Goal: Information Seeking & Learning: Learn about a topic

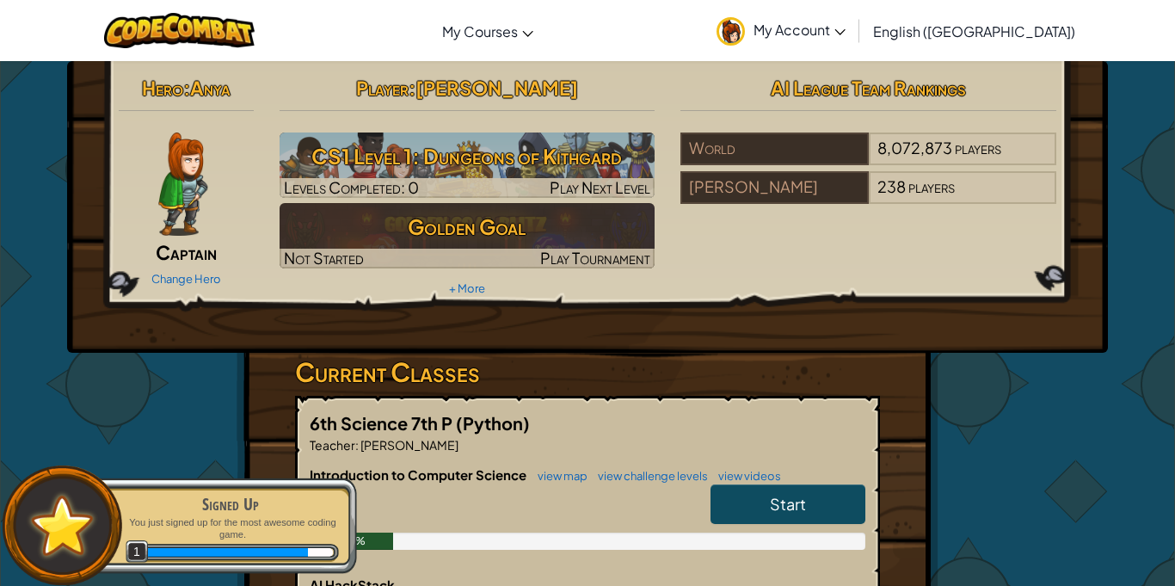
click at [474, 147] on h3 "CS1 Level 1: Dungeons of Kithgard" at bounding box center [467, 156] width 376 height 39
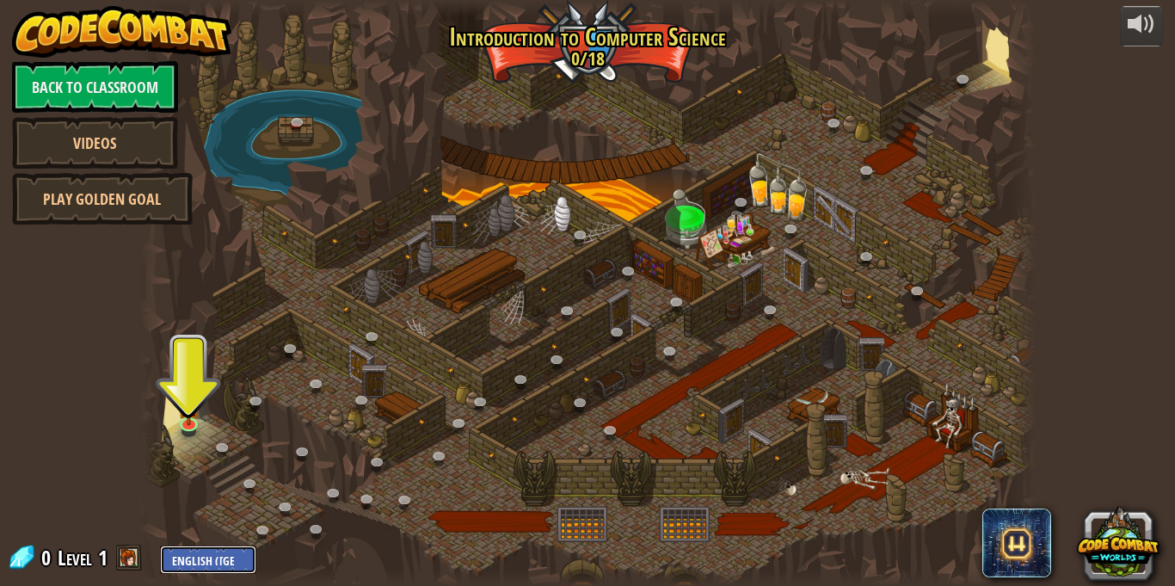
click at [224, 555] on select "English ([GEOGRAPHIC_DATA]) English ([GEOGRAPHIC_DATA]) 简体中文 繁體中文 русский españ…" at bounding box center [208, 559] width 96 height 28
click at [373, 283] on div at bounding box center [587, 293] width 896 height 586
click at [193, 420] on img at bounding box center [188, 398] width 21 height 50
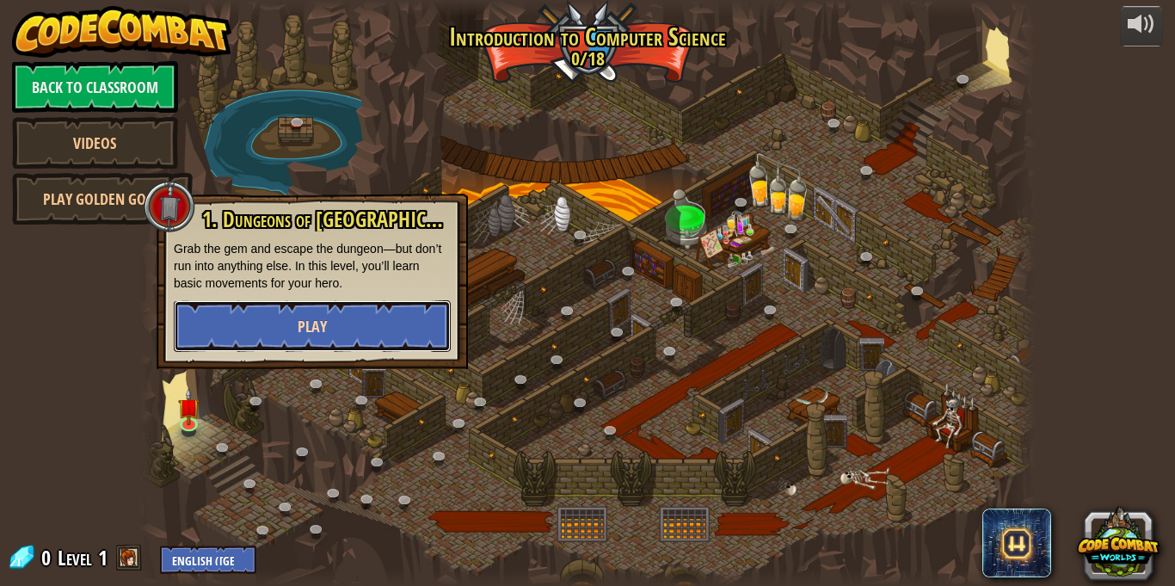
click at [339, 323] on button "Play" at bounding box center [312, 326] width 277 height 52
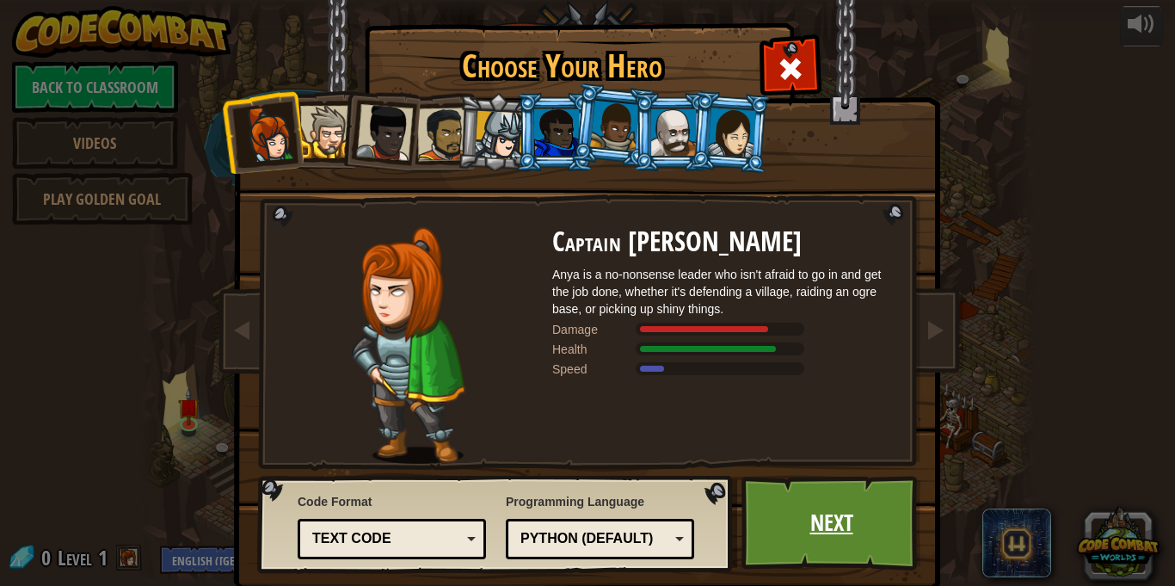
click at [814, 529] on link "Next" at bounding box center [831, 522] width 180 height 95
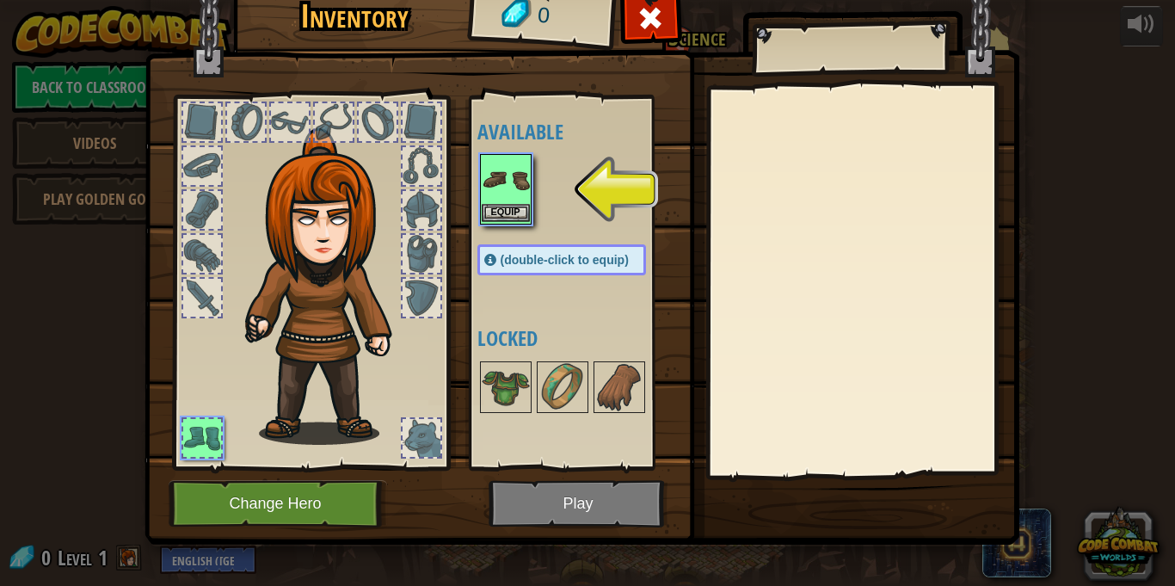
click at [501, 181] on img at bounding box center [506, 180] width 48 height 48
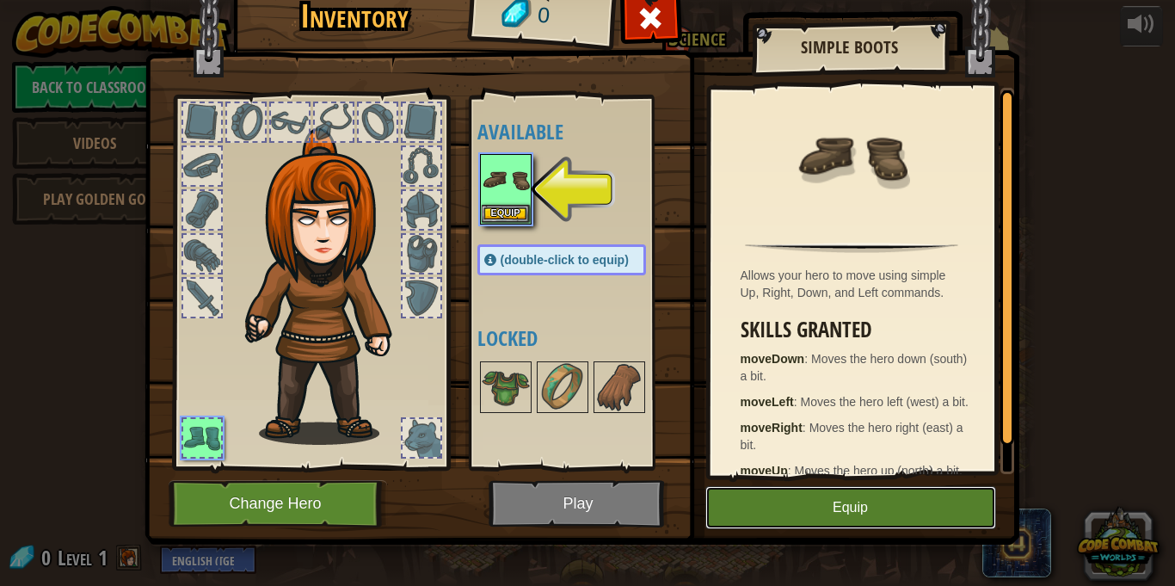
click at [773, 513] on button "Equip" at bounding box center [850, 507] width 291 height 43
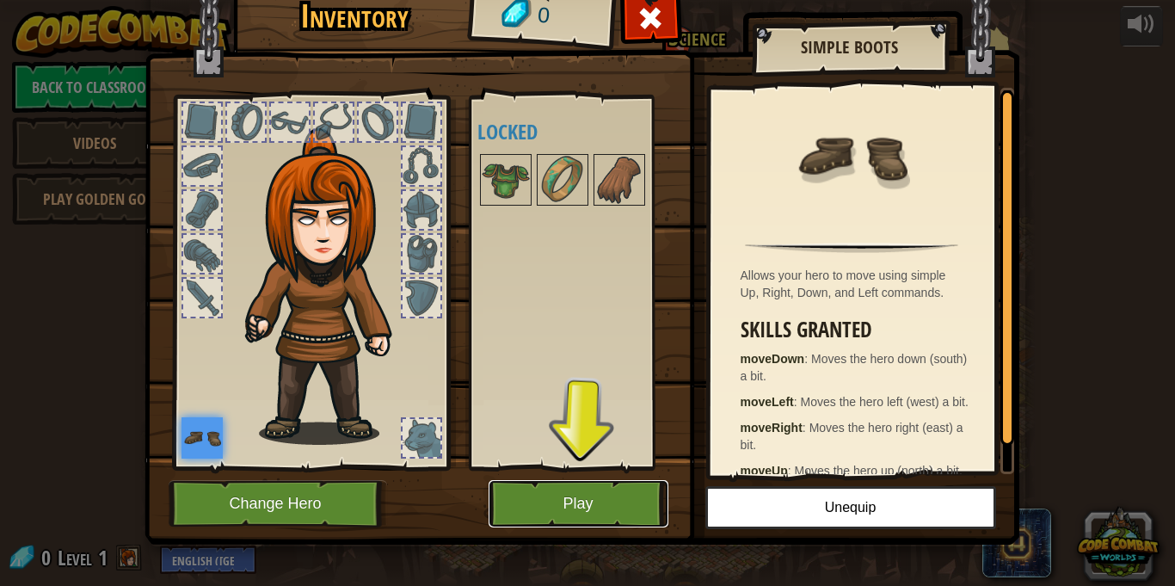
click at [618, 487] on button "Play" at bounding box center [578, 503] width 180 height 47
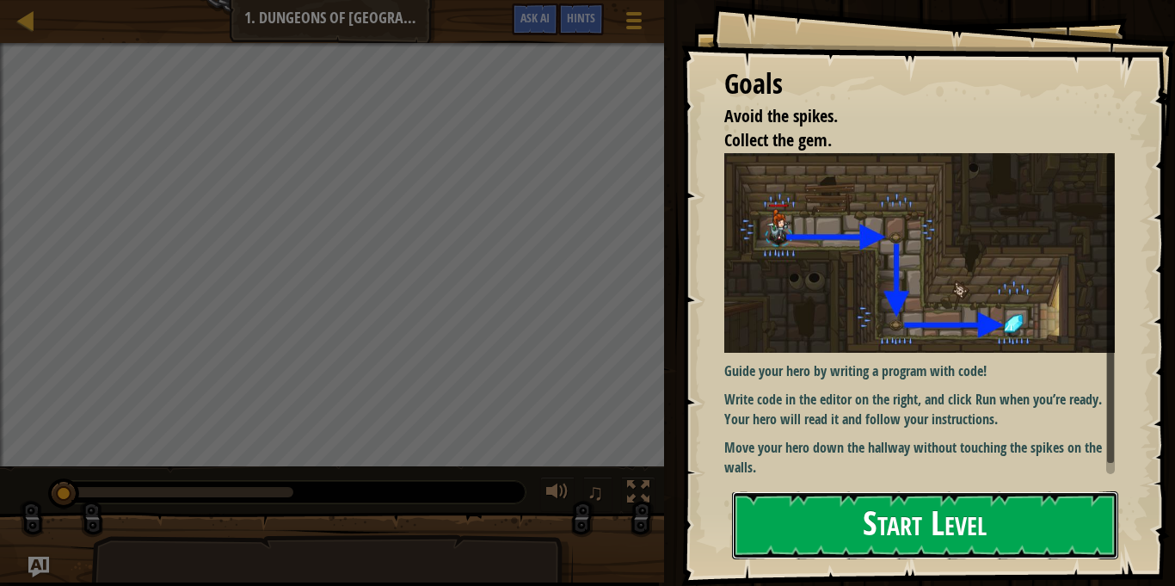
click at [840, 520] on button "Start Level" at bounding box center [925, 525] width 386 height 68
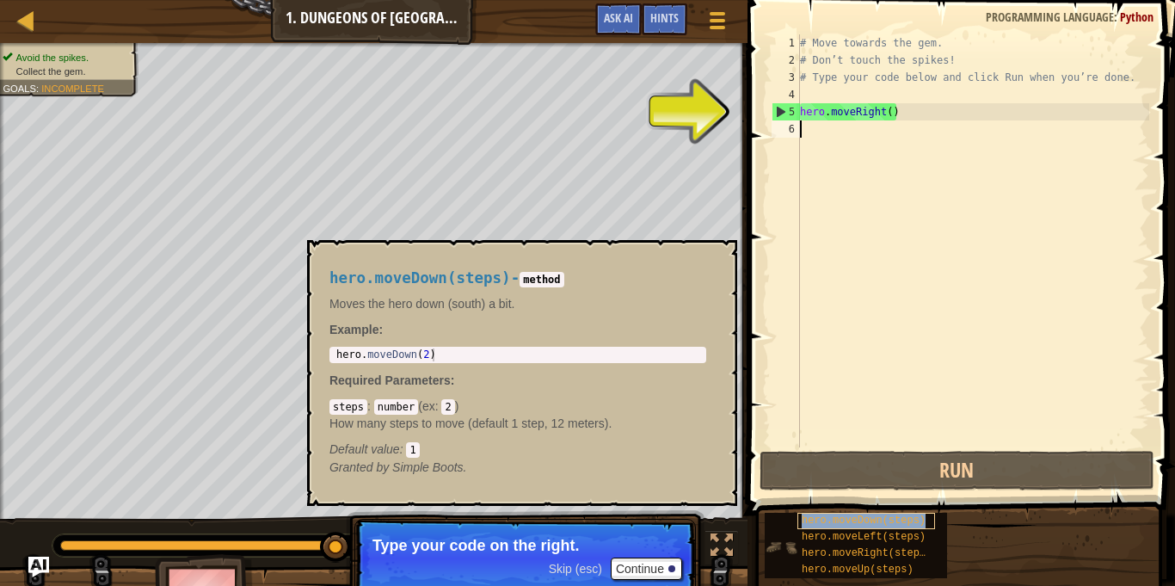
click at [910, 514] on span "hero.moveDown(steps)" at bounding box center [863, 520] width 124 height 12
type textarea "m"
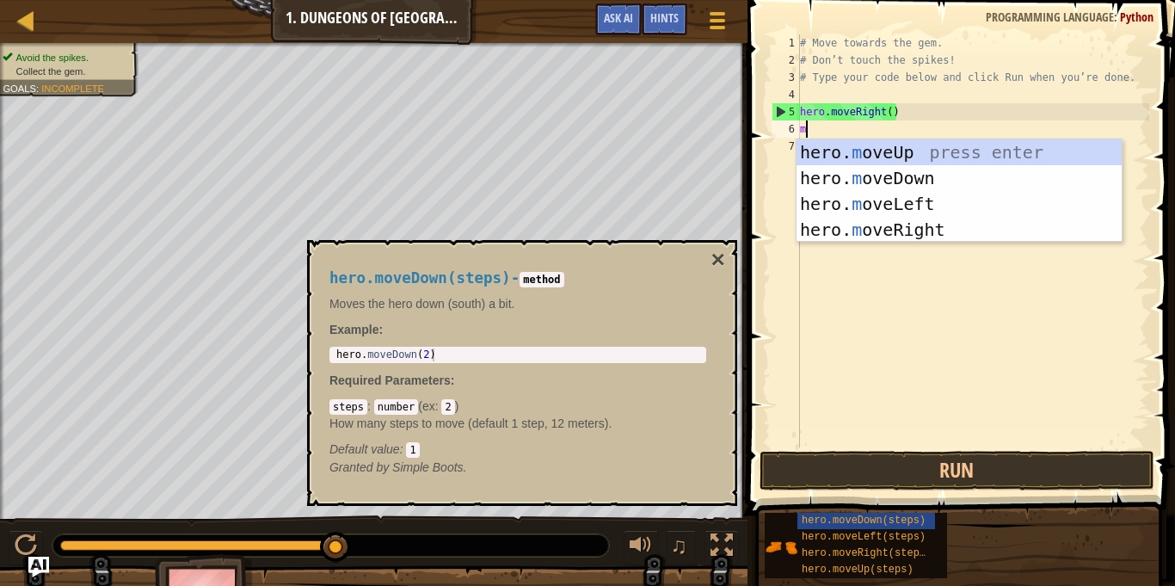
scroll to position [8, 0]
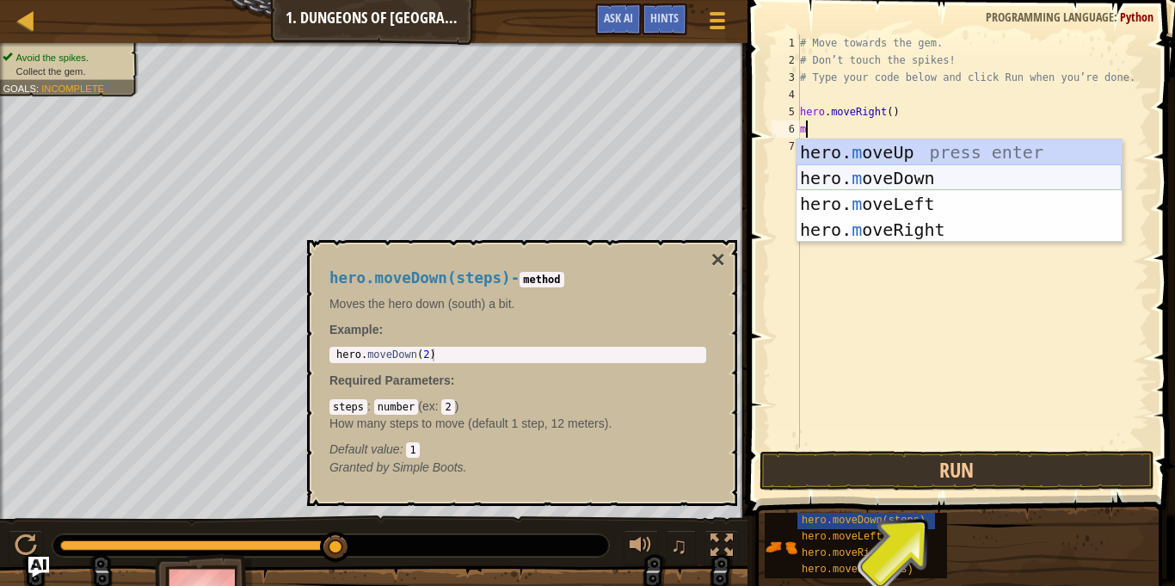
click at [901, 168] on div "hero. m oveUp press enter hero. m oveDown press enter hero. m oveLeft press ent…" at bounding box center [958, 216] width 325 height 155
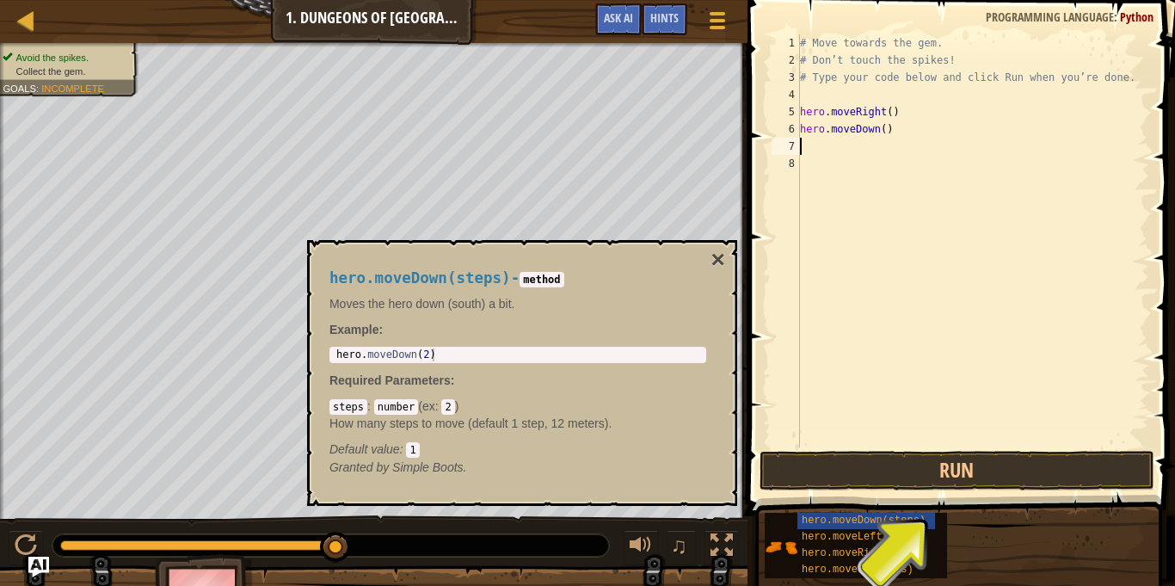
click at [925, 480] on button "Run" at bounding box center [956, 471] width 395 height 40
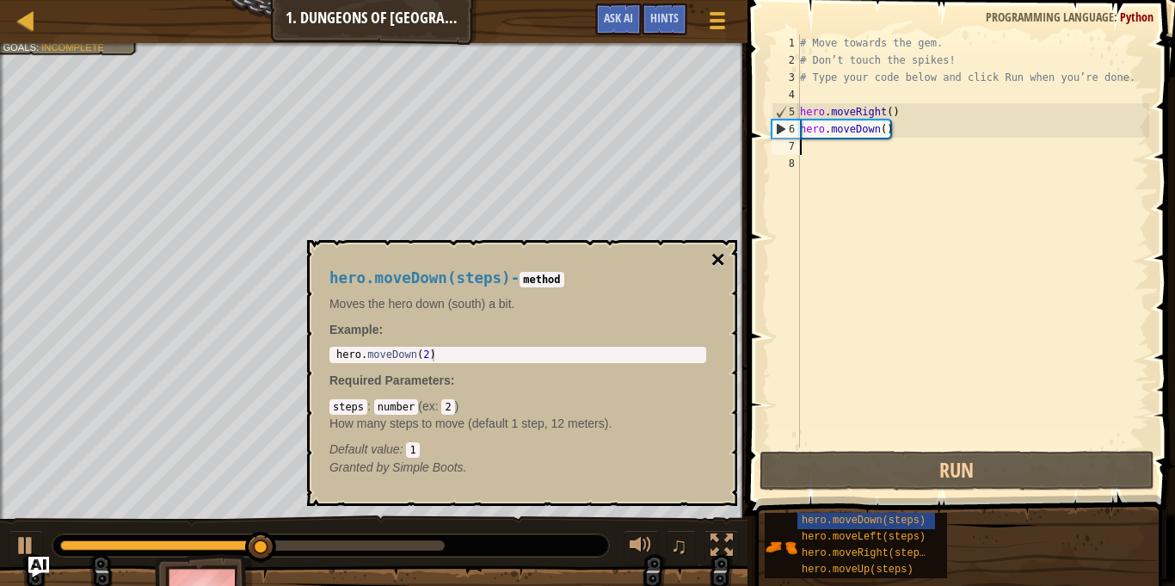
click at [714, 264] on button "×" at bounding box center [718, 260] width 14 height 24
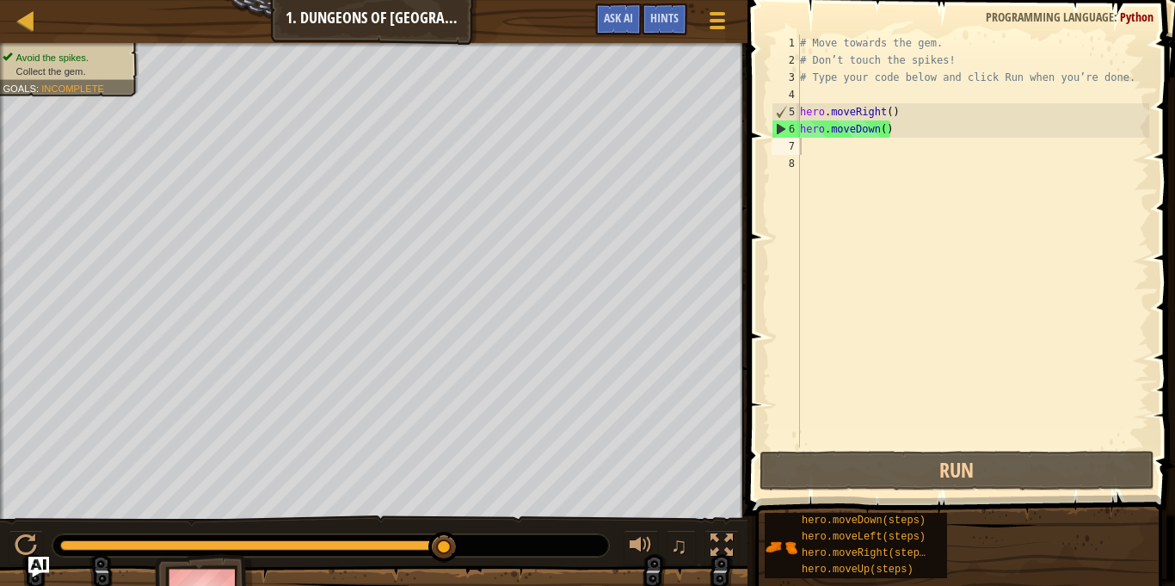
click at [811, 154] on div "# Move towards the gem. # Don’t touch the spikes! # Type your code below and cl…" at bounding box center [972, 257] width 353 height 447
type textarea "ri"
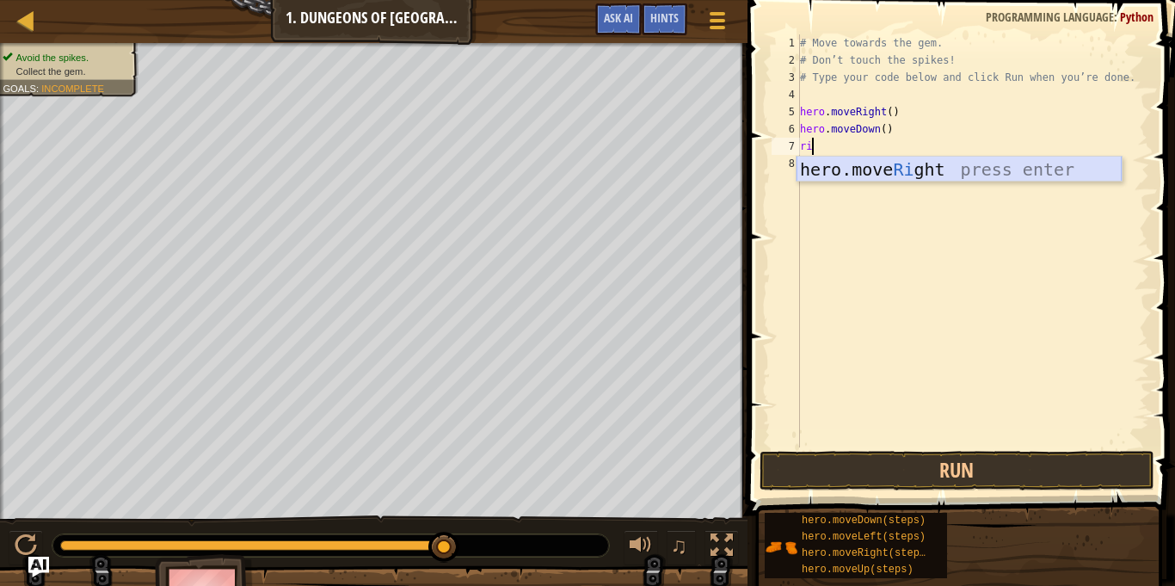
click at [862, 170] on div "hero.move Ri ght press enter" at bounding box center [958, 194] width 325 height 77
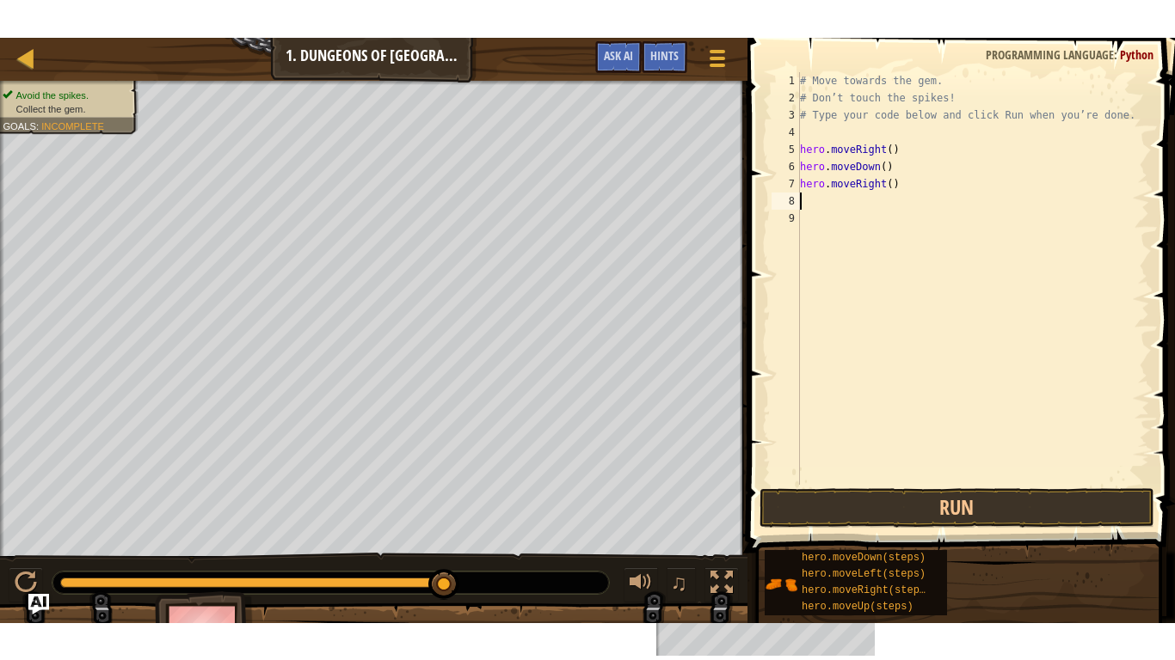
scroll to position [8, 0]
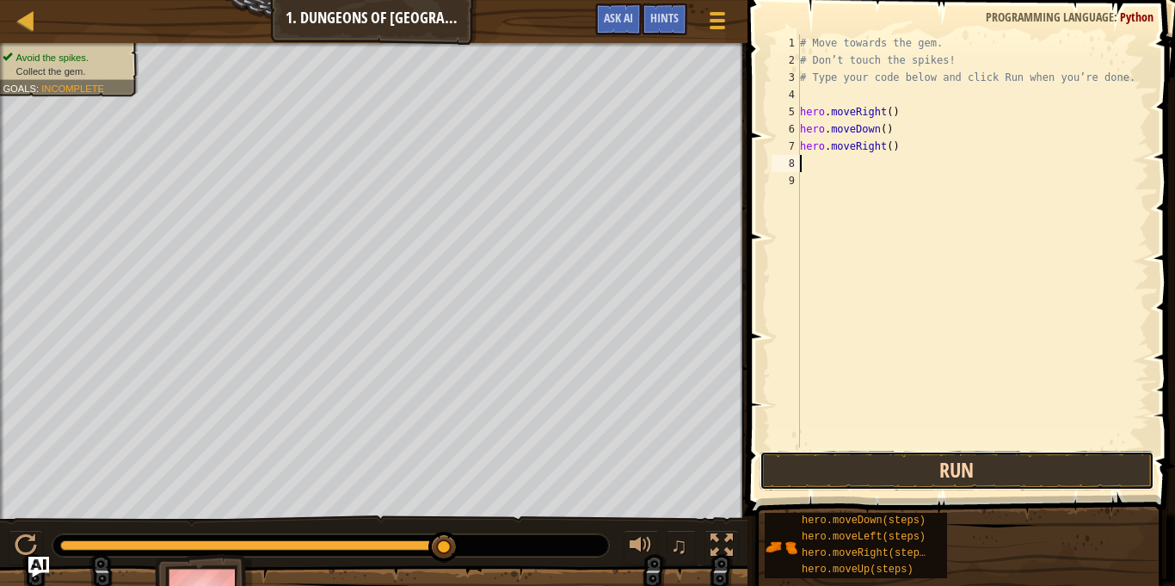
click at [989, 461] on button "Run" at bounding box center [956, 471] width 395 height 40
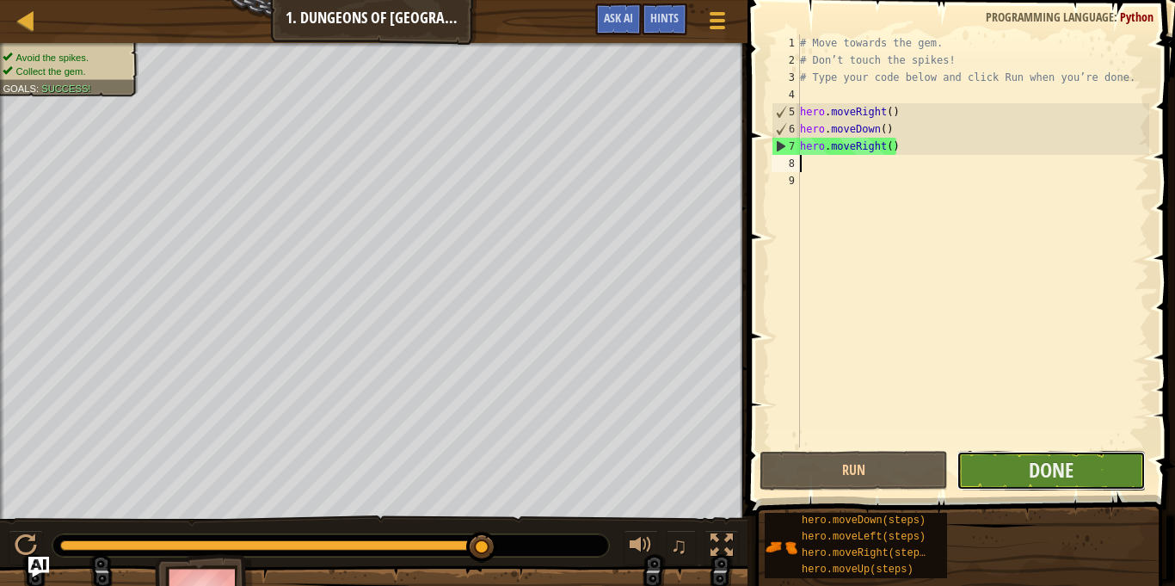
click at [1010, 466] on button "Done" at bounding box center [1050, 471] width 188 height 40
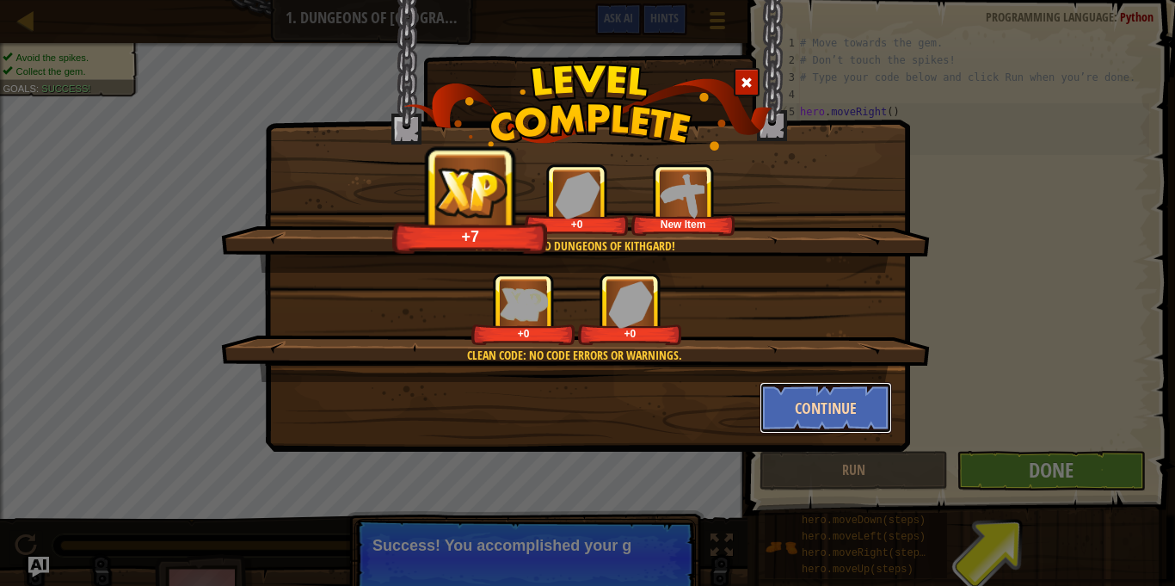
click at [839, 403] on button "Continue" at bounding box center [825, 408] width 133 height 52
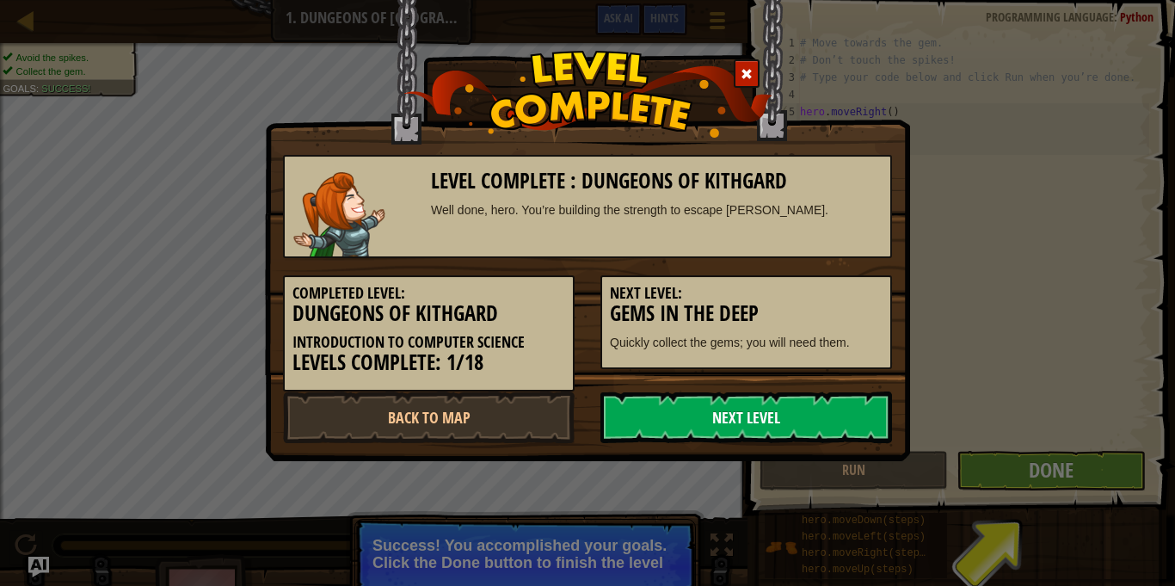
click at [833, 402] on link "Next Level" at bounding box center [745, 417] width 291 height 52
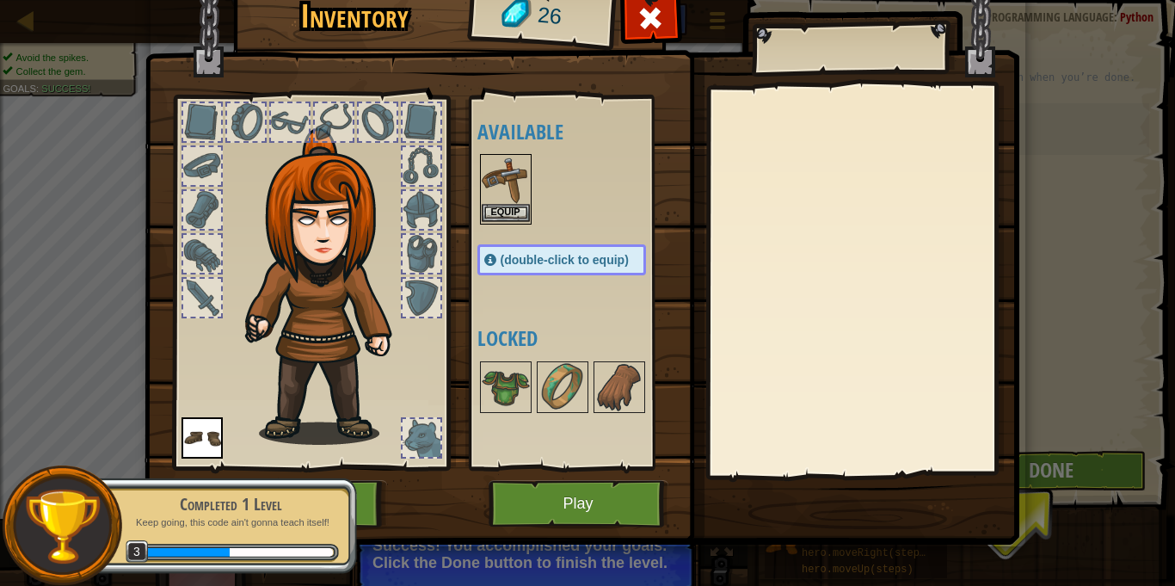
click at [518, 174] on img at bounding box center [506, 180] width 48 height 48
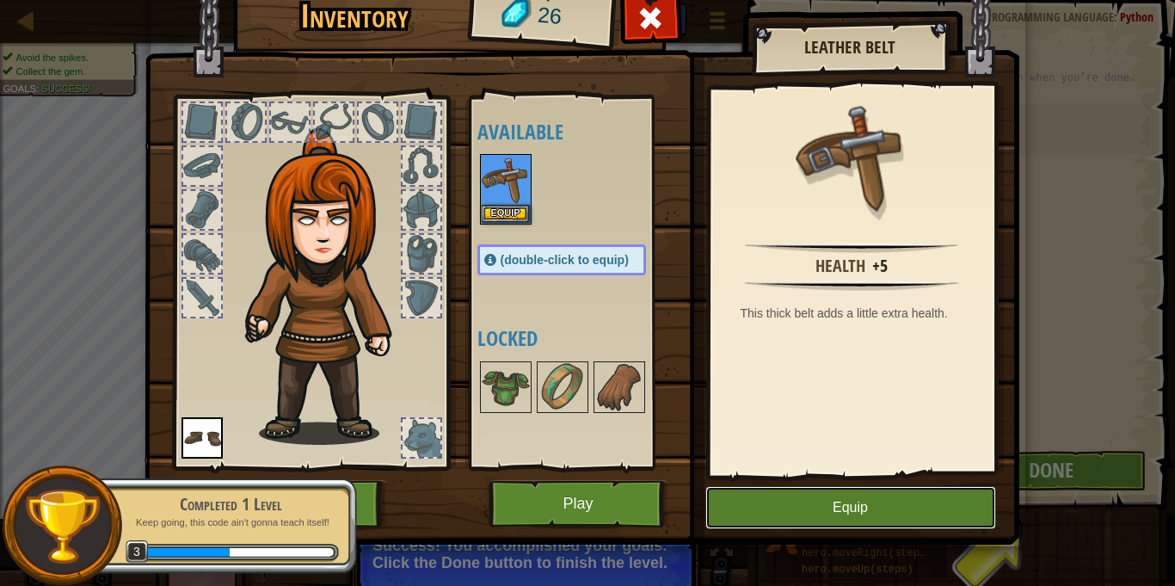
click at [759, 506] on button "Equip" at bounding box center [850, 507] width 291 height 43
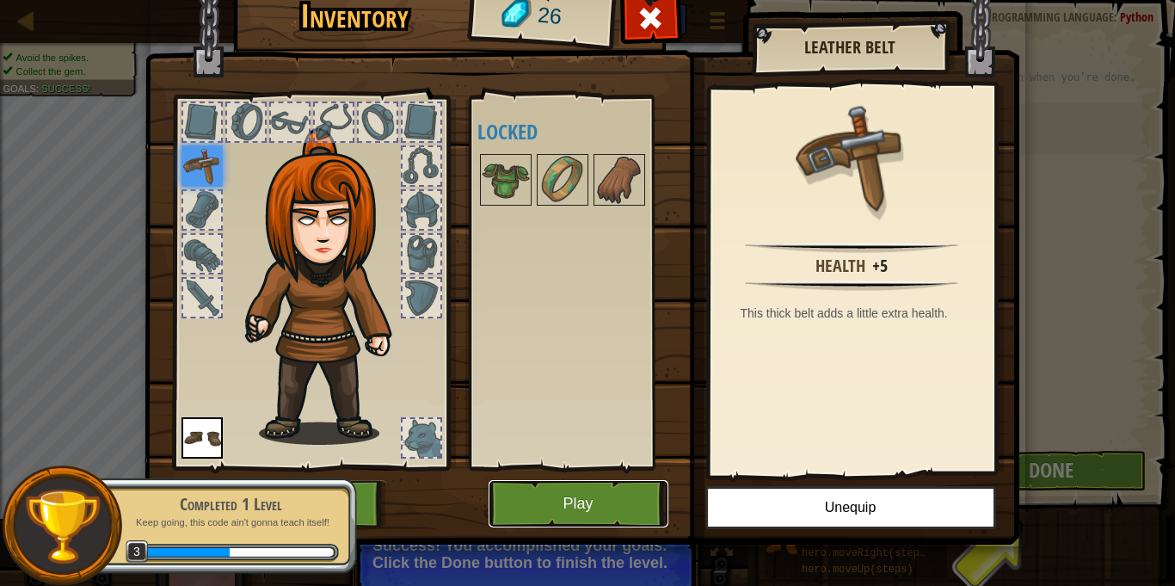
click at [594, 480] on button "Play" at bounding box center [578, 503] width 180 height 47
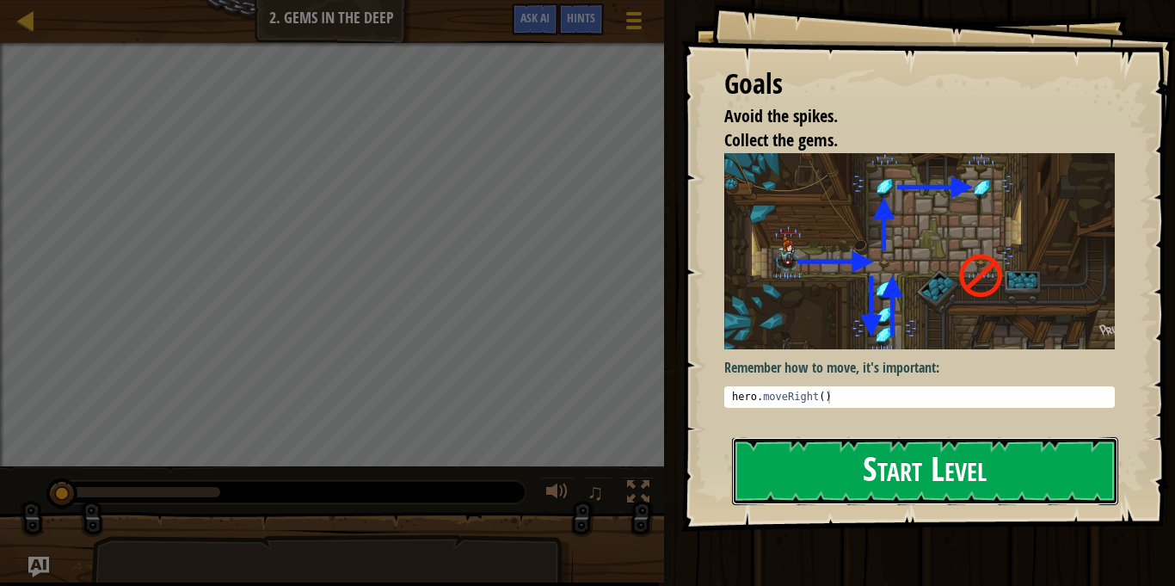
click at [857, 463] on button "Start Level" at bounding box center [925, 471] width 386 height 68
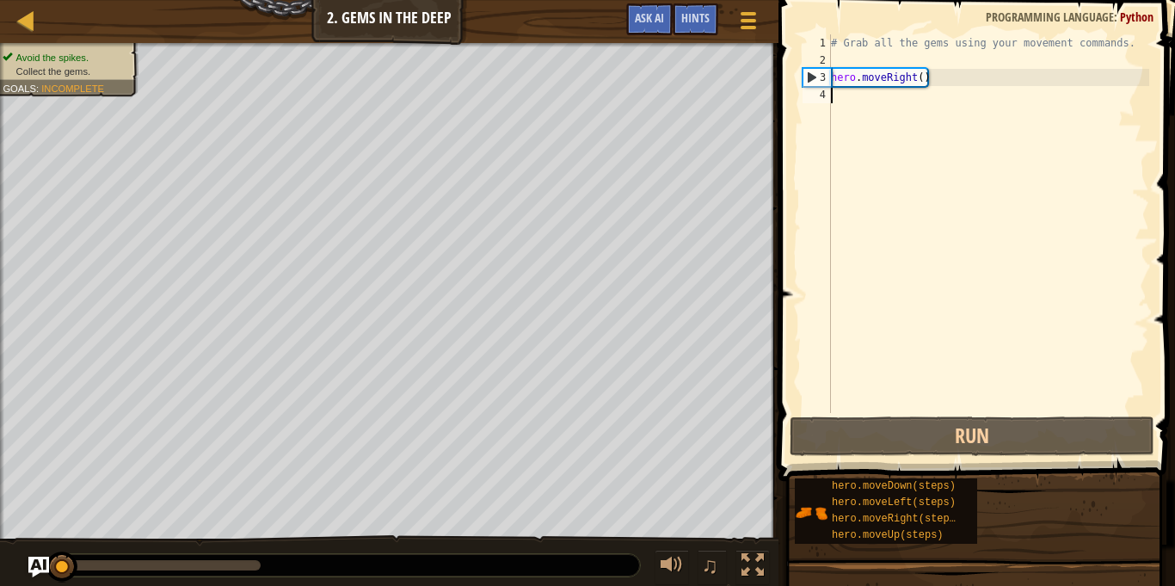
click at [880, 111] on div "# Grab all the gems using your movement commands. hero . moveRight ( )" at bounding box center [988, 240] width 322 height 413
click at [929, 77] on div "# Grab all the gems using your movement commands. hero . moveRight ( )" at bounding box center [988, 240] width 322 height 413
type textarea "hero.moveRight()"
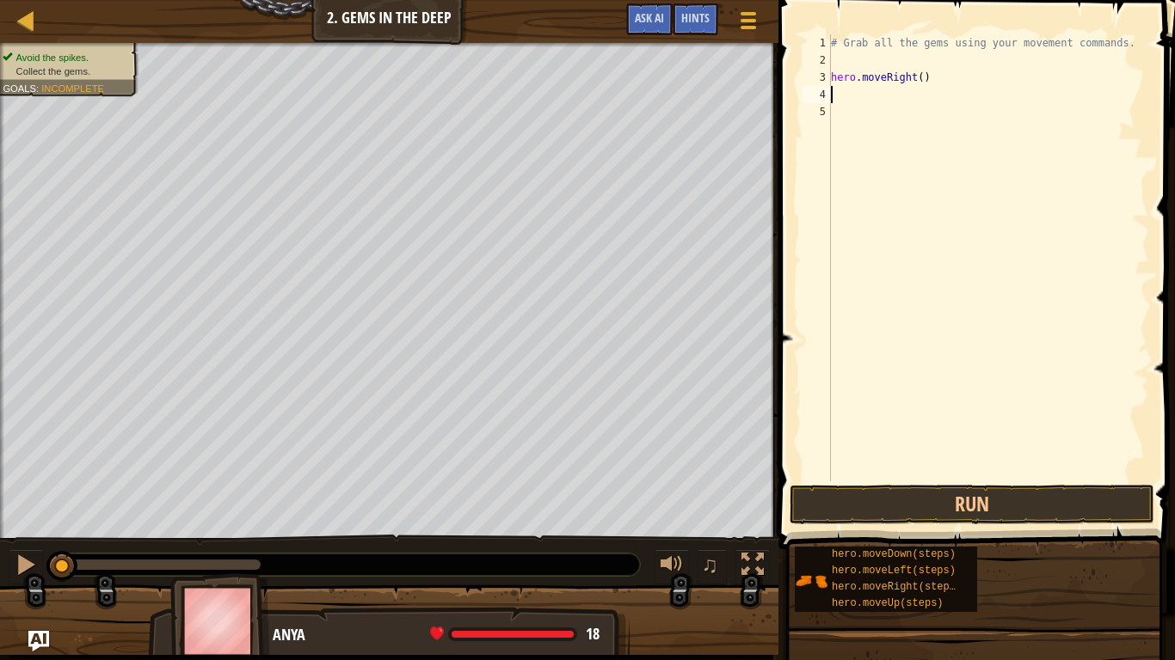
scroll to position [8, 0]
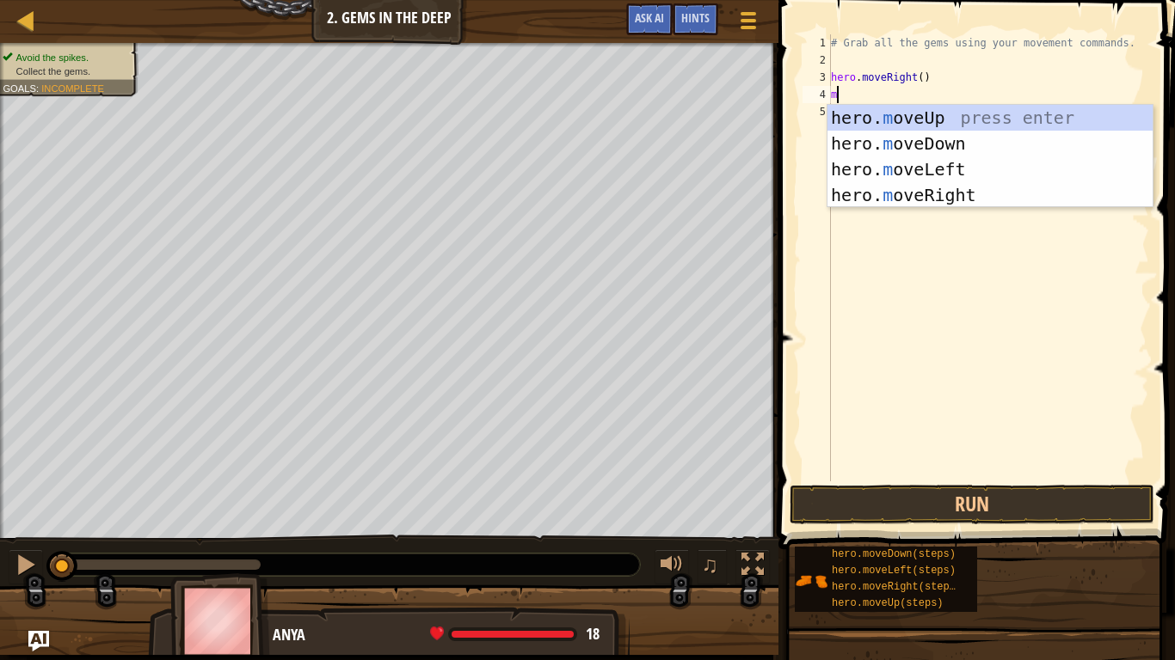
type textarea "mo"
click at [978, 187] on div "hero. mo veUp press enter hero. mo veDown press enter hero. mo veLeft press ent…" at bounding box center [989, 182] width 325 height 155
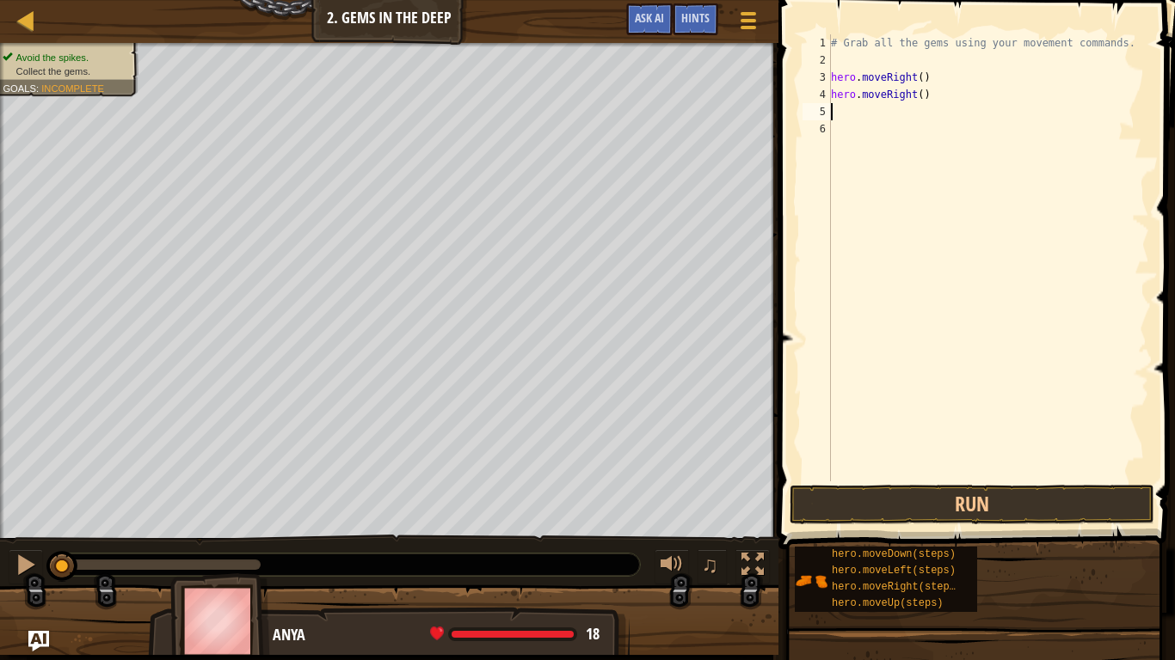
click at [943, 95] on div "# Grab all the gems using your movement commands. hero . moveRight ( ) hero . m…" at bounding box center [988, 275] width 322 height 482
type textarea "h"
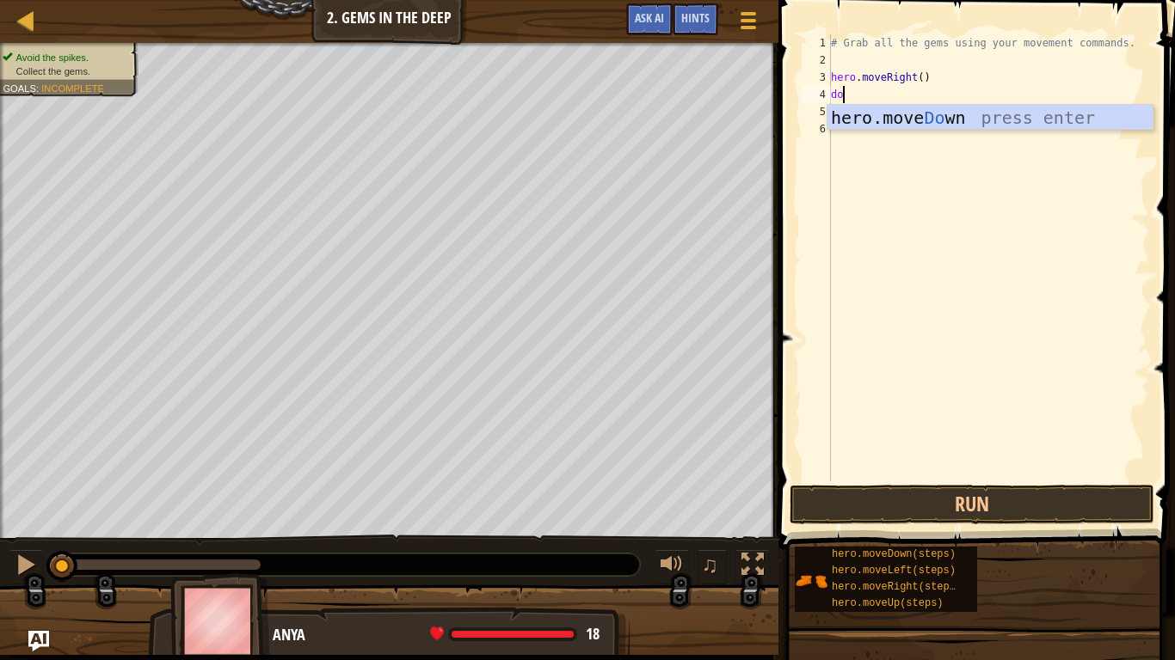
type textarea "dow"
click at [1000, 117] on div "hero.move Dow n press enter" at bounding box center [989, 143] width 325 height 77
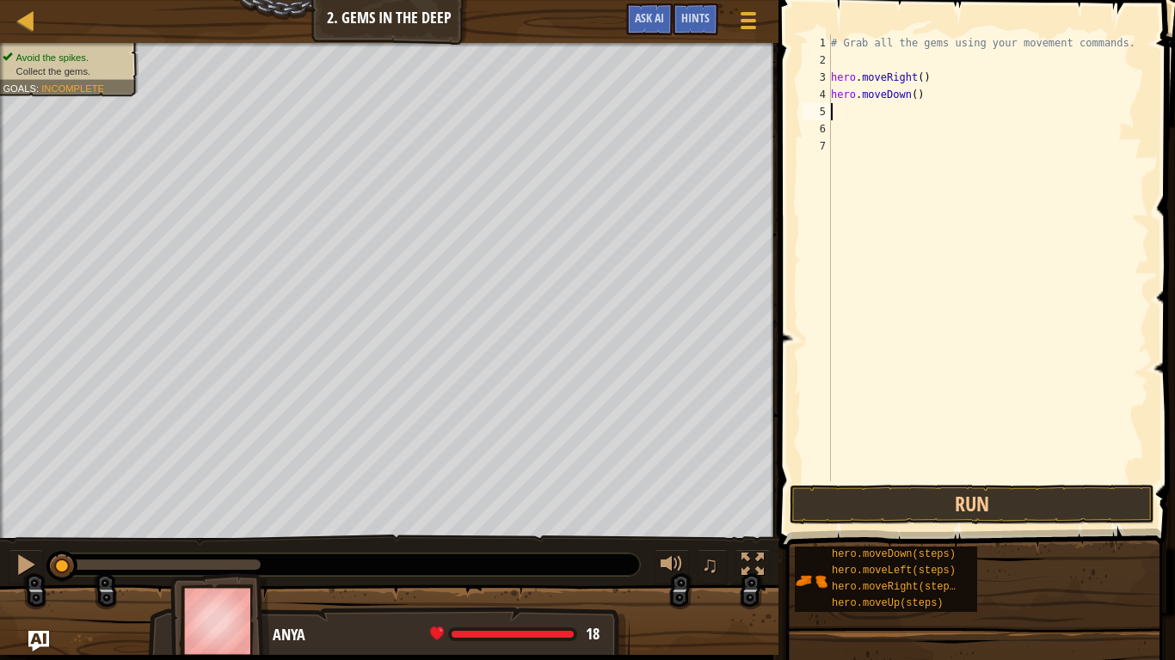
click at [861, 119] on div "# Grab all the gems using your movement commands. hero . moveRight ( ) hero . m…" at bounding box center [988, 275] width 322 height 482
type textarea "u"
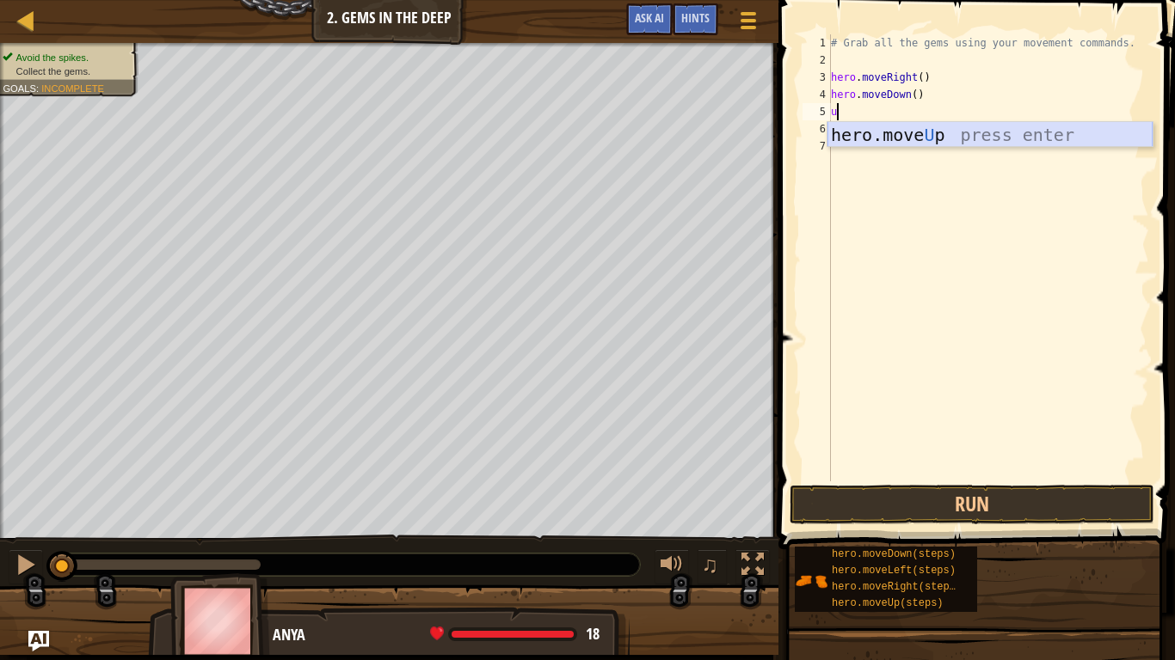
click at [874, 128] on div "hero.move U p press enter" at bounding box center [989, 160] width 325 height 77
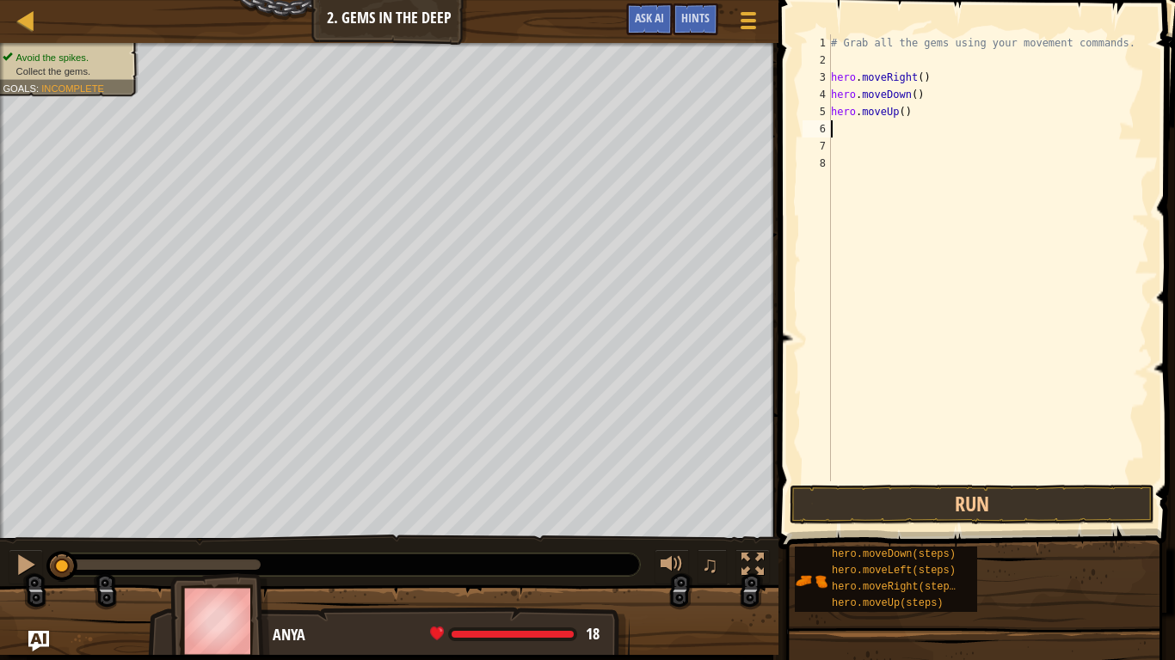
click at [863, 133] on div "# Grab all the gems using your movement commands. hero . moveRight ( ) hero . m…" at bounding box center [988, 275] width 322 height 482
type textarea "u"
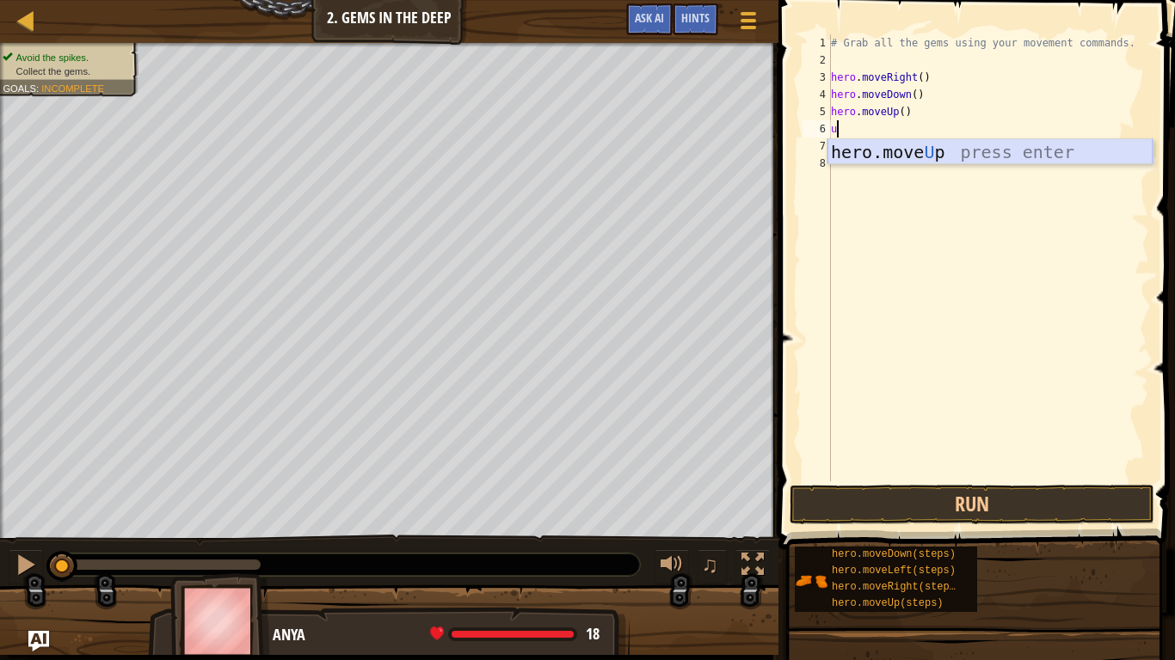
click at [877, 141] on div "hero.move U p press enter" at bounding box center [989, 177] width 325 height 77
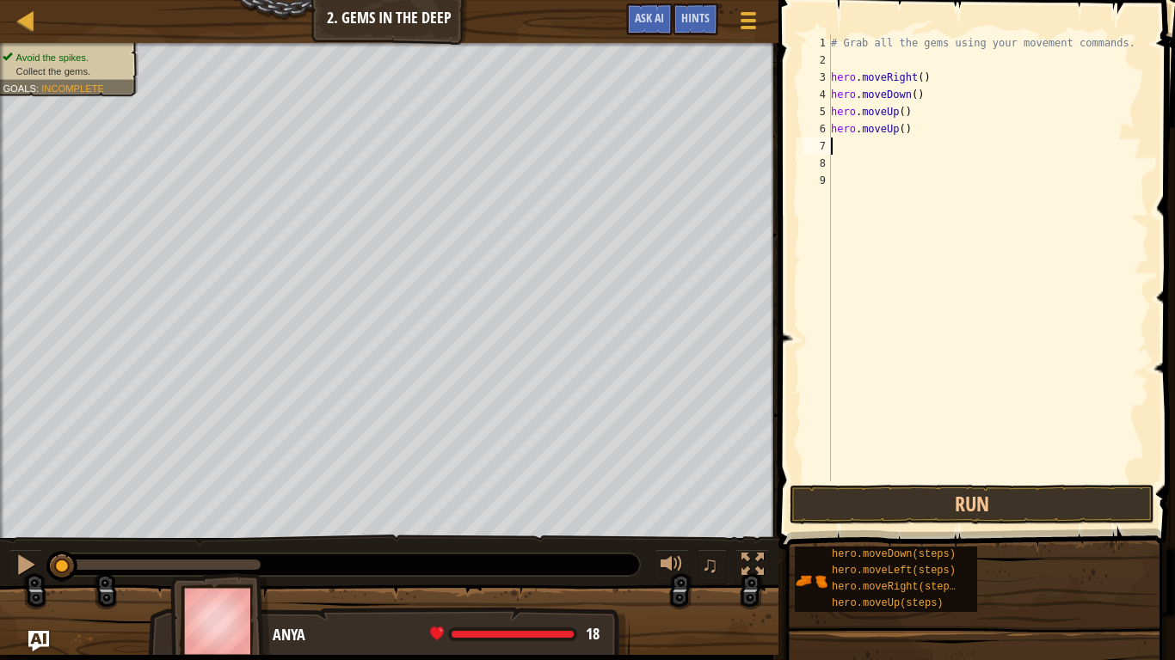
click at [867, 153] on div "# Grab all the gems using your movement commands. hero . moveRight ( ) hero . m…" at bounding box center [988, 275] width 322 height 482
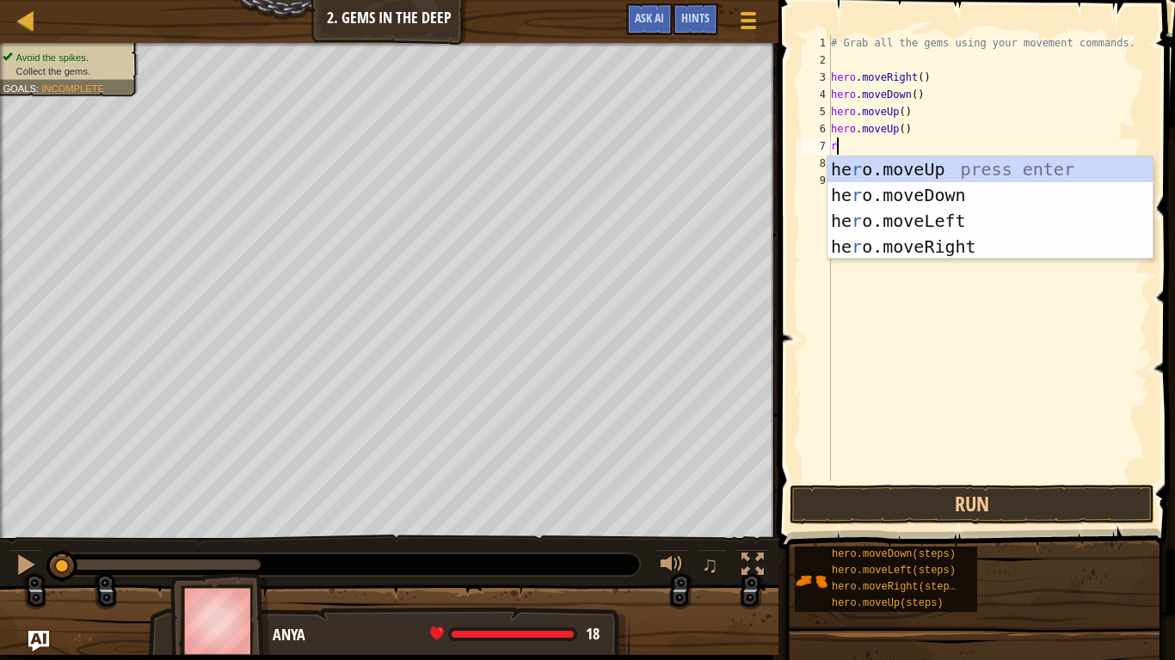
type textarea "ri"
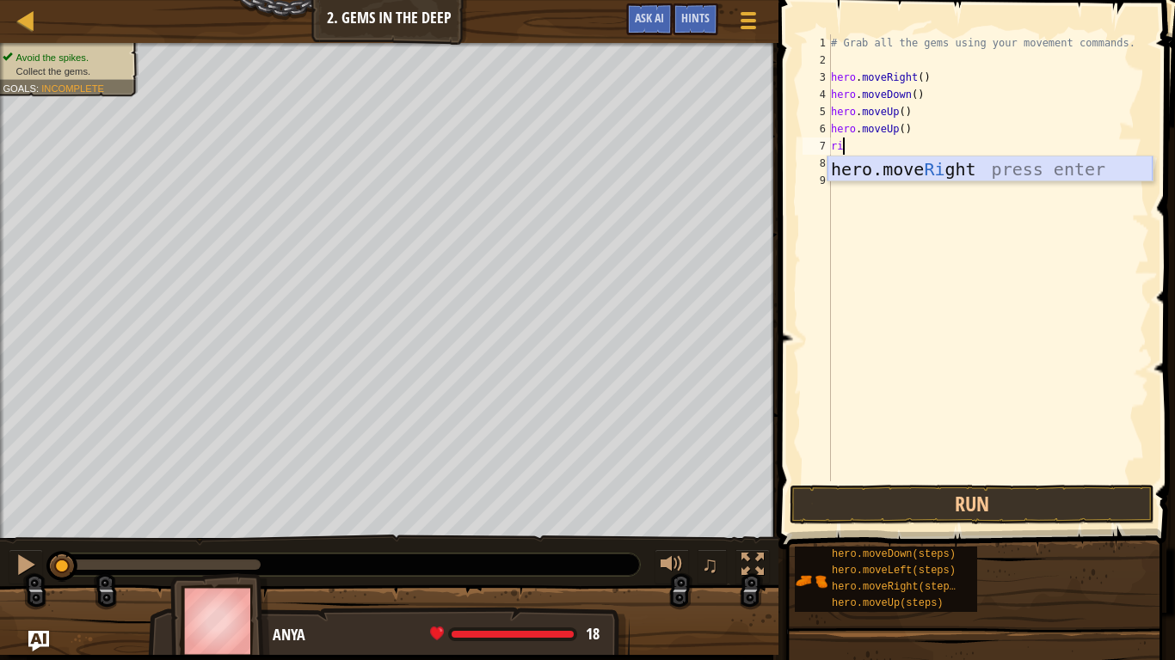
click at [868, 172] on div "hero.move Ri ght press enter" at bounding box center [989, 194] width 325 height 77
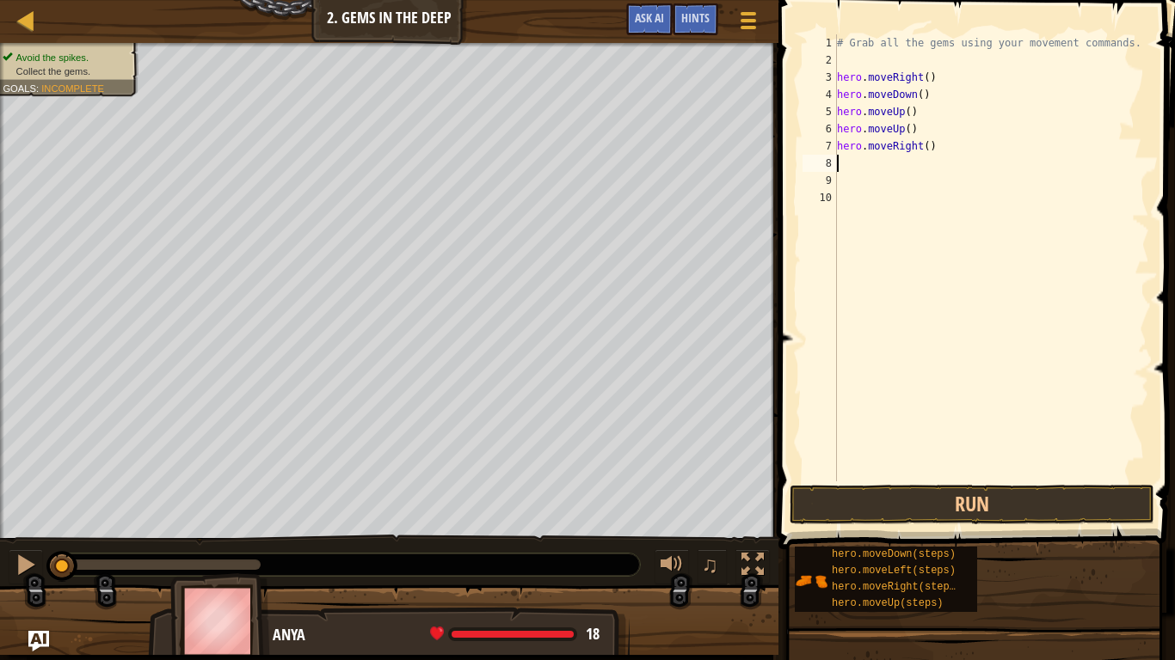
click at [861, 176] on div "# Grab all the gems using your movement commands. hero . moveRight ( ) hero . m…" at bounding box center [991, 275] width 316 height 482
click at [852, 166] on div "# Grab all the gems using your movement commands. hero . moveRight ( ) hero . m…" at bounding box center [991, 275] width 316 height 482
click at [906, 493] on button "Run" at bounding box center [971, 505] width 365 height 40
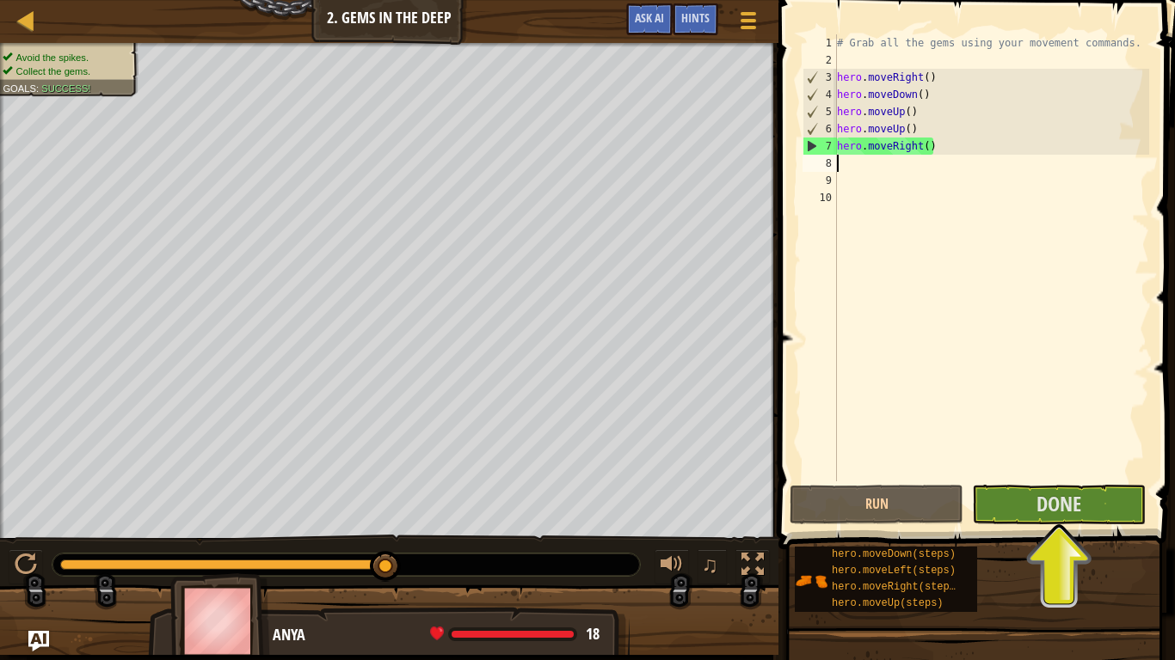
type textarea "d"
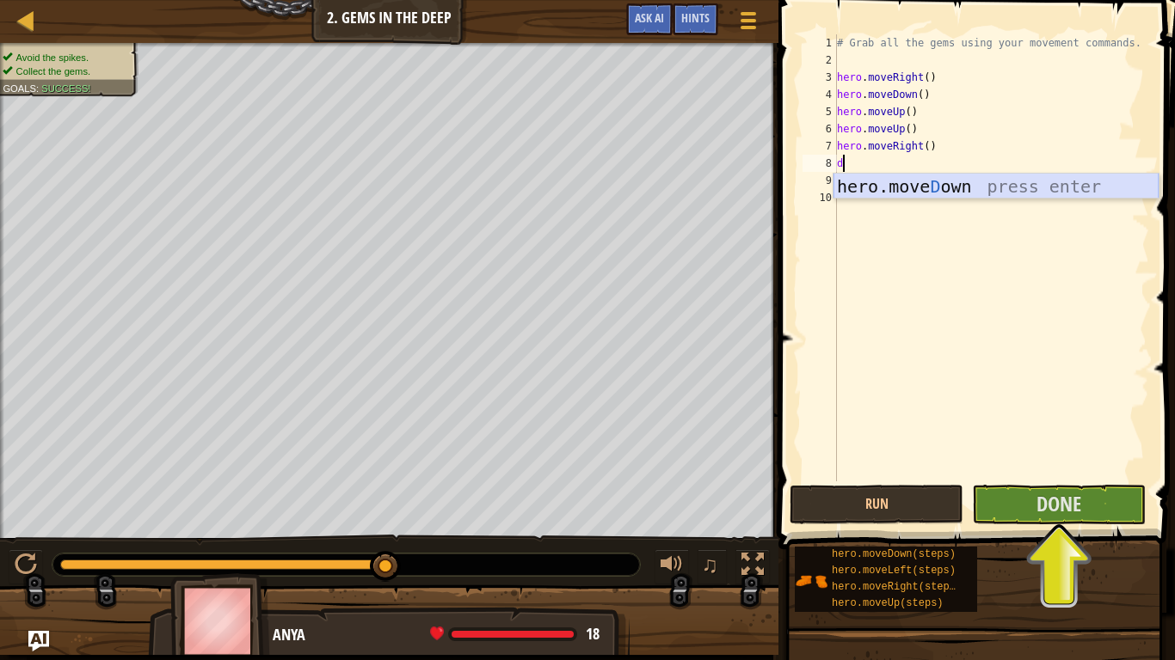
click at [889, 186] on div "hero.[PERSON_NAME] own press enter" at bounding box center [995, 212] width 325 height 77
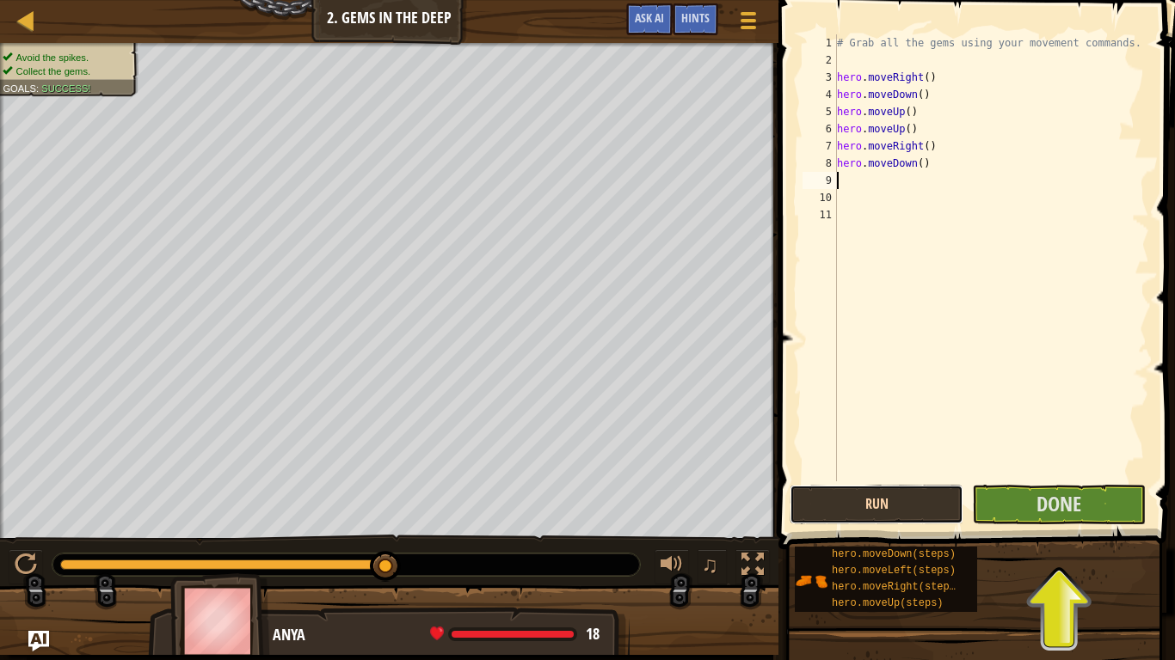
click at [926, 504] on button "Run" at bounding box center [876, 505] width 174 height 40
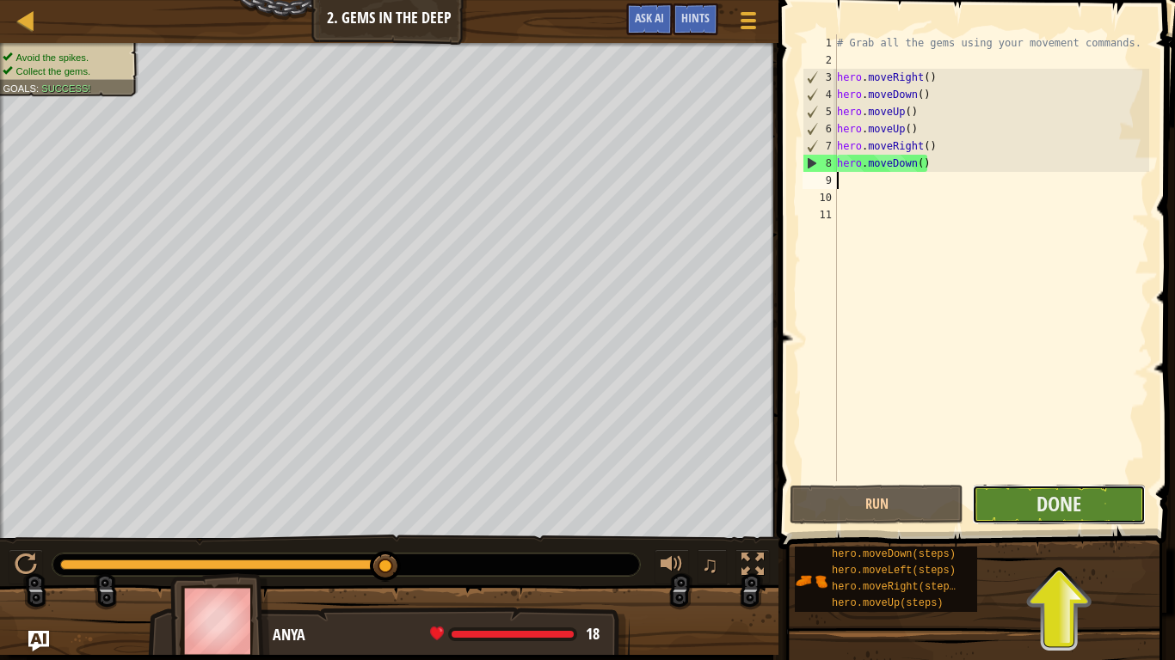
click at [1010, 493] on button "Done" at bounding box center [1059, 505] width 174 height 40
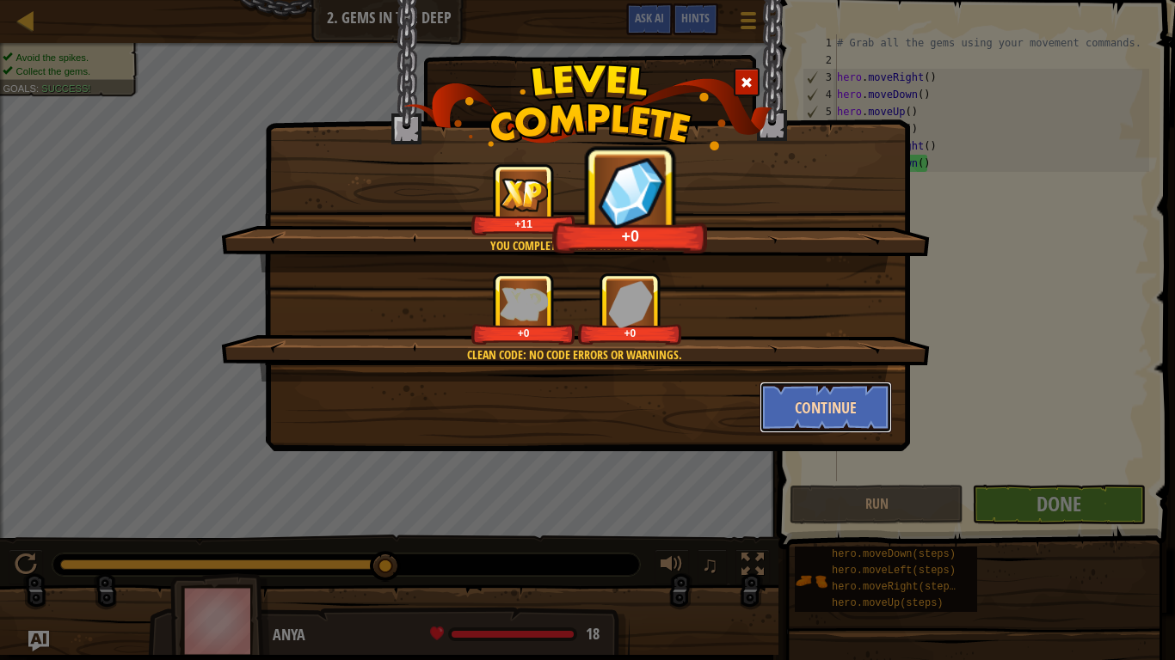
click at [864, 402] on button "Continue" at bounding box center [825, 408] width 133 height 52
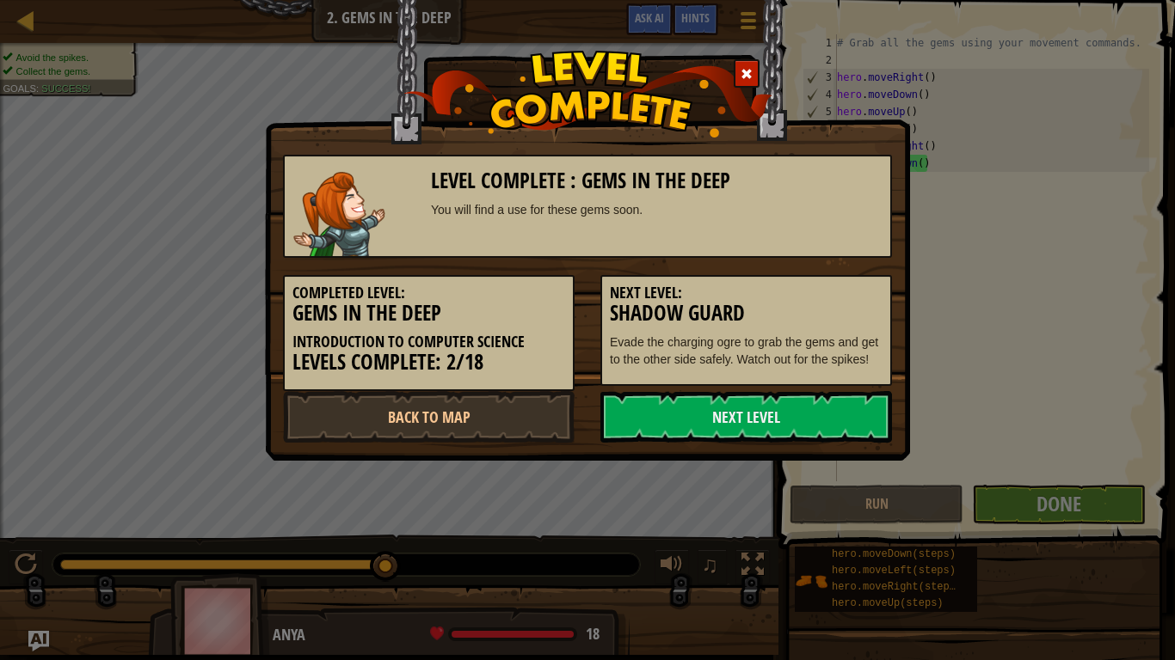
click at [776, 494] on div "Level Complete : Gems in the Deep You will find a use for these gems soon. Comp…" at bounding box center [587, 330] width 1175 height 660
click at [733, 417] on link "Next Level" at bounding box center [745, 417] width 291 height 52
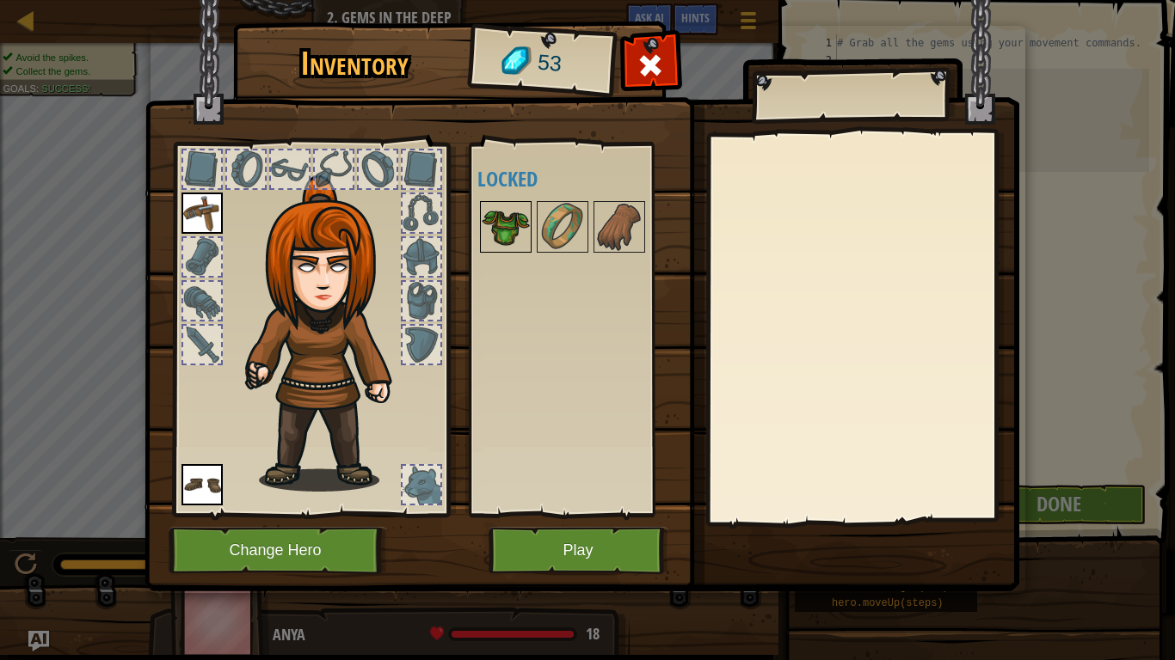
click at [490, 224] on img at bounding box center [506, 227] width 48 height 48
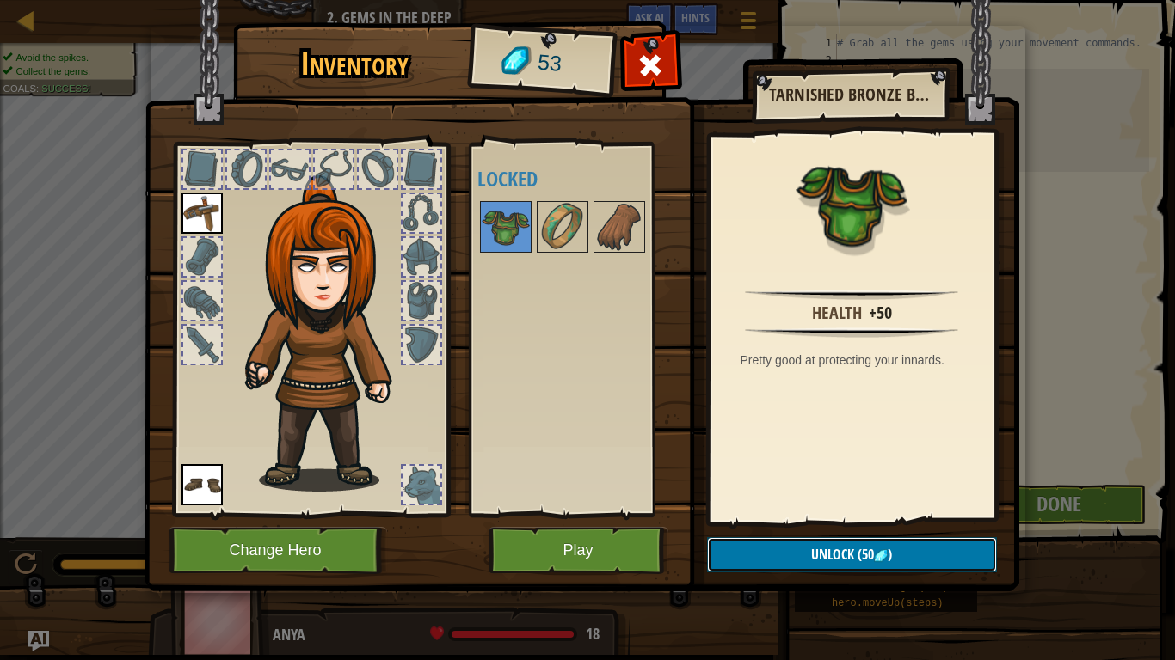
click at [790, 555] on button "Unlock (50 )" at bounding box center [852, 554] width 290 height 35
click at [788, 549] on button "Confirm" at bounding box center [852, 554] width 290 height 35
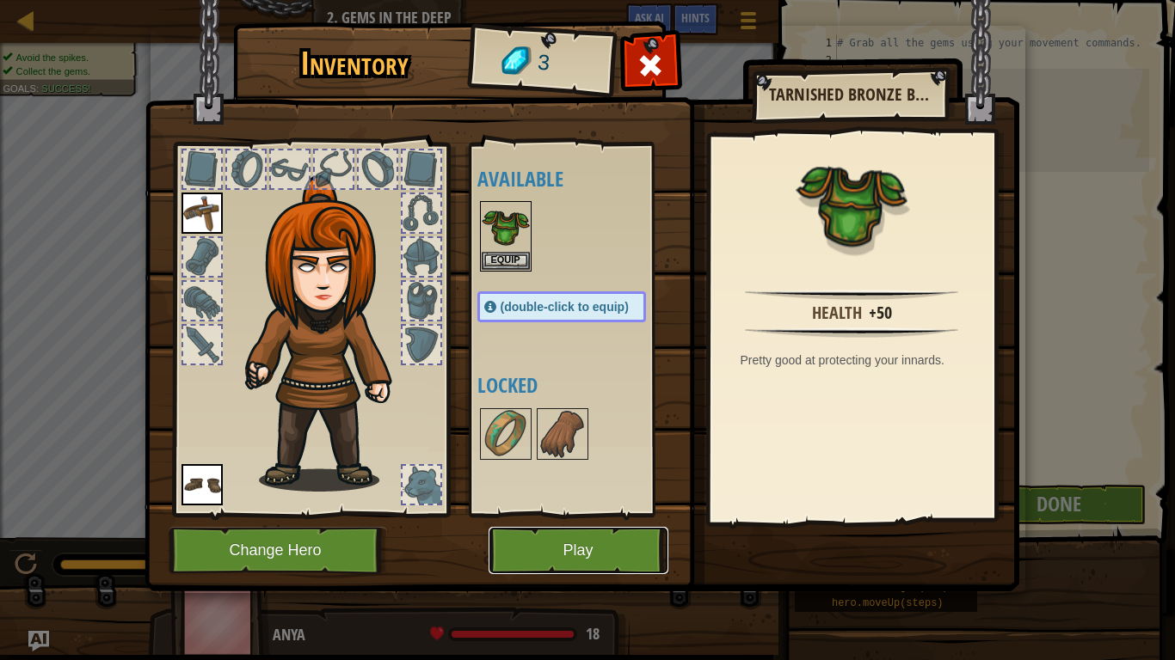
click at [627, 538] on button "Play" at bounding box center [578, 550] width 180 height 47
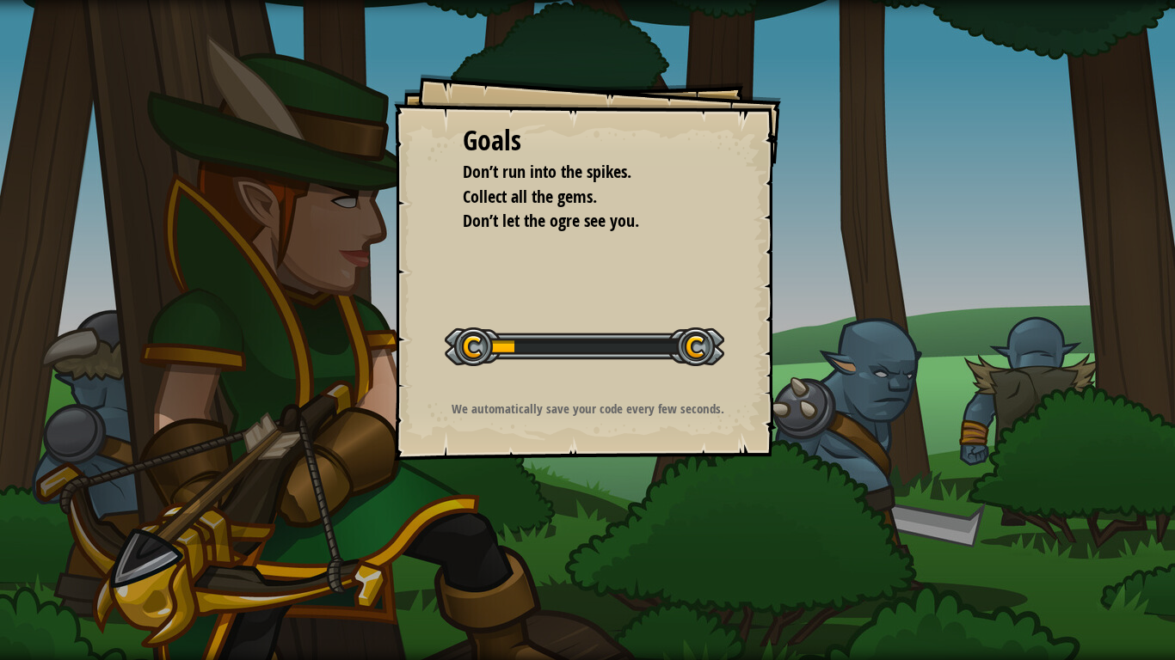
drag, startPoint x: 591, startPoint y: 469, endPoint x: 592, endPoint y: 440, distance: 29.3
click at [592, 440] on div "Goals Don’t run into the spikes. Collect all the gems. Don’t let the ogre see y…" at bounding box center [587, 330] width 1175 height 660
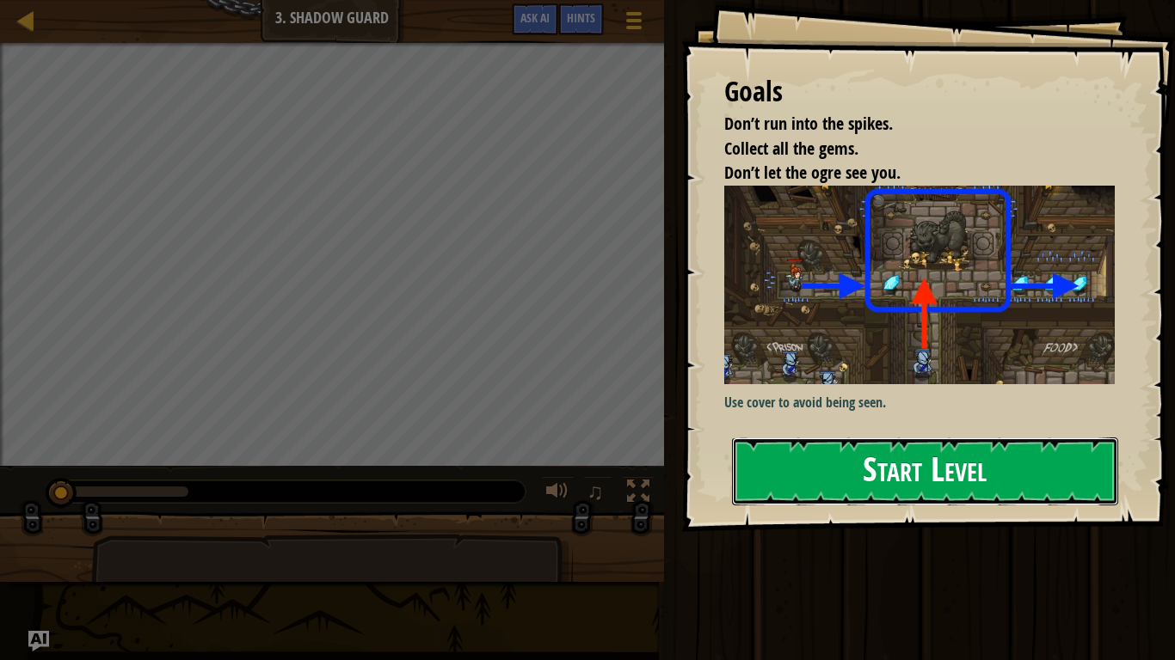
click at [794, 454] on button "Start Level" at bounding box center [925, 472] width 386 height 68
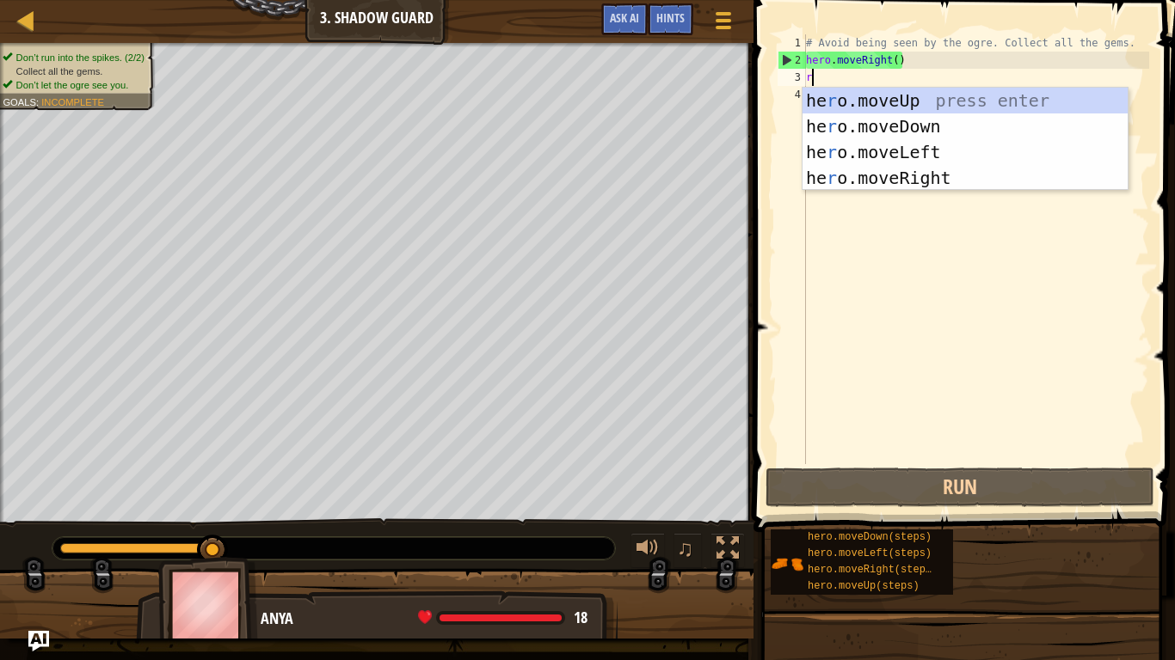
scroll to position [8, 0]
type textarea "ri"
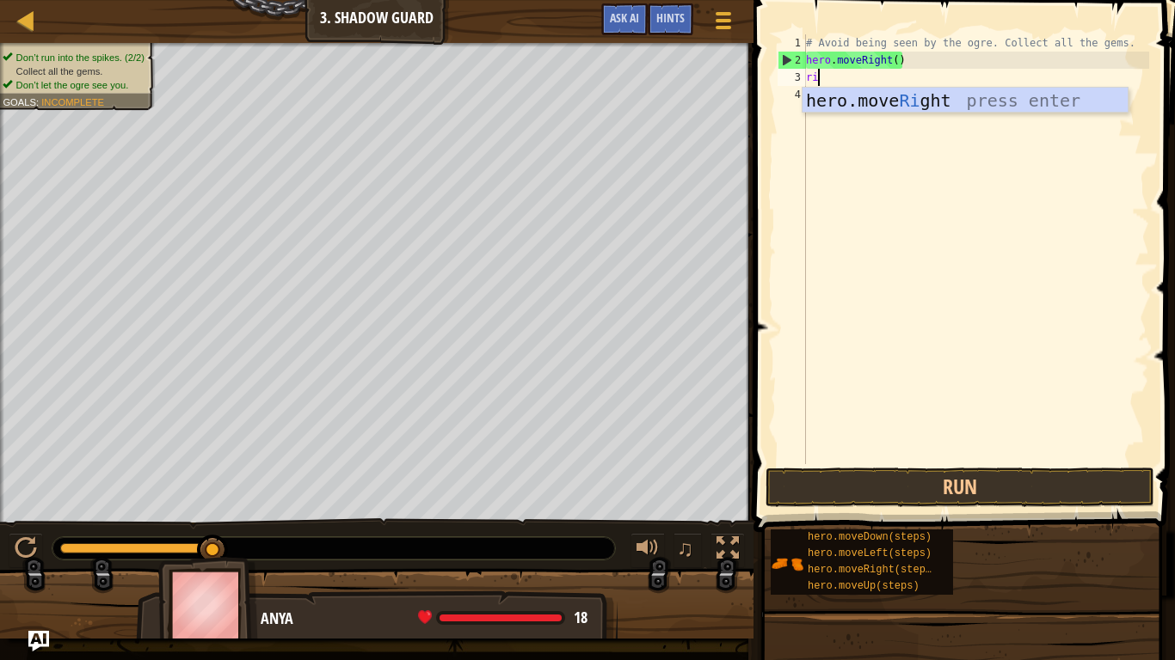
scroll to position [8, 1]
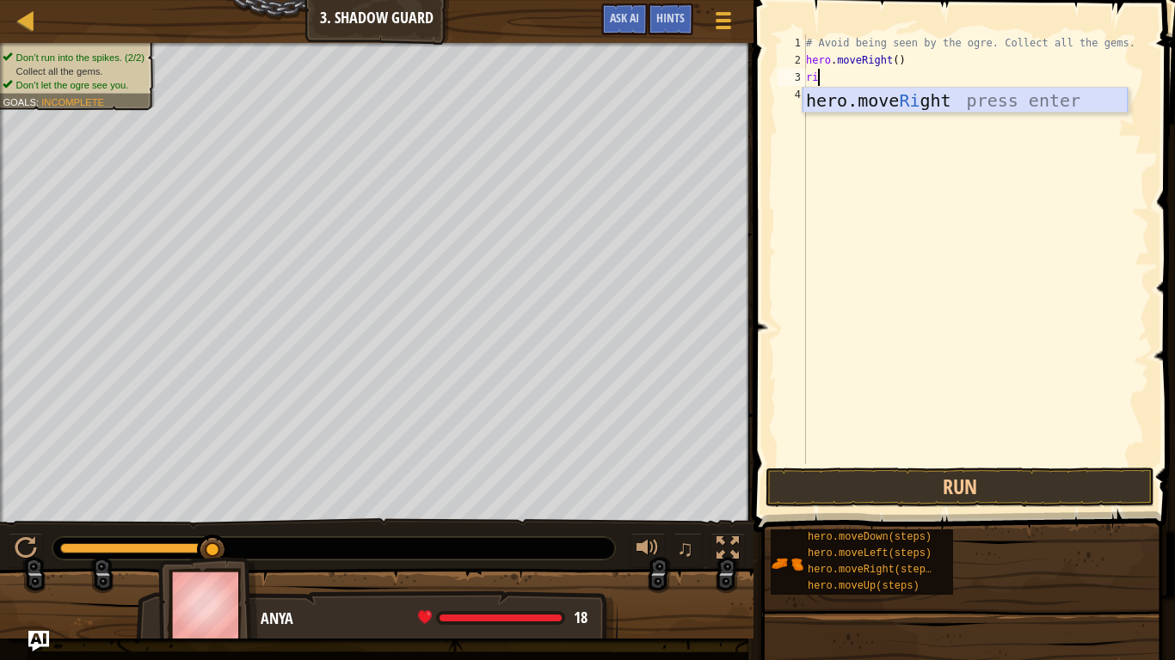
click at [898, 98] on div "hero.move Ri ght press enter" at bounding box center [964, 126] width 325 height 77
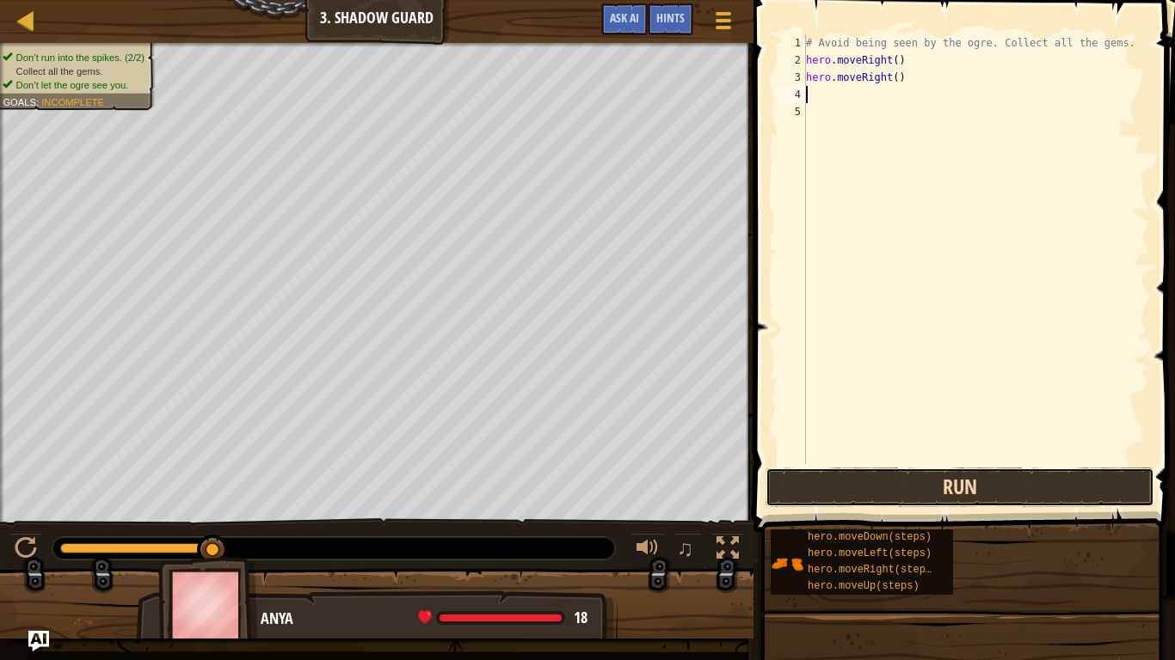
click at [871, 491] on button "Run" at bounding box center [959, 488] width 389 height 40
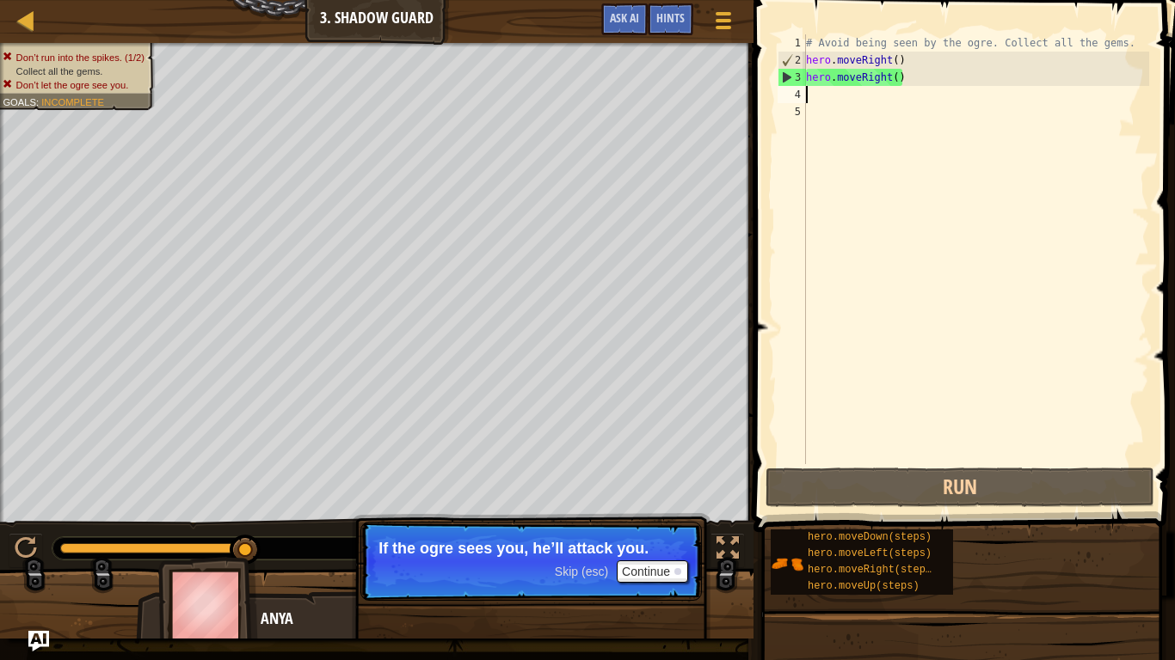
click at [905, 78] on div "# Avoid being seen by the ogre. Collect all the gems. hero . moveRight ( ) hero…" at bounding box center [975, 266] width 347 height 464
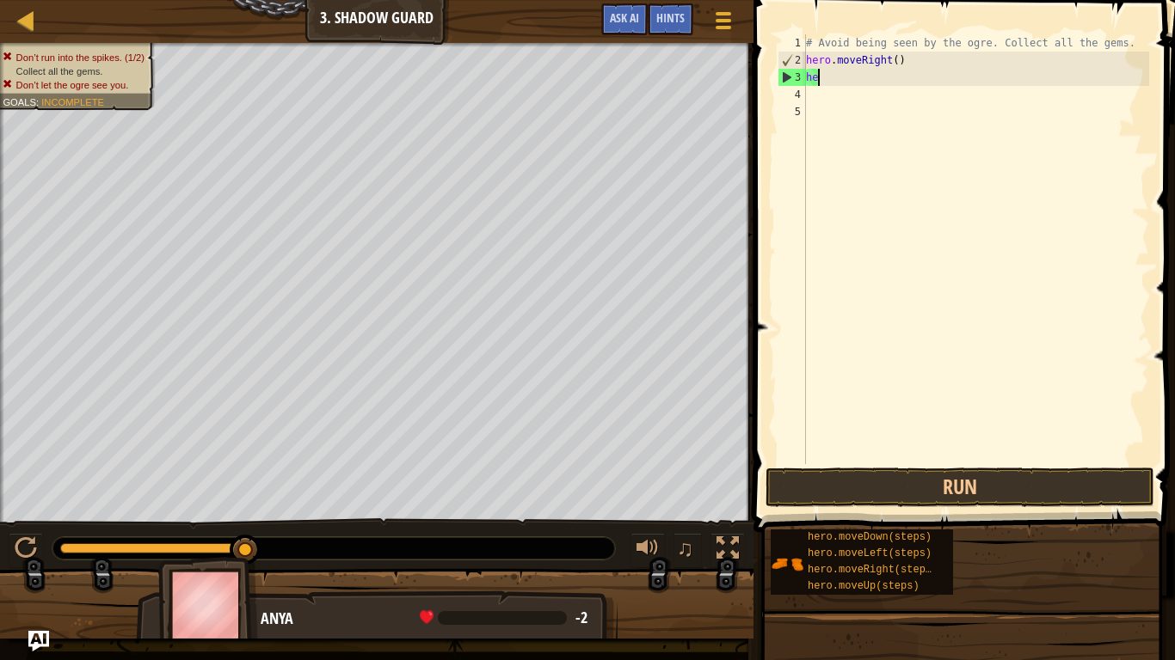
type textarea "h"
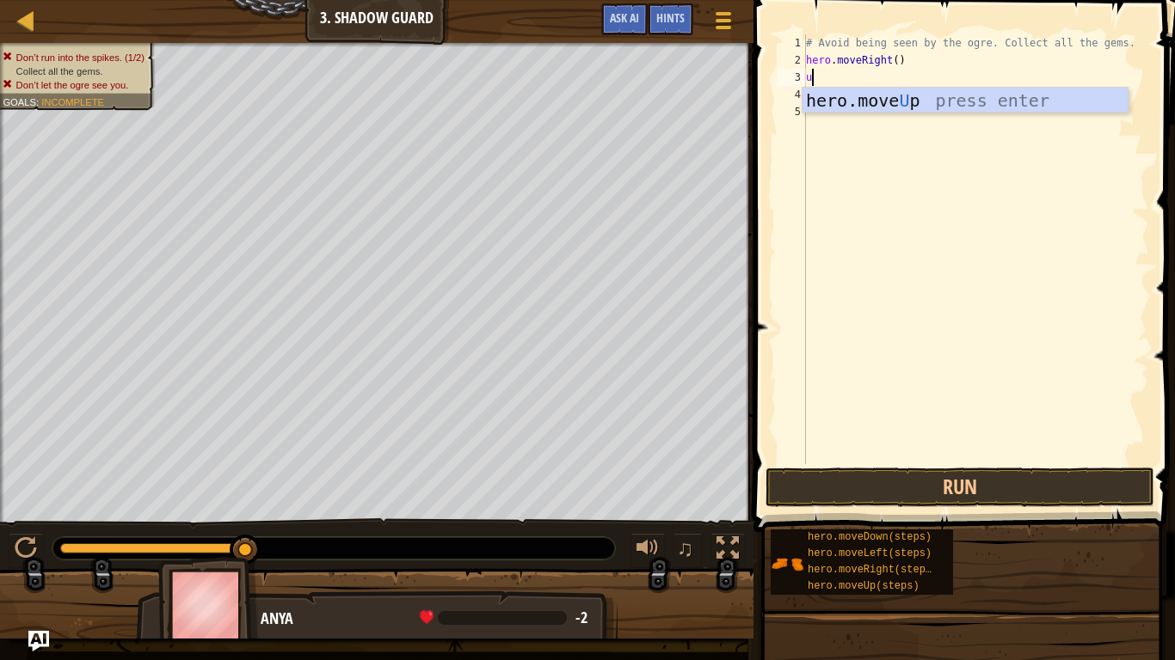
type textarea "up"
click at [931, 101] on div "hero.move Up press enter" at bounding box center [964, 126] width 325 height 77
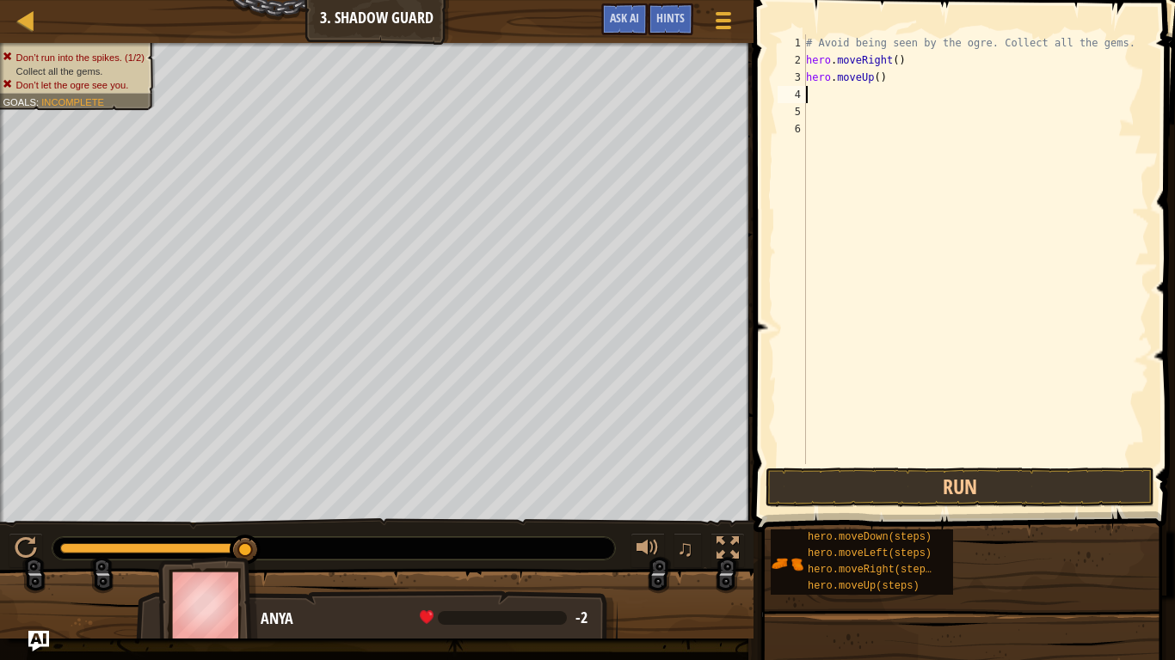
scroll to position [8, 0]
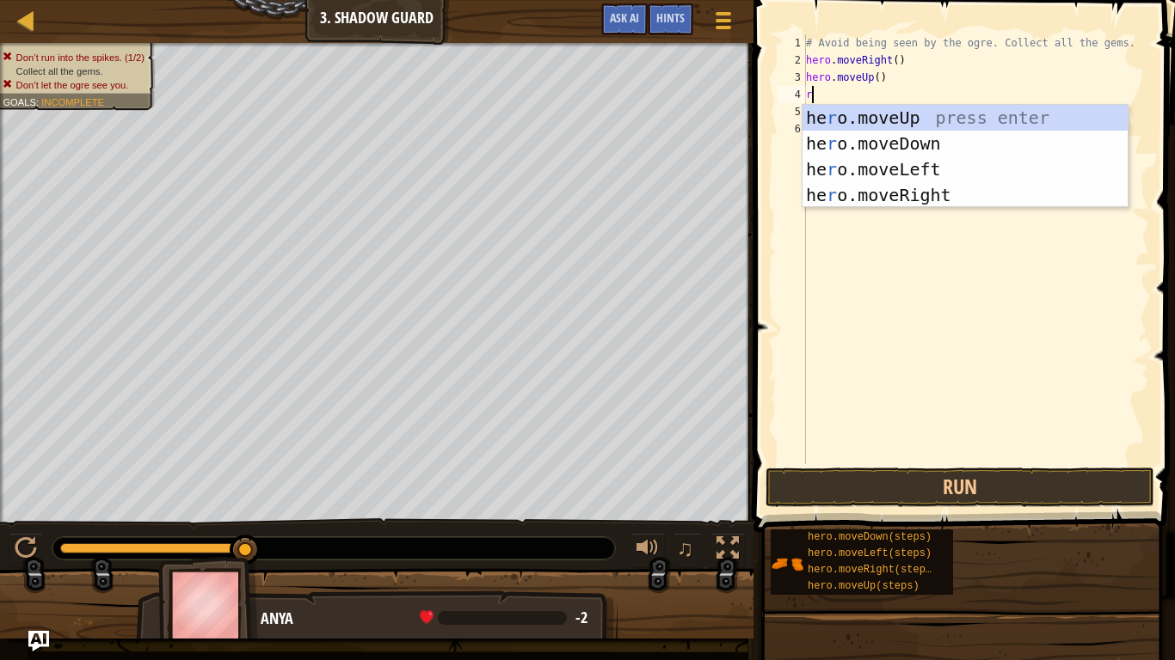
type textarea "ri"
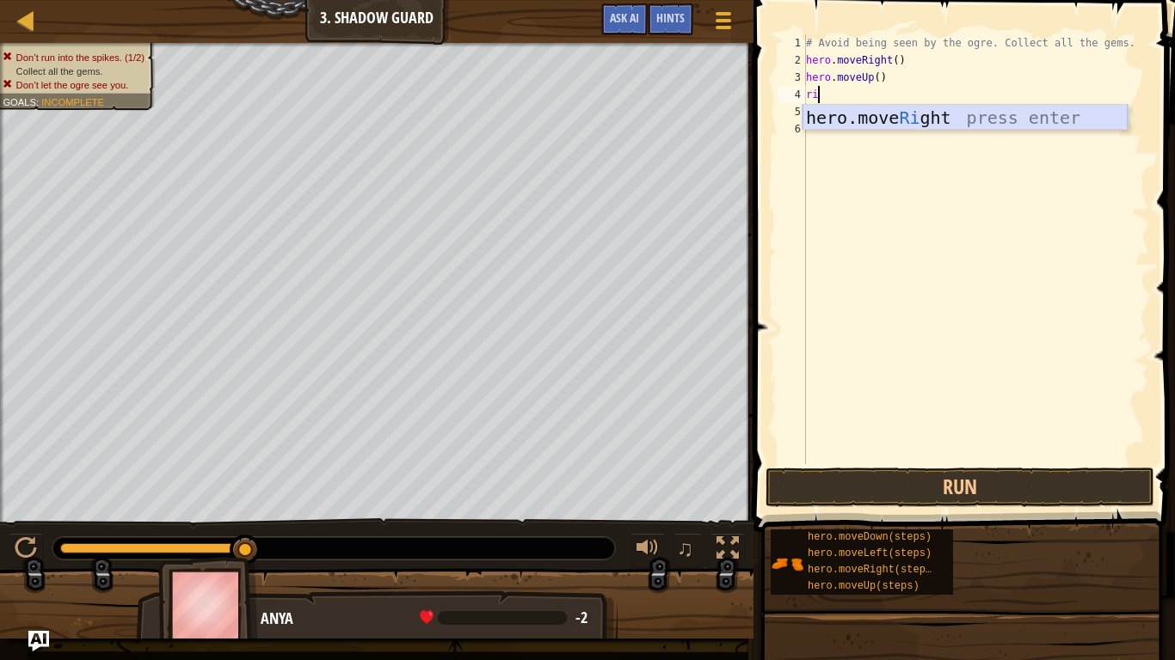
click at [911, 112] on div "hero.move Ri ght press enter" at bounding box center [964, 143] width 325 height 77
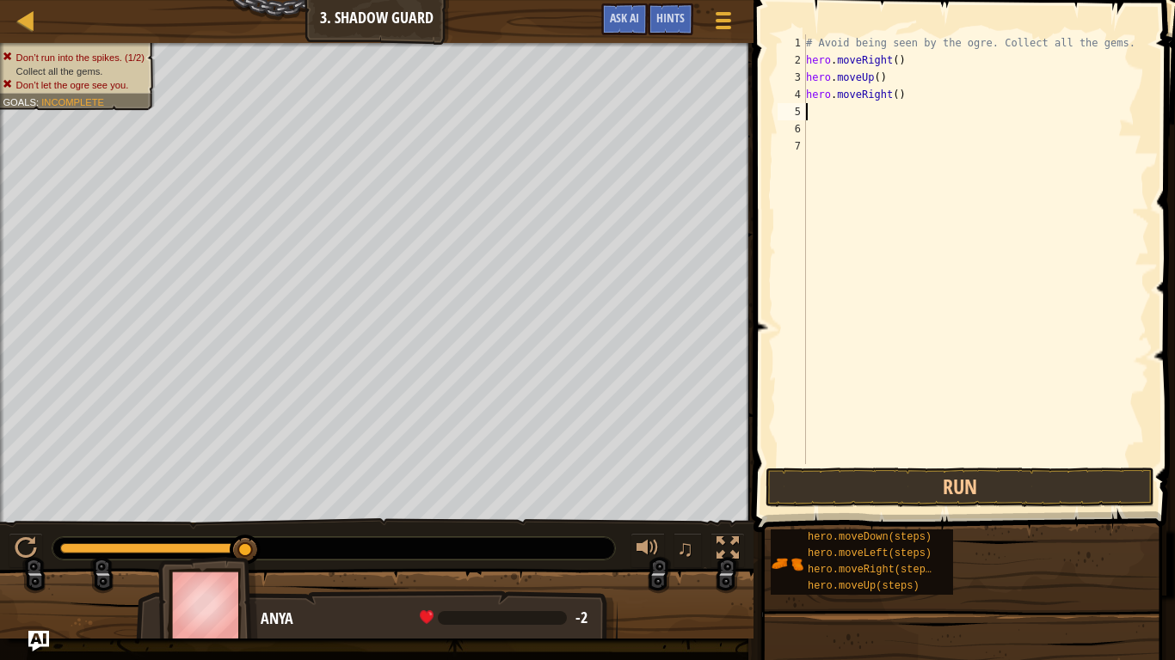
scroll to position [8, 0]
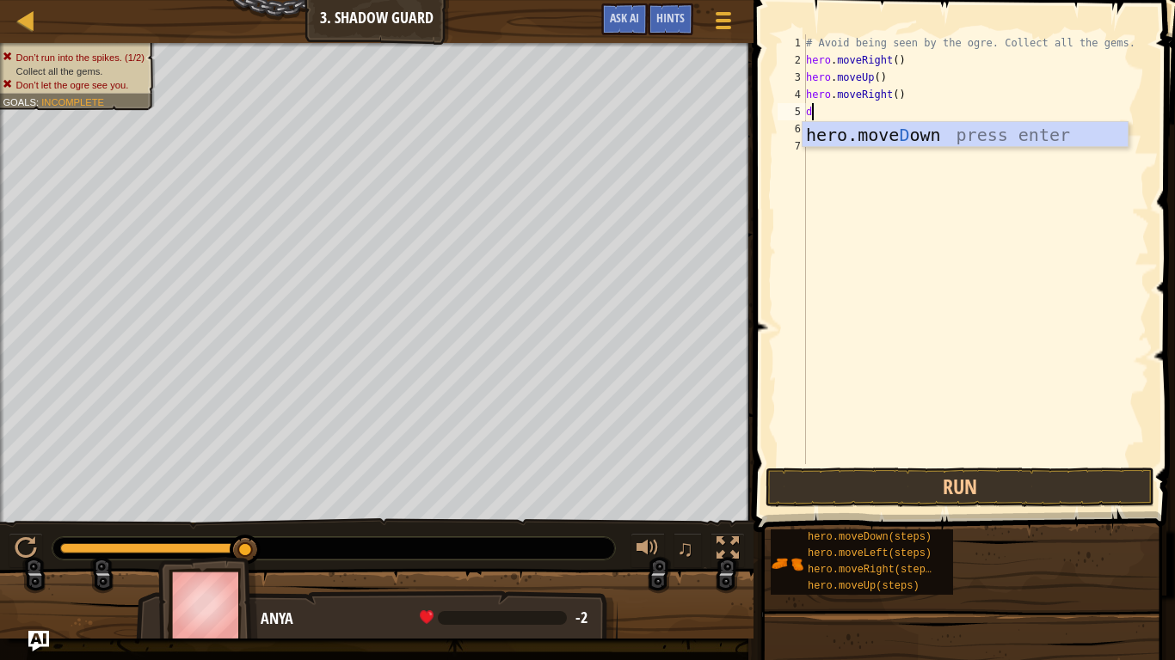
type textarea "do"
click at [916, 136] on div "hero.move Do wn press enter" at bounding box center [964, 160] width 325 height 77
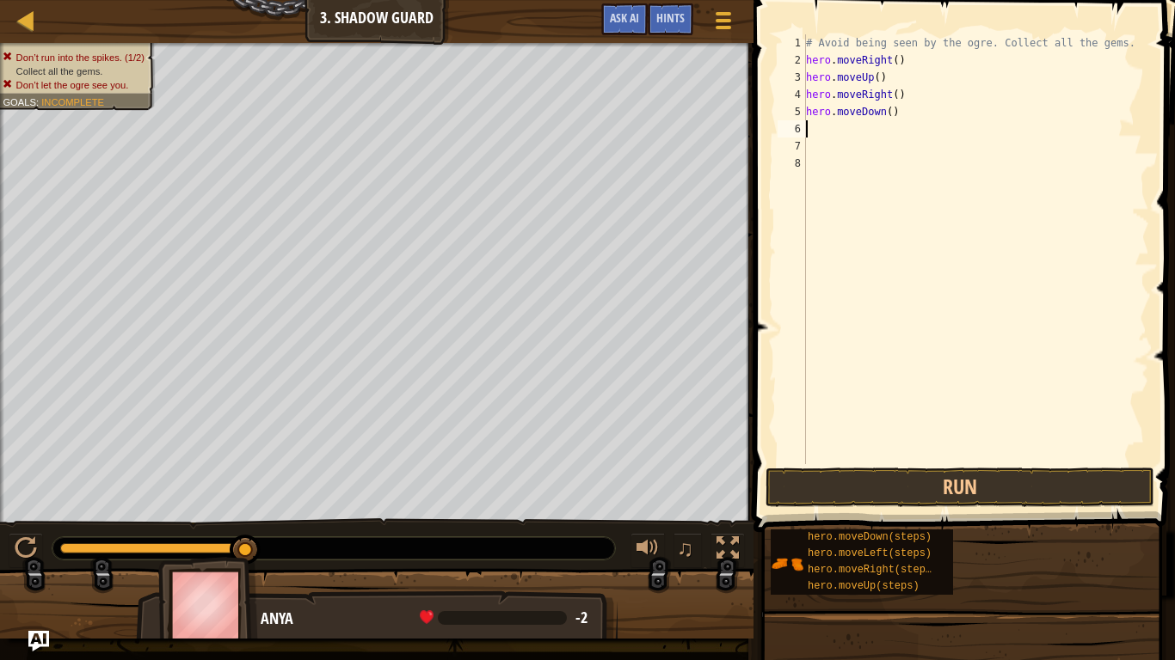
scroll to position [8, 0]
type textarea "r"
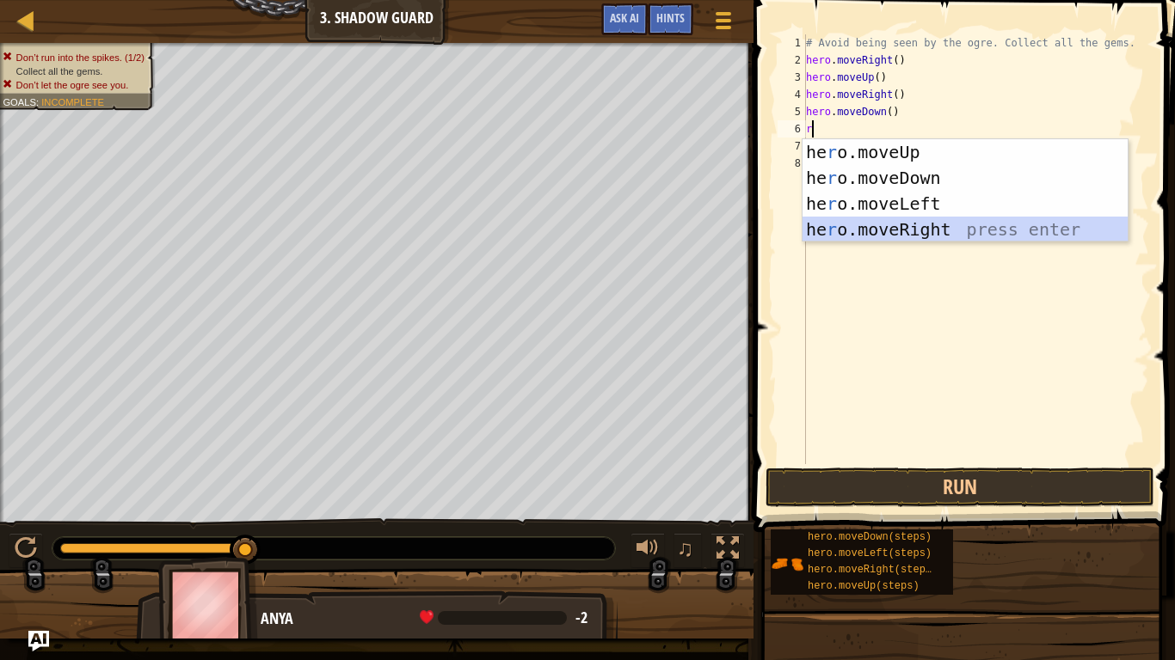
click at [978, 225] on div "he r o.moveUp press enter he r o.moveDown press enter he r o.moveLeft press ent…" at bounding box center [964, 216] width 325 height 155
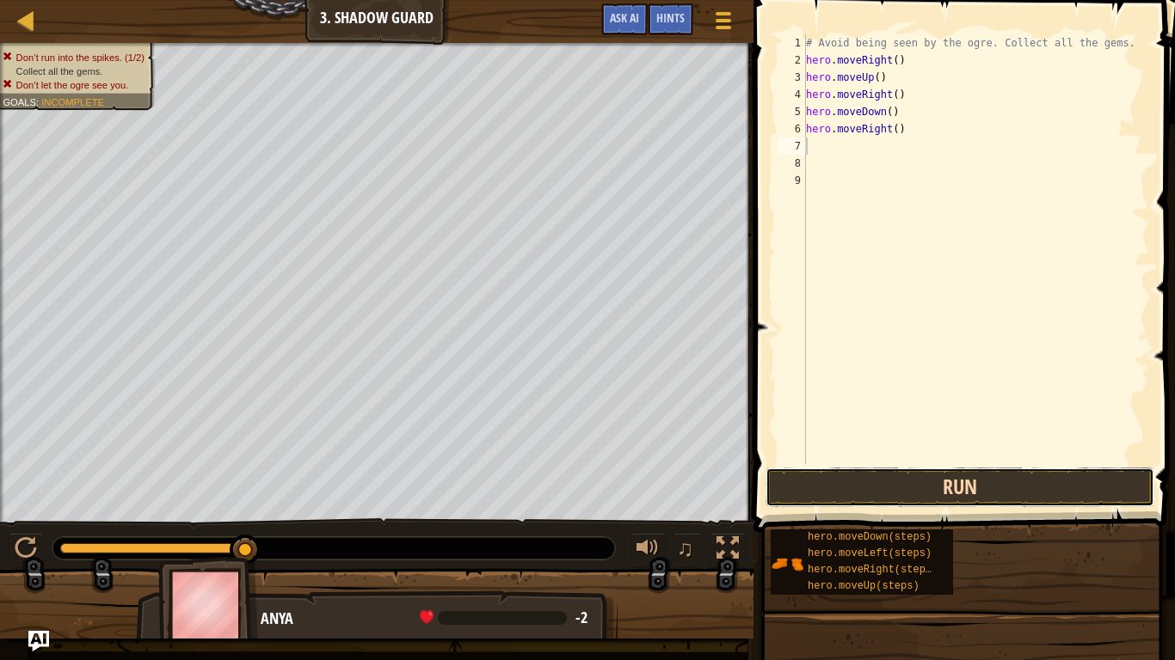
click at [969, 486] on button "Run" at bounding box center [959, 488] width 389 height 40
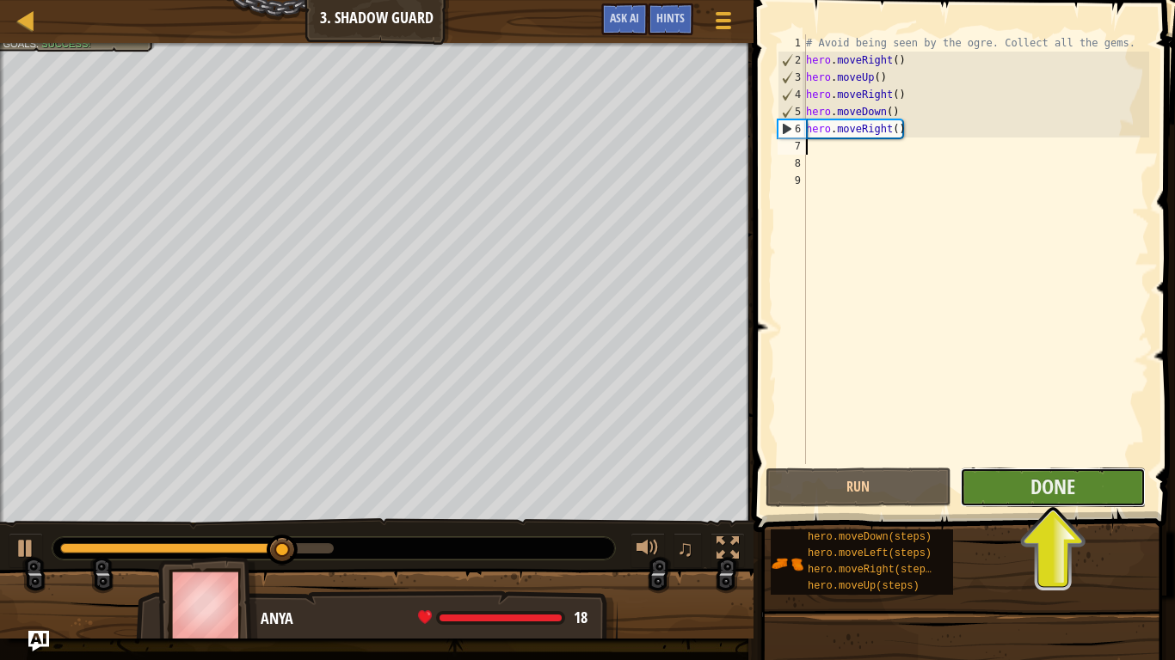
click at [1075, 482] on button "Done" at bounding box center [1053, 488] width 186 height 40
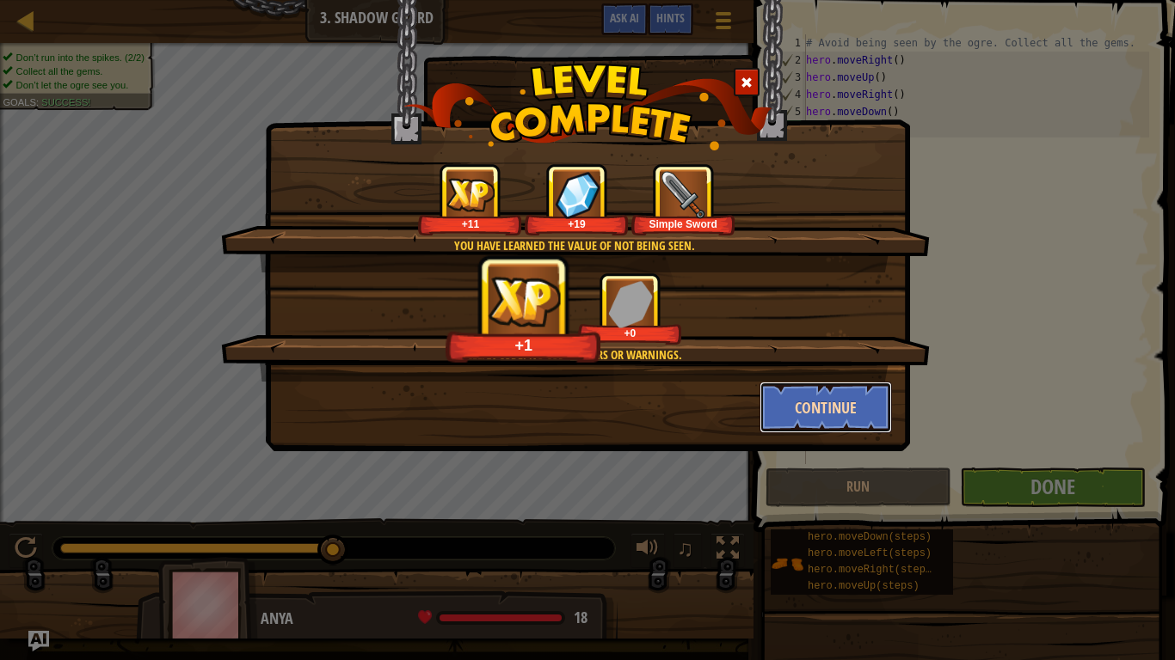
click at [800, 396] on button "Continue" at bounding box center [825, 408] width 133 height 52
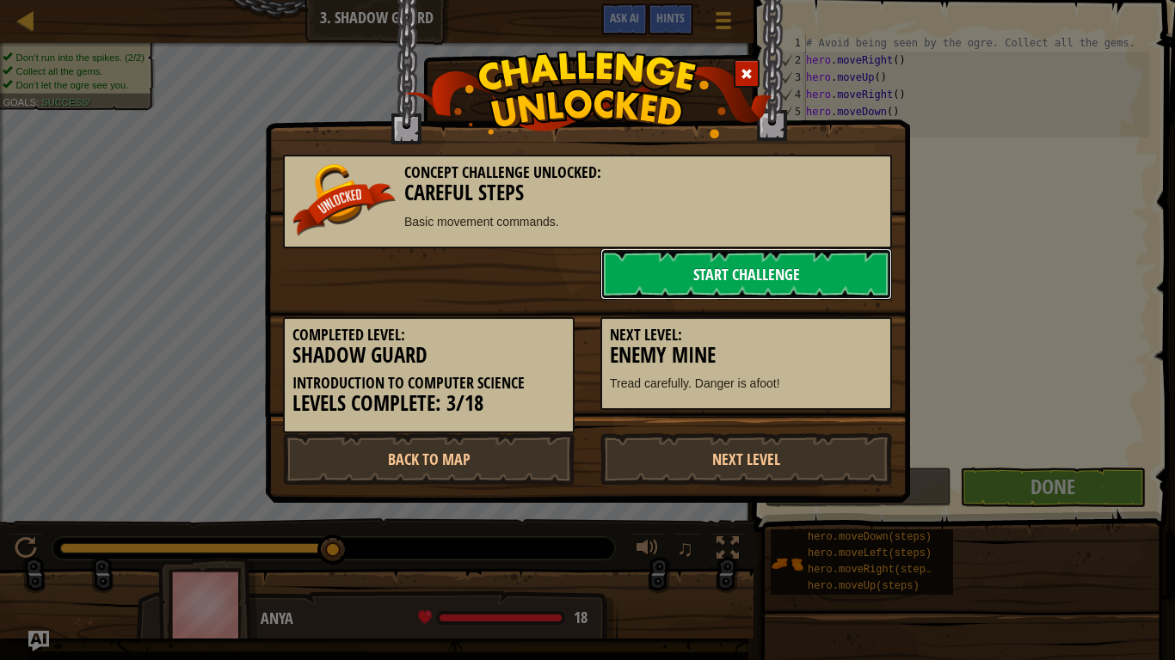
click at [689, 273] on link "Start Challenge" at bounding box center [745, 274] width 291 height 52
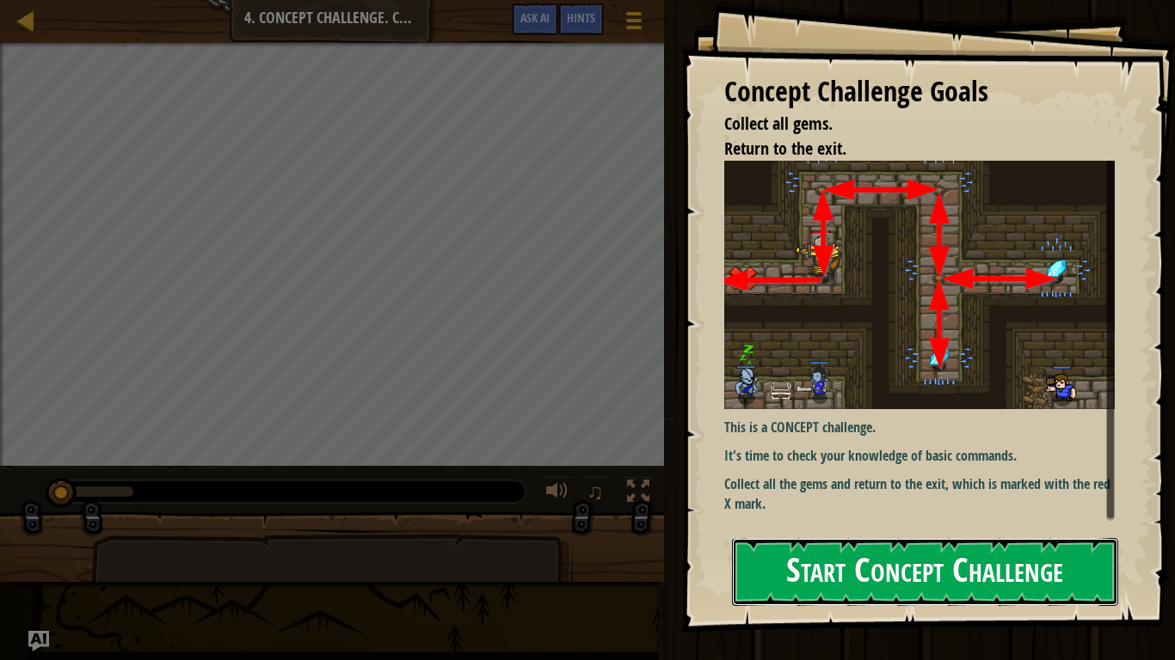
click at [936, 559] on button "Start Concept Challenge" at bounding box center [925, 572] width 386 height 68
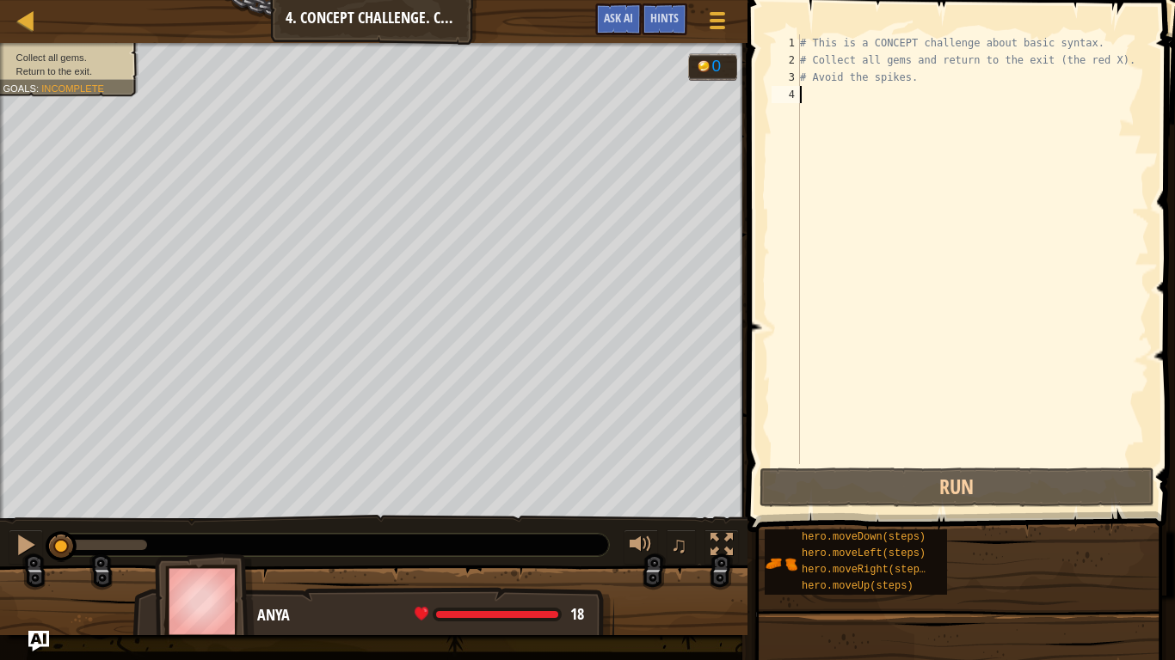
click at [936, 559] on div "hero.moveDown(steps) hero.moveLeft(steps) hero.moveRight(steps) hero.moveUp(ste…" at bounding box center [855, 562] width 182 height 65
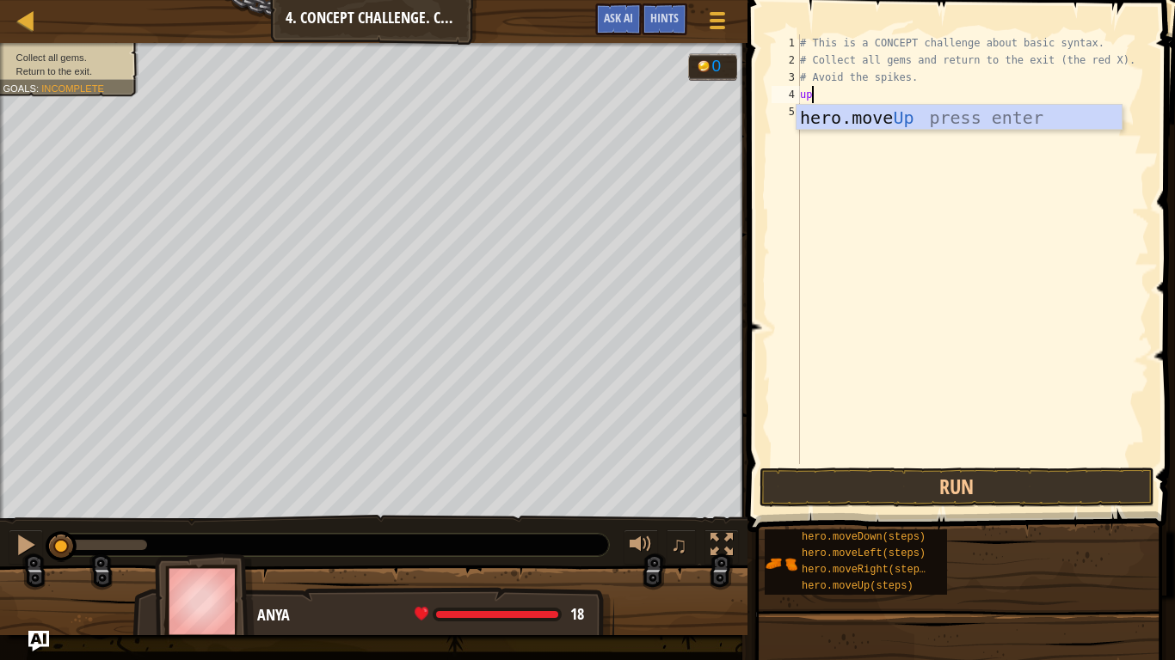
type textarea "up"
click at [862, 120] on div "hero.move Up press enter" at bounding box center [958, 143] width 325 height 77
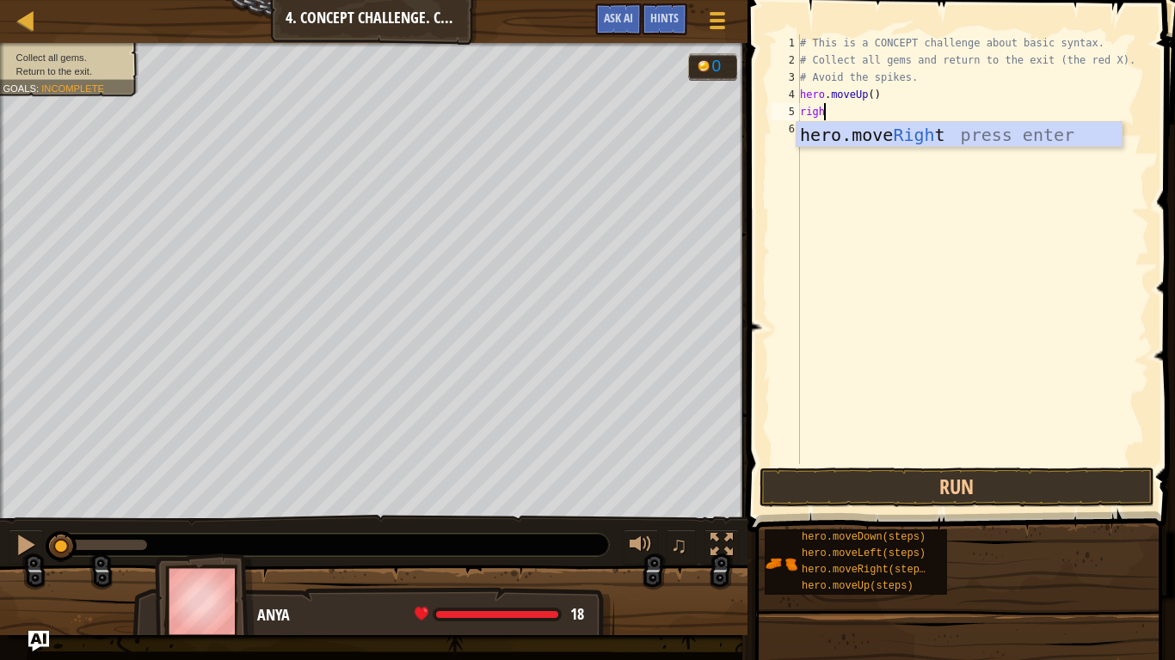
type textarea "right"
click at [850, 130] on div "hero.move Right press enter" at bounding box center [958, 160] width 325 height 77
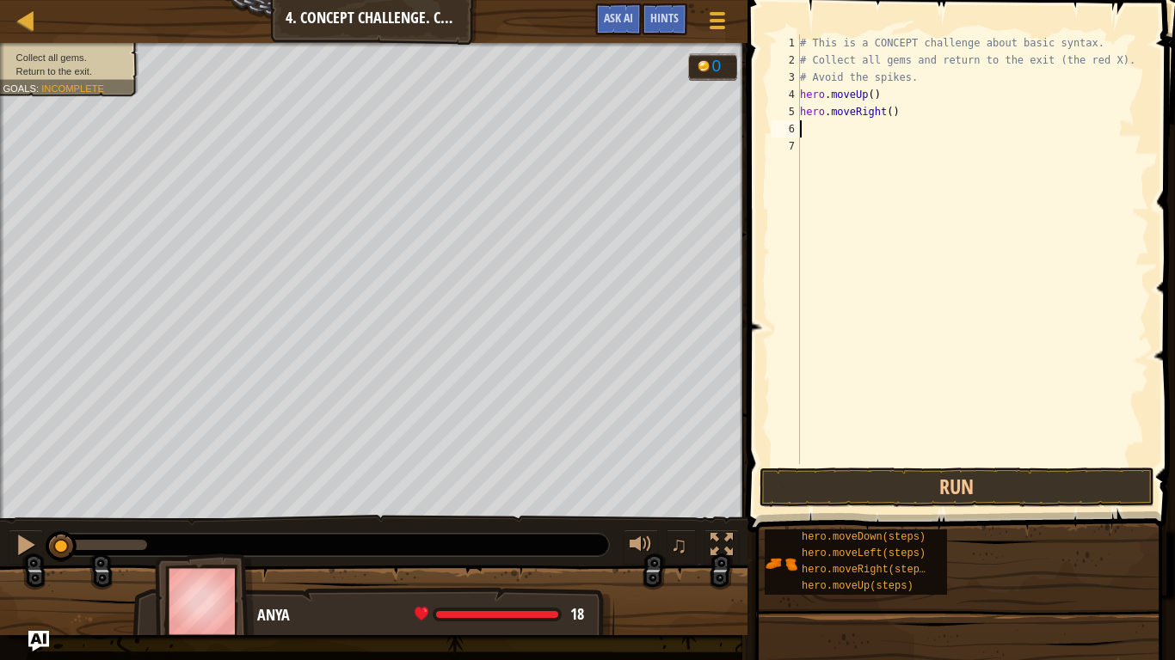
scroll to position [8, 0]
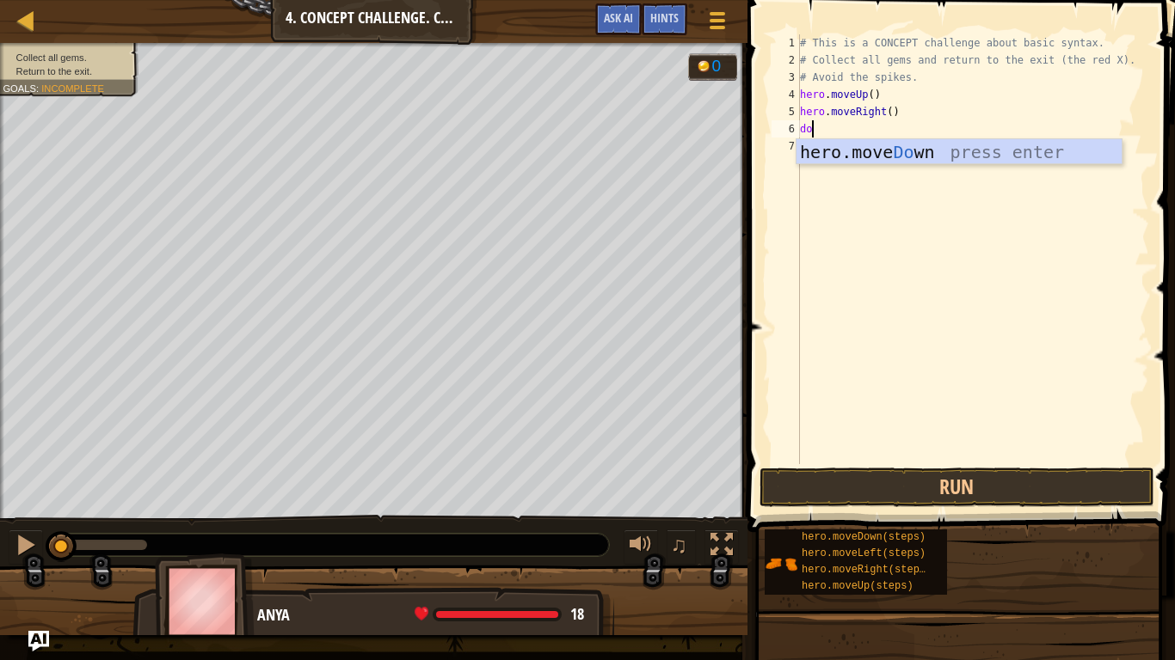
type textarea "dow"
click at [901, 154] on div "hero.move Dow n press enter" at bounding box center [958, 177] width 325 height 77
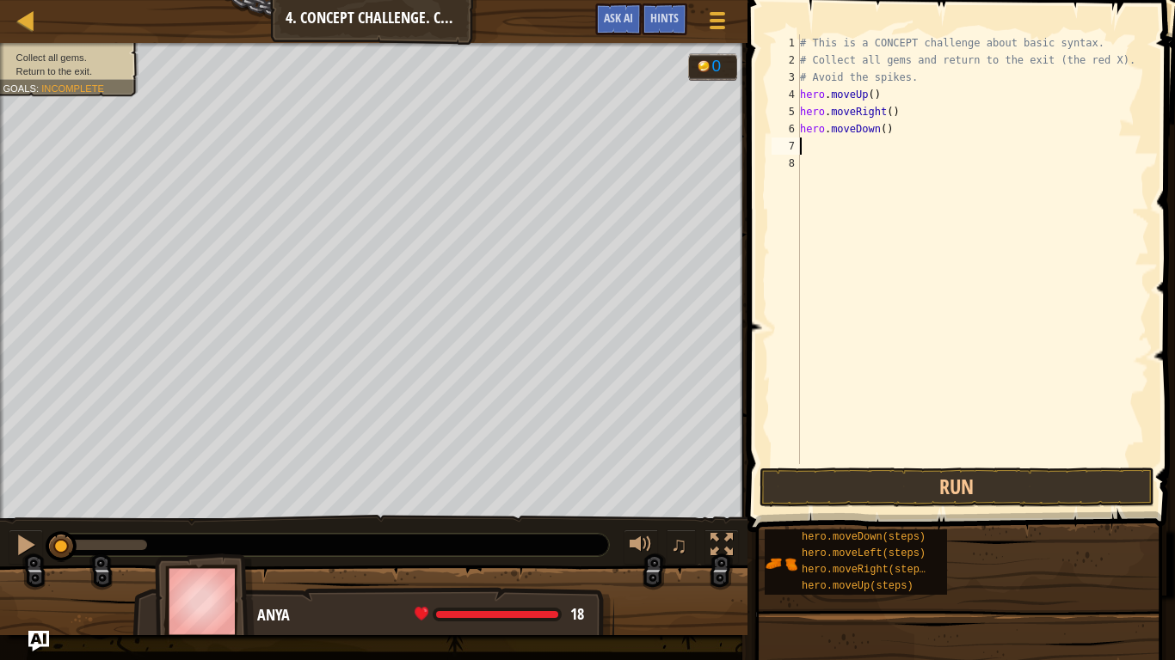
scroll to position [8, 0]
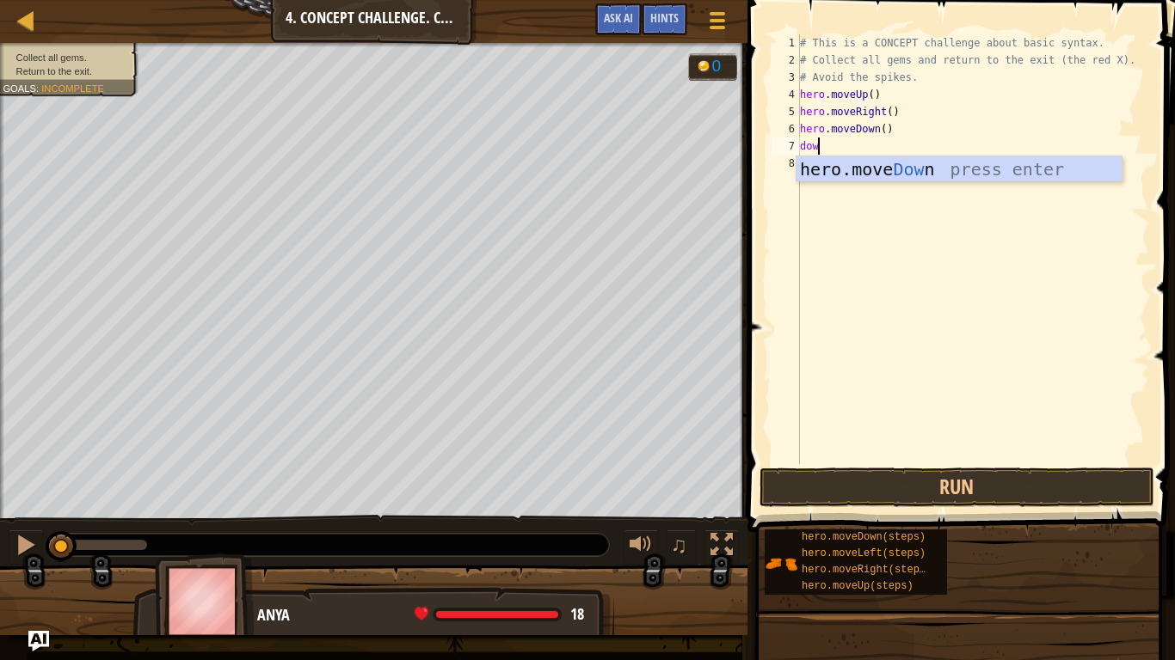
type textarea "down"
click at [917, 157] on div "hero.move Down press enter" at bounding box center [958, 194] width 325 height 77
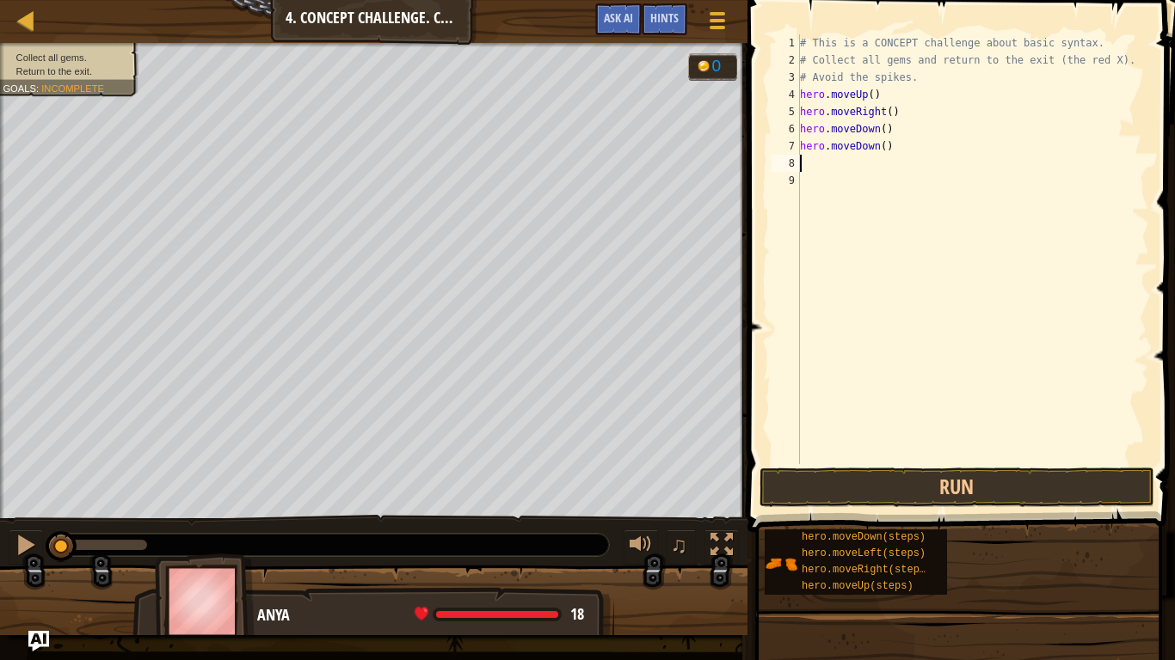
type textarea "u"
type textarea "o"
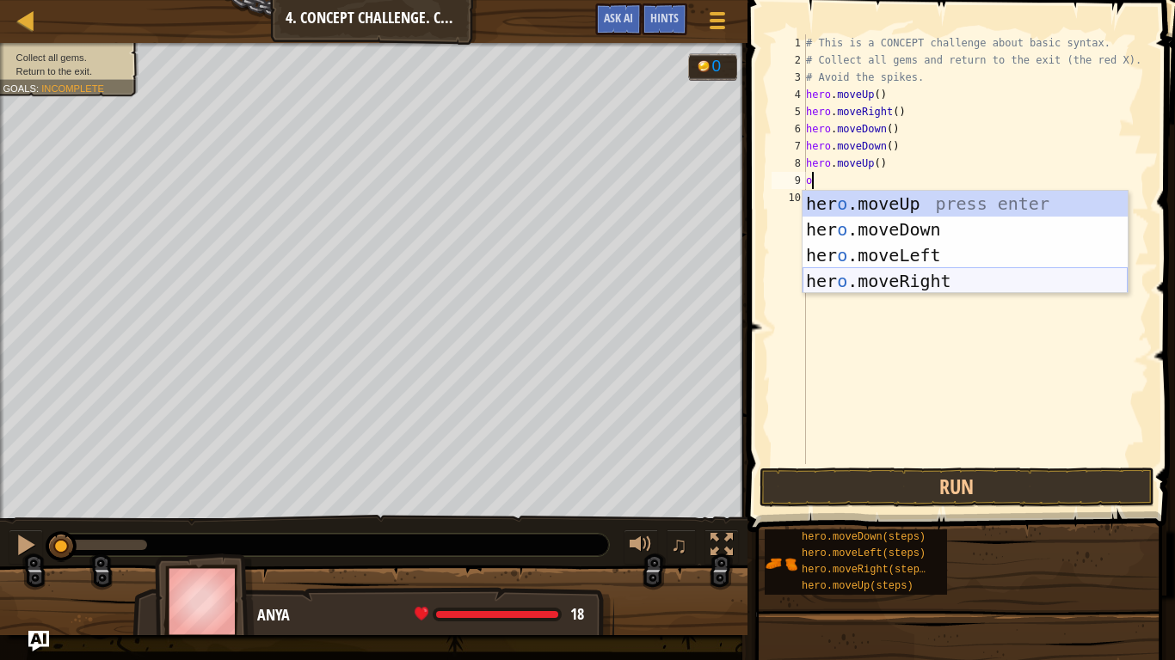
click at [972, 275] on div "her o .moveUp press enter her o .moveDown press enter her o .moveLeft press ent…" at bounding box center [964, 268] width 325 height 155
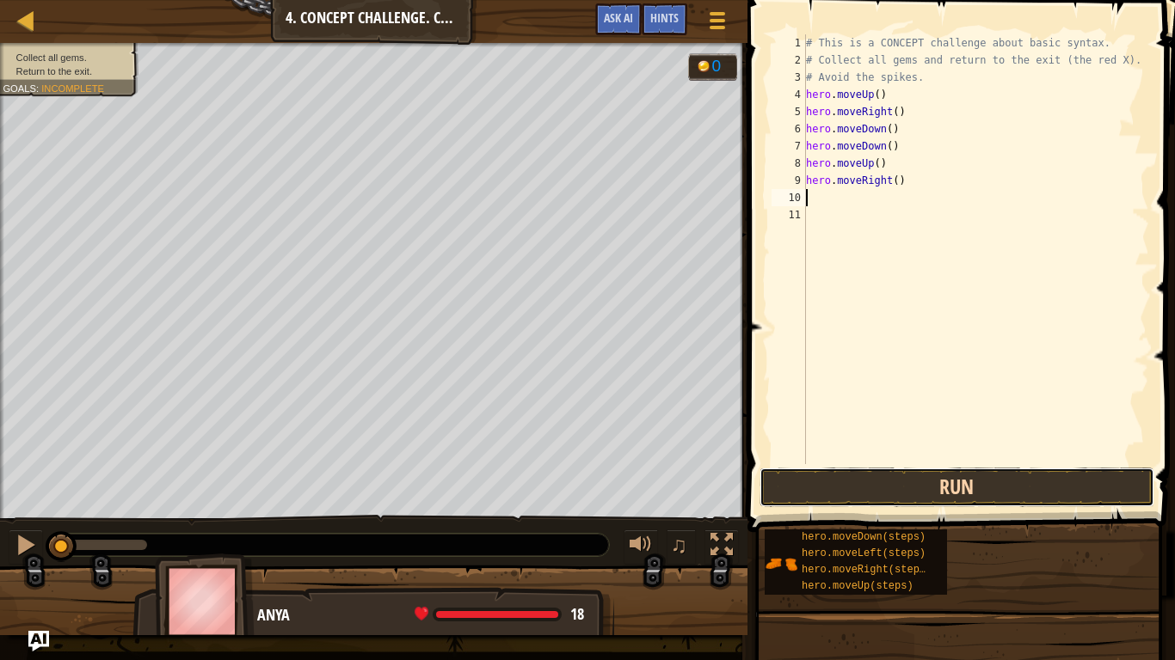
click at [909, 471] on button "Run" at bounding box center [956, 488] width 395 height 40
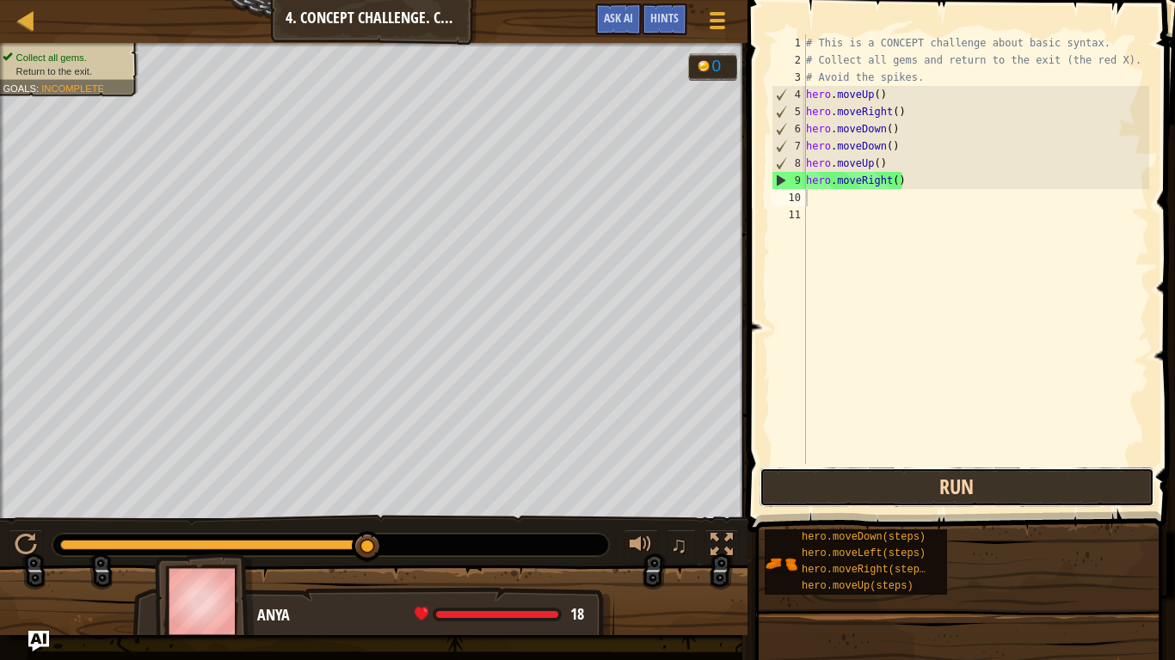
click at [866, 483] on button "Run" at bounding box center [956, 488] width 395 height 40
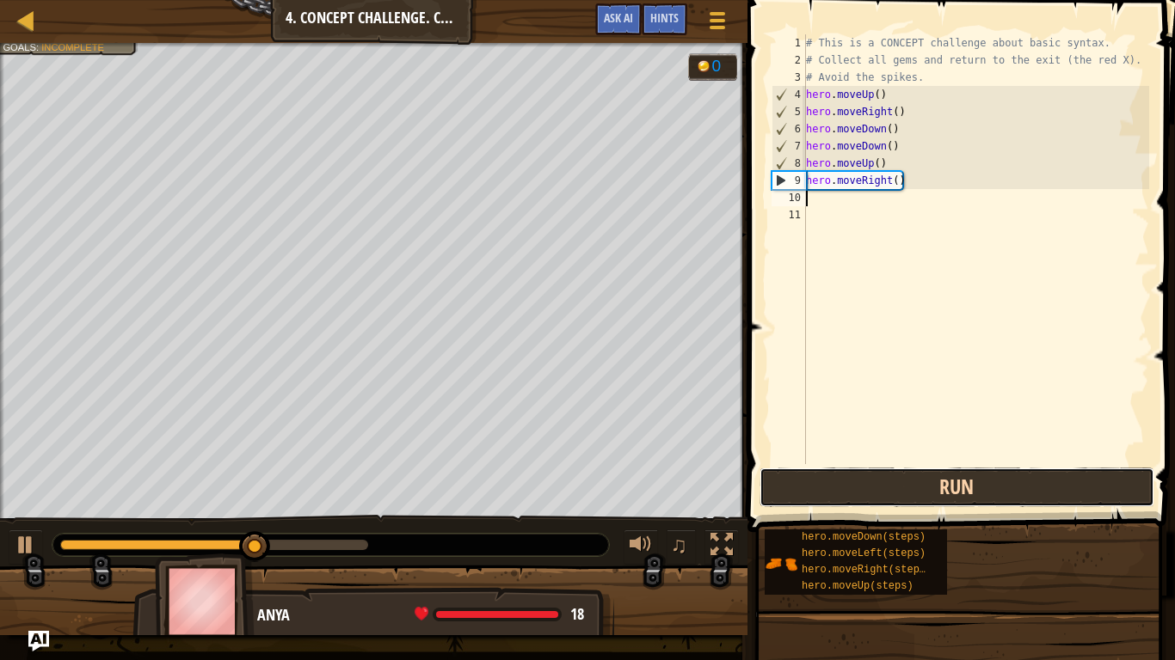
click at [867, 479] on button "Run" at bounding box center [956, 488] width 395 height 40
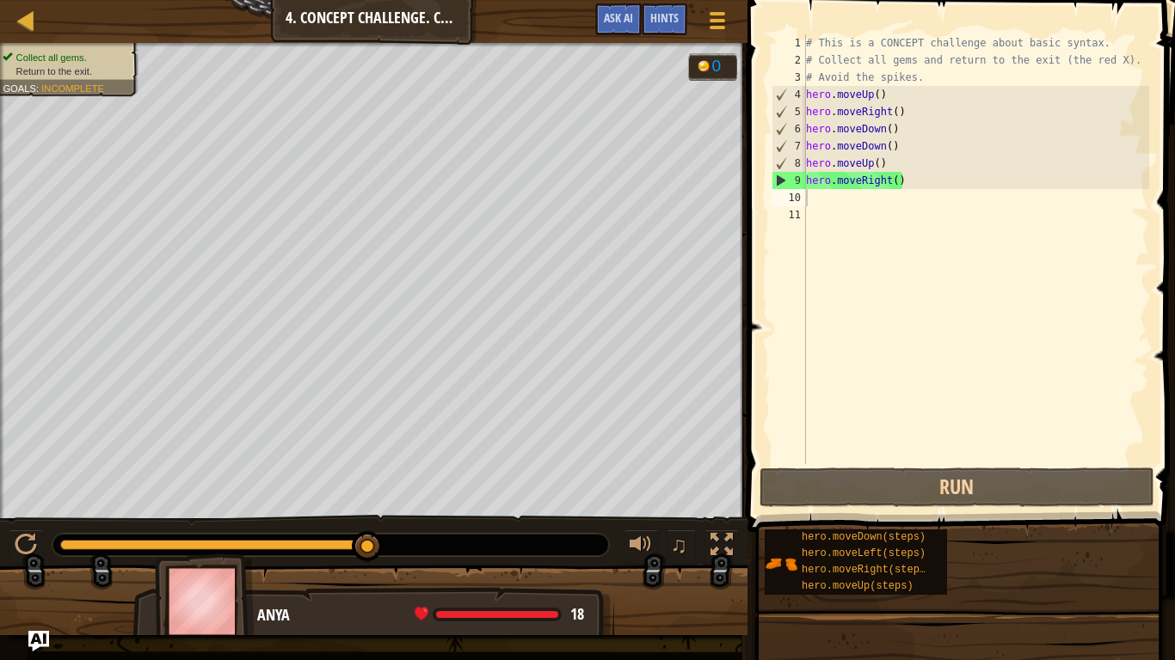
click at [504, 390] on div "Map Introduction to Computer Science 4. Concept Challenge. Careful Steps Game M…" at bounding box center [587, 330] width 1175 height 660
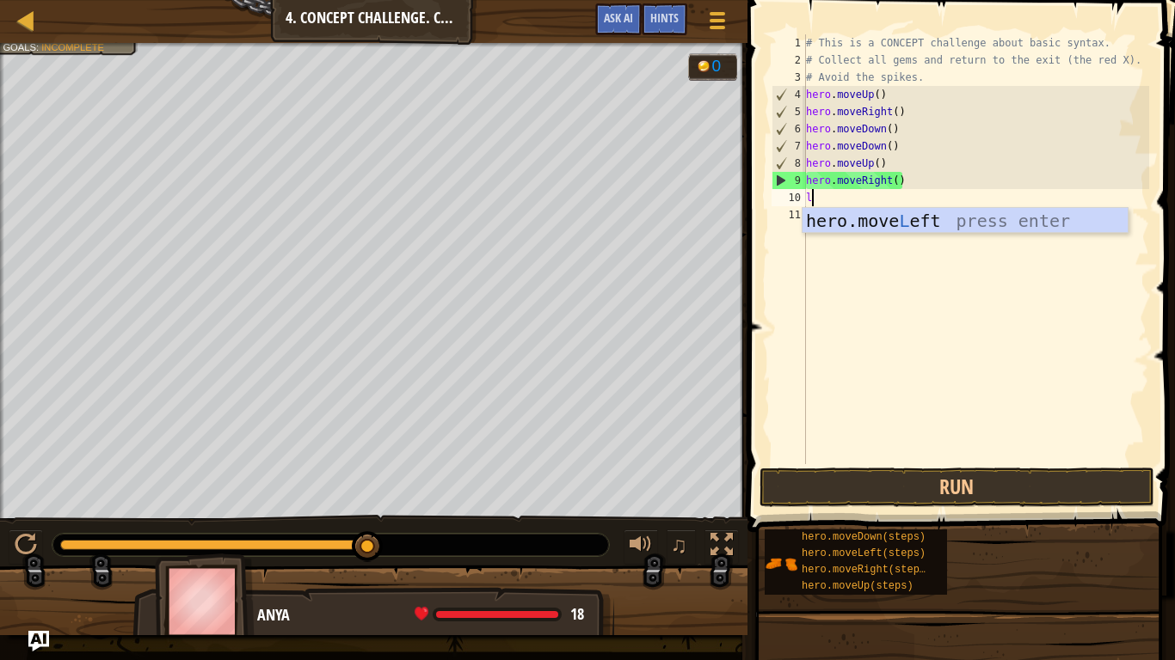
type textarea "le"
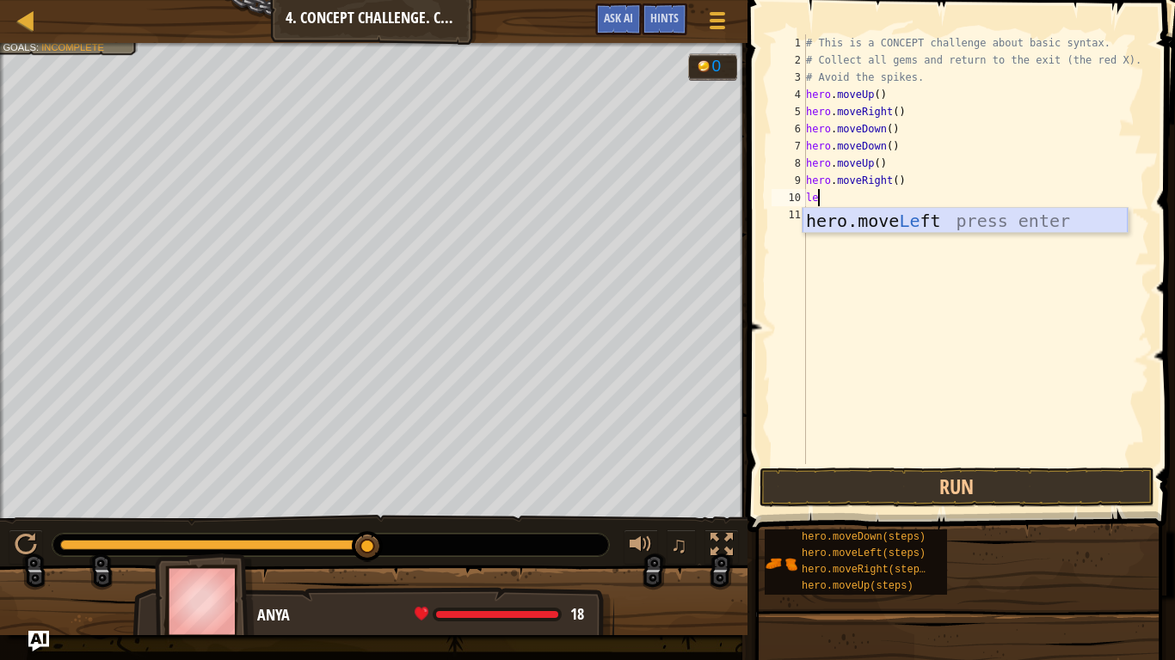
click at [875, 222] on div "hero.move Le ft press enter" at bounding box center [964, 246] width 325 height 77
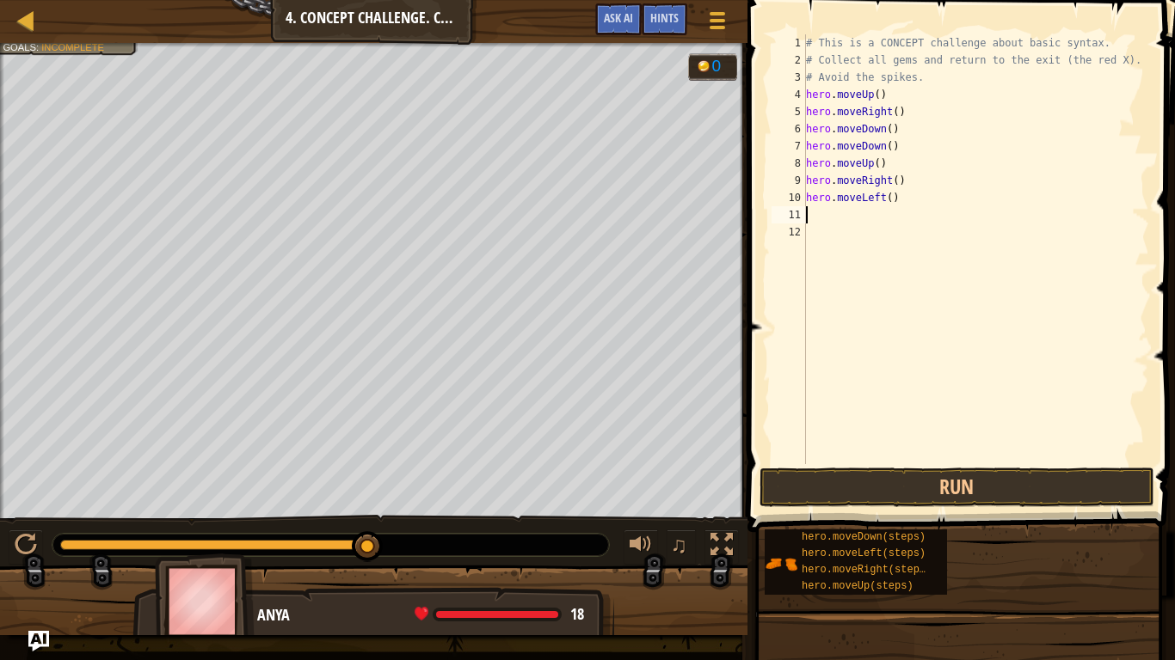
scroll to position [8, 0]
type textarea "u"
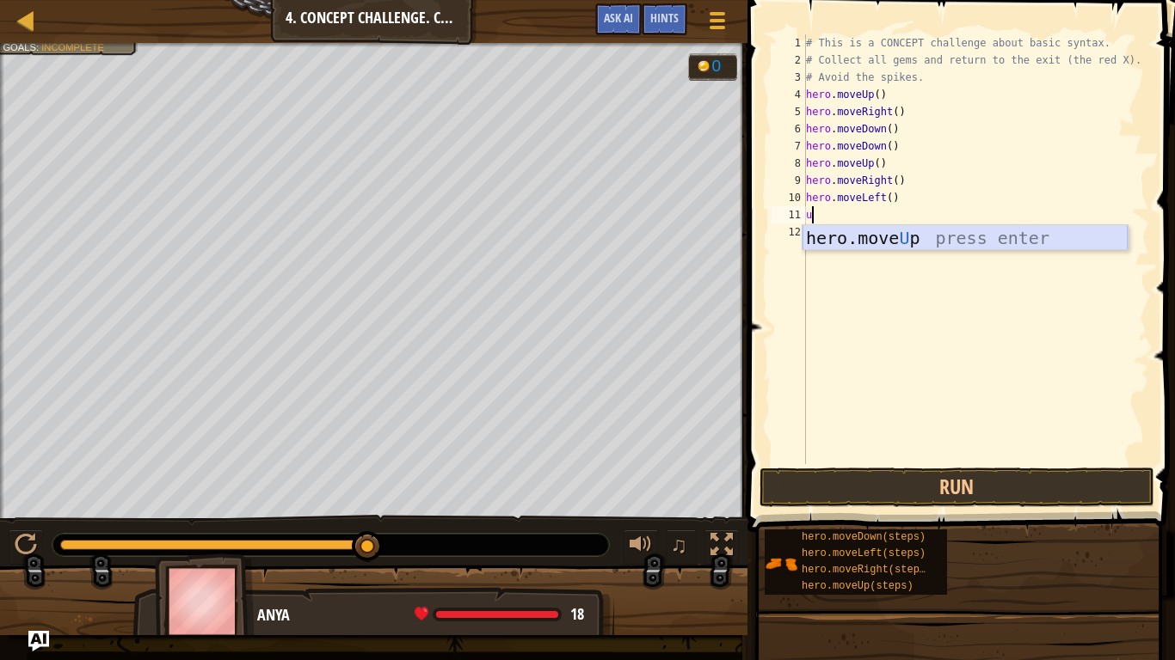
click at [885, 238] on div "hero.move U p press enter" at bounding box center [964, 263] width 325 height 77
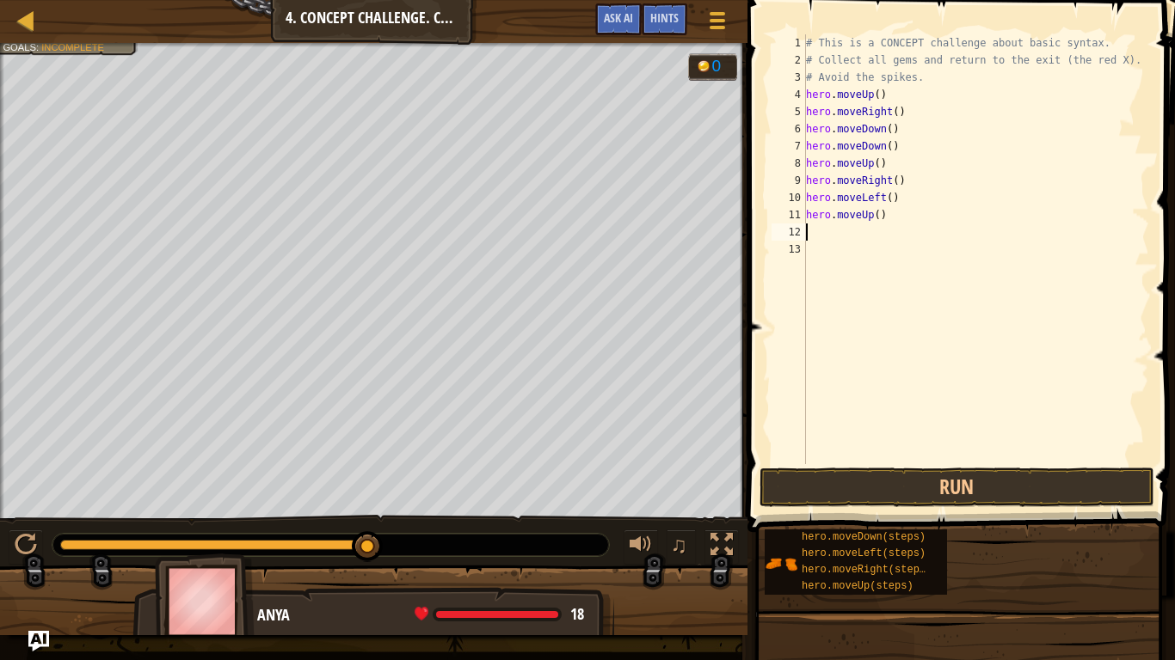
type textarea "l"
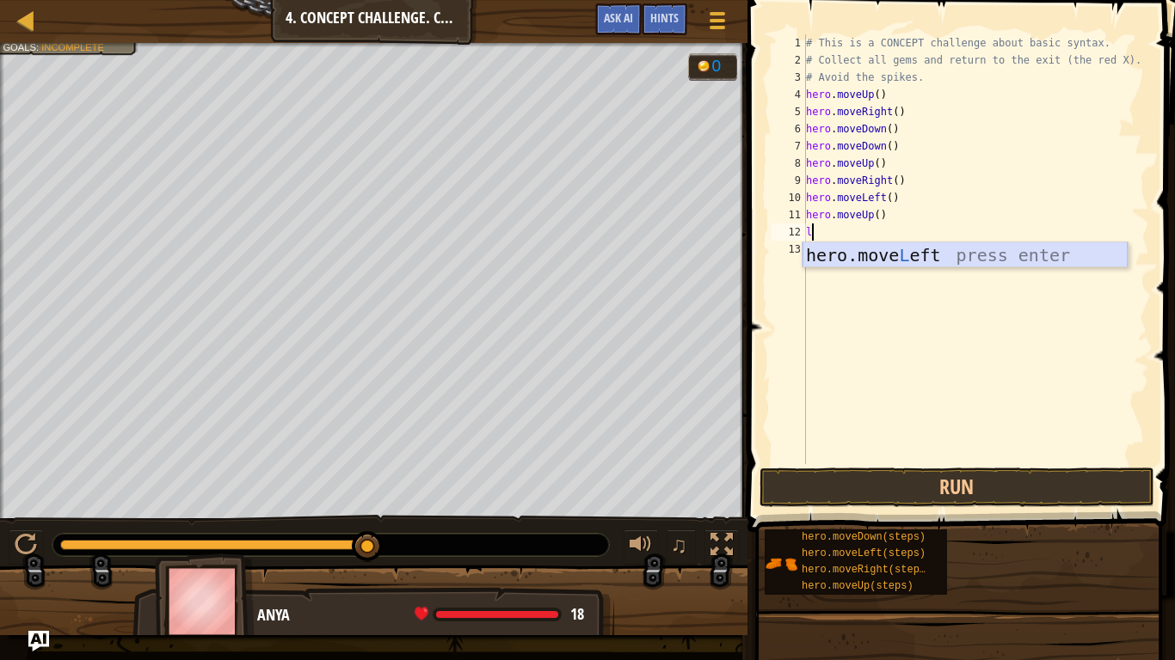
click at [880, 265] on div "hero.move L eft press enter" at bounding box center [964, 280] width 325 height 77
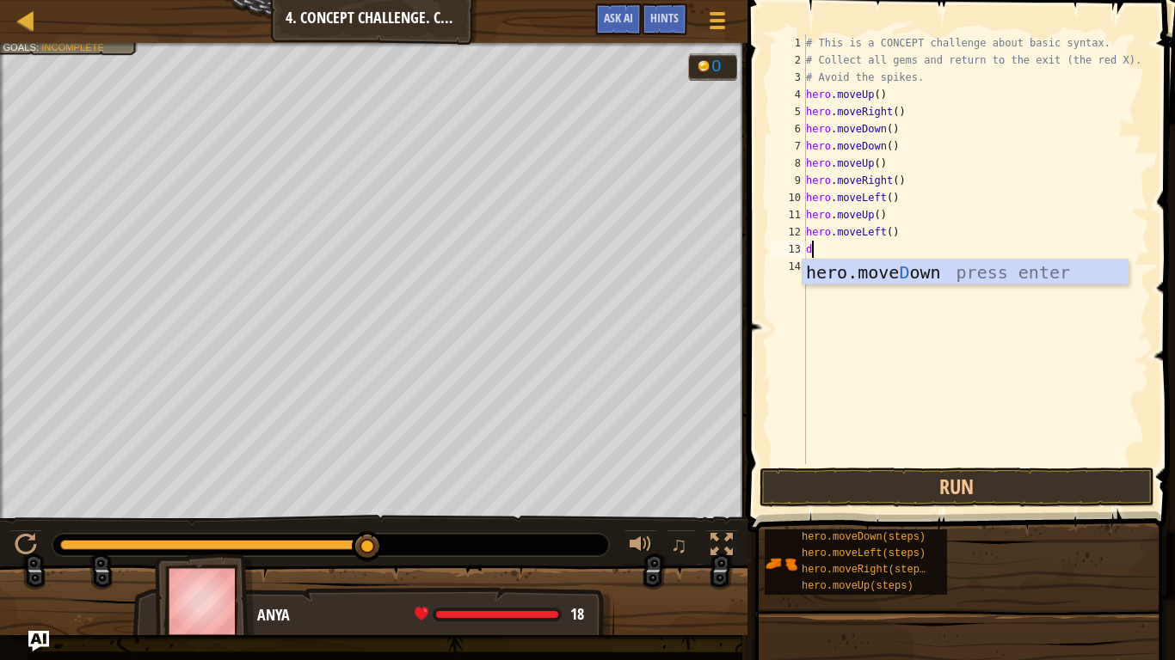
type textarea "do"
click at [970, 263] on div "hero.move Do wn press enter" at bounding box center [964, 298] width 325 height 77
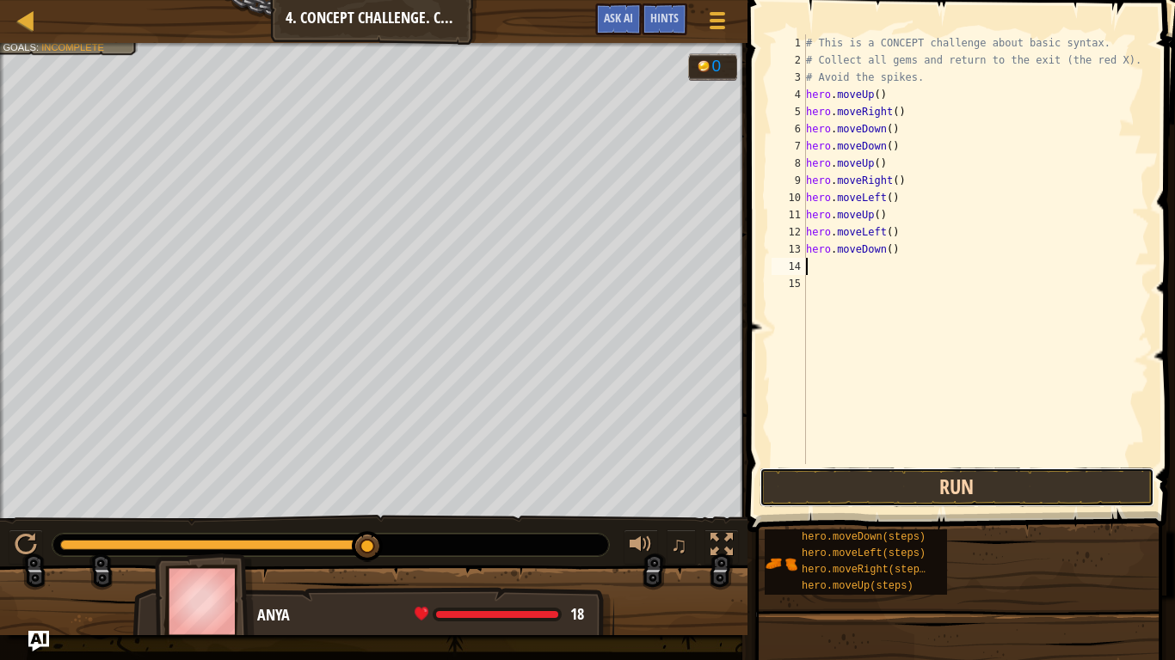
click at [954, 478] on button "Run" at bounding box center [956, 488] width 395 height 40
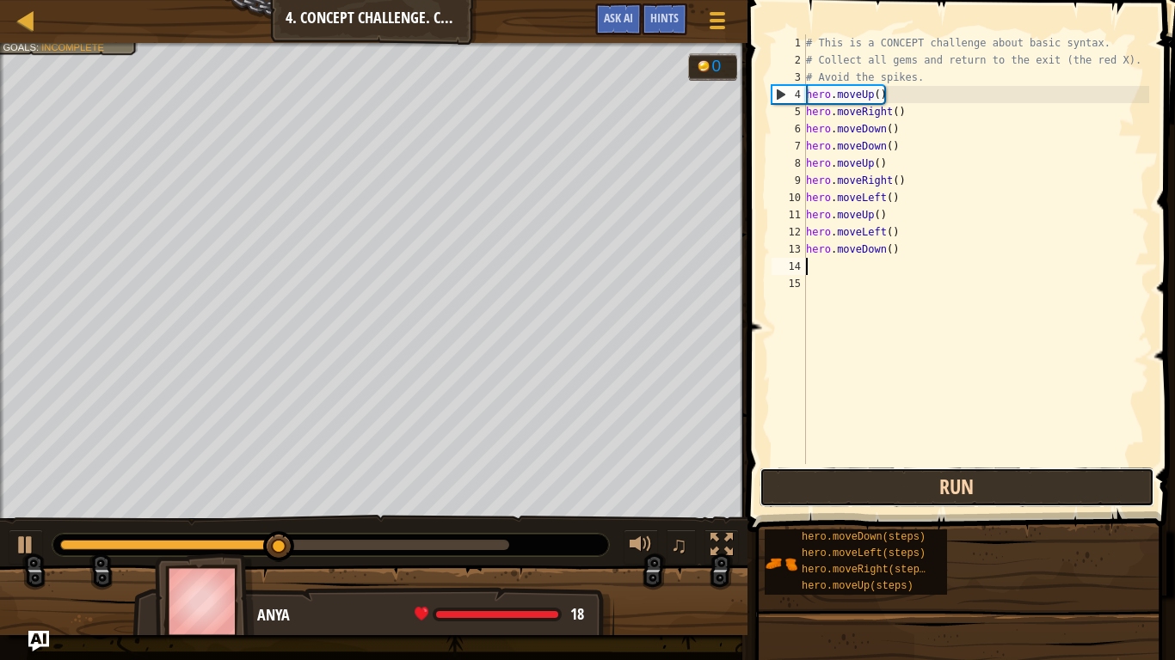
click at [954, 478] on button "Run" at bounding box center [956, 488] width 395 height 40
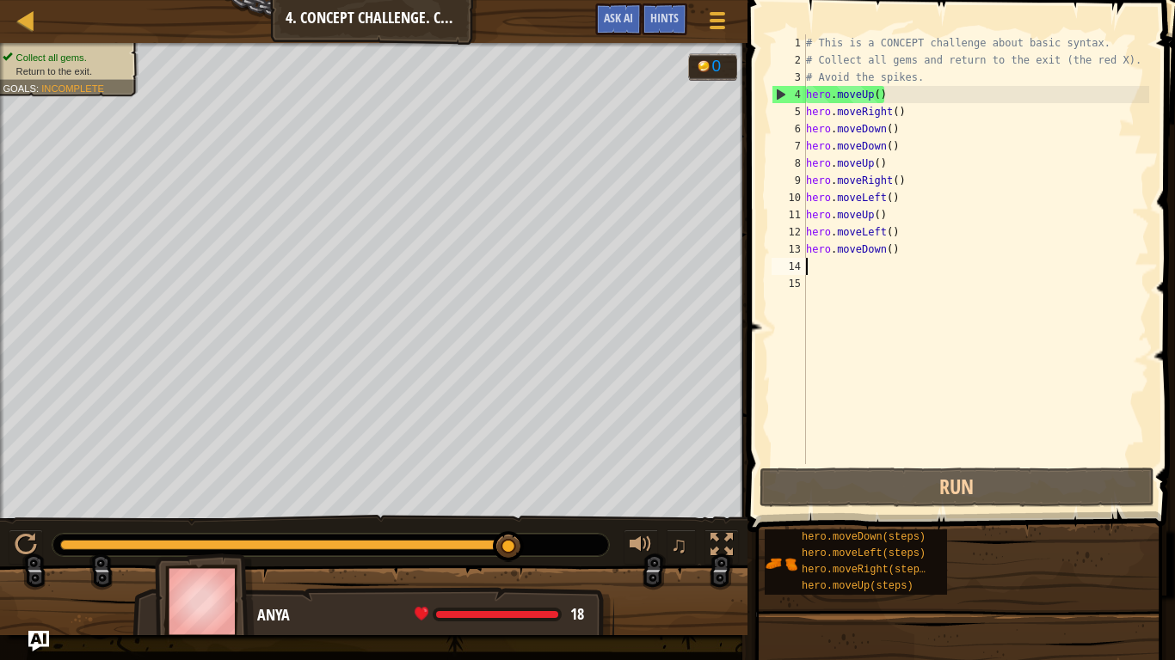
type textarea "l"
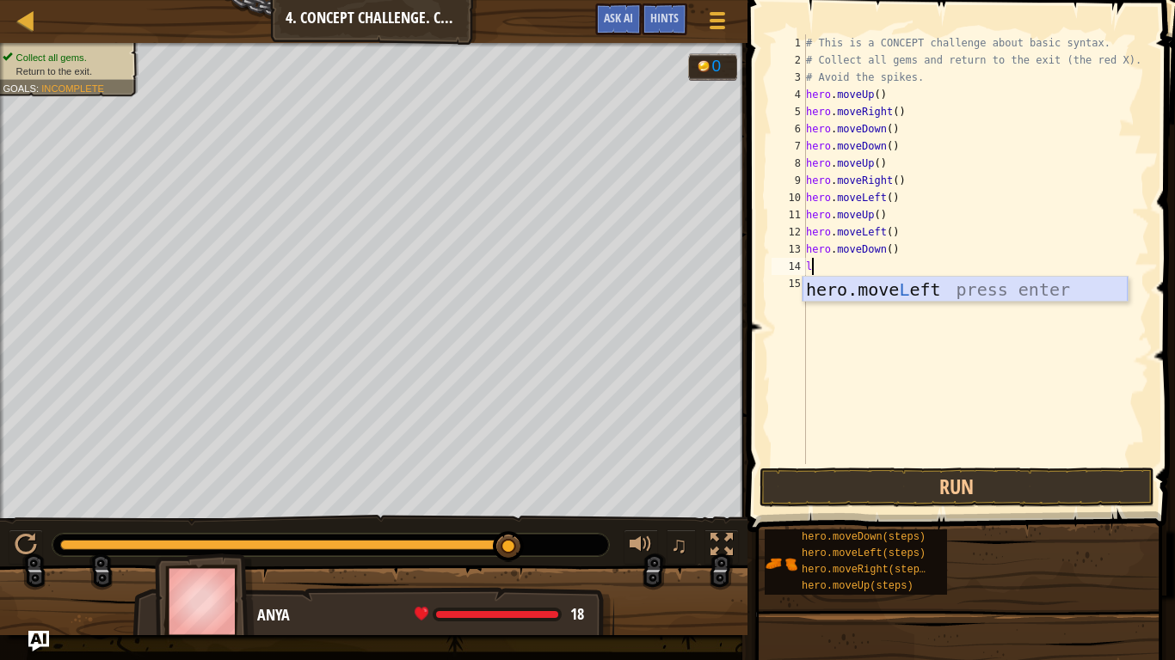
click at [839, 280] on div "hero.move L eft press enter" at bounding box center [964, 315] width 325 height 77
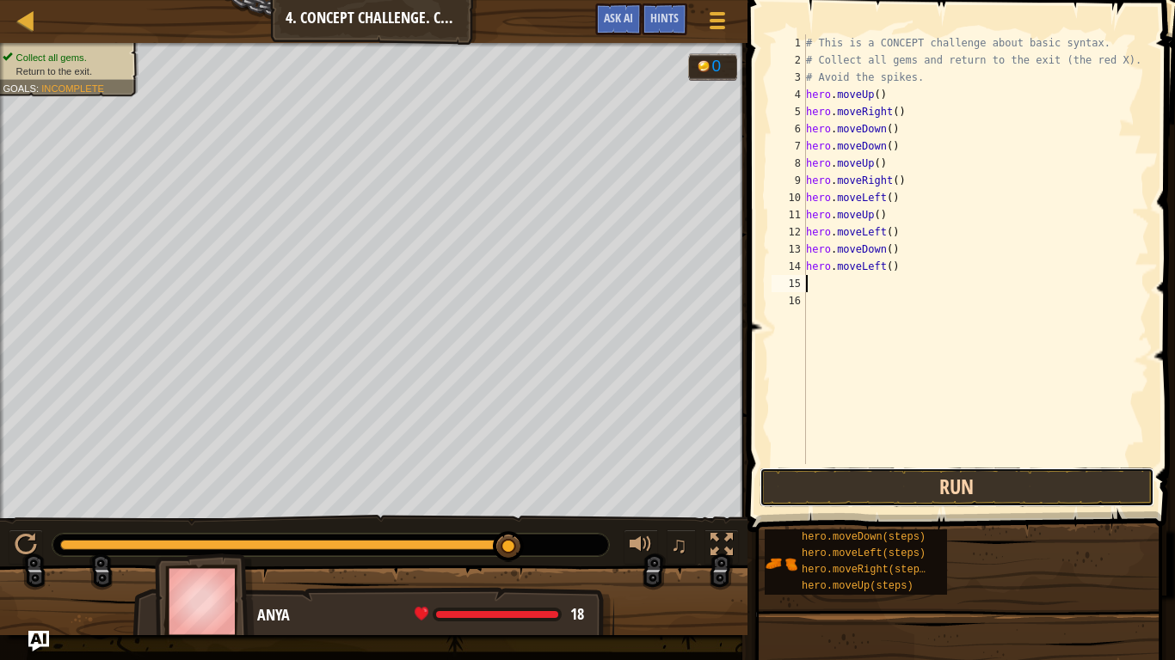
click at [905, 484] on button "Run" at bounding box center [956, 488] width 395 height 40
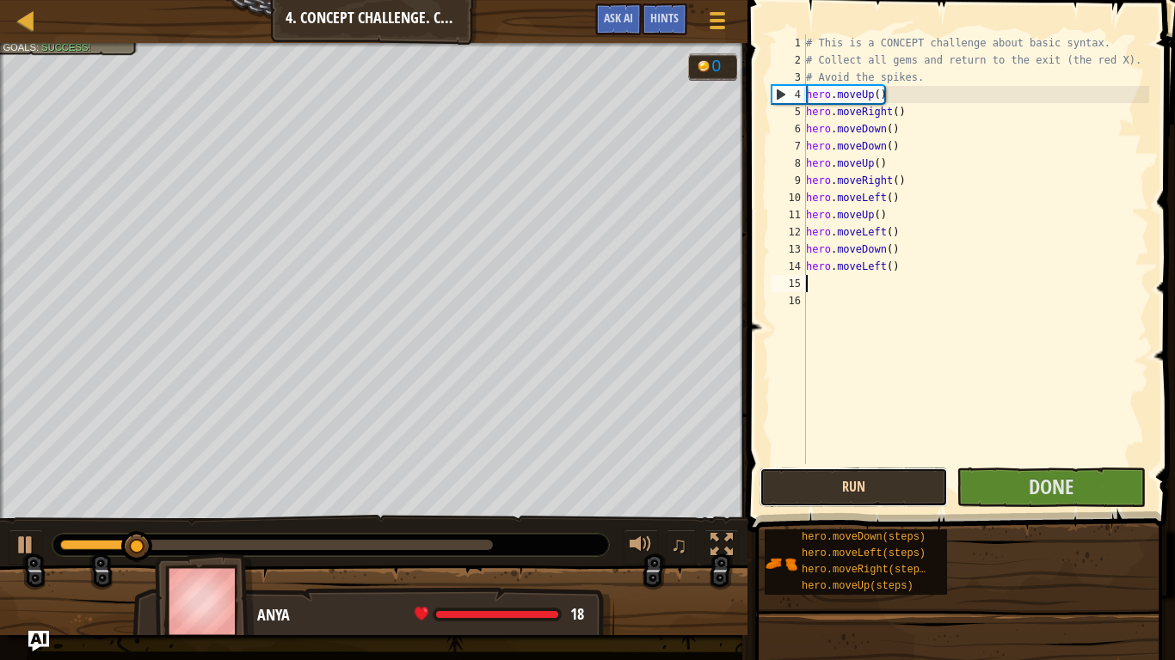
click at [905, 484] on button "Run" at bounding box center [853, 488] width 188 height 40
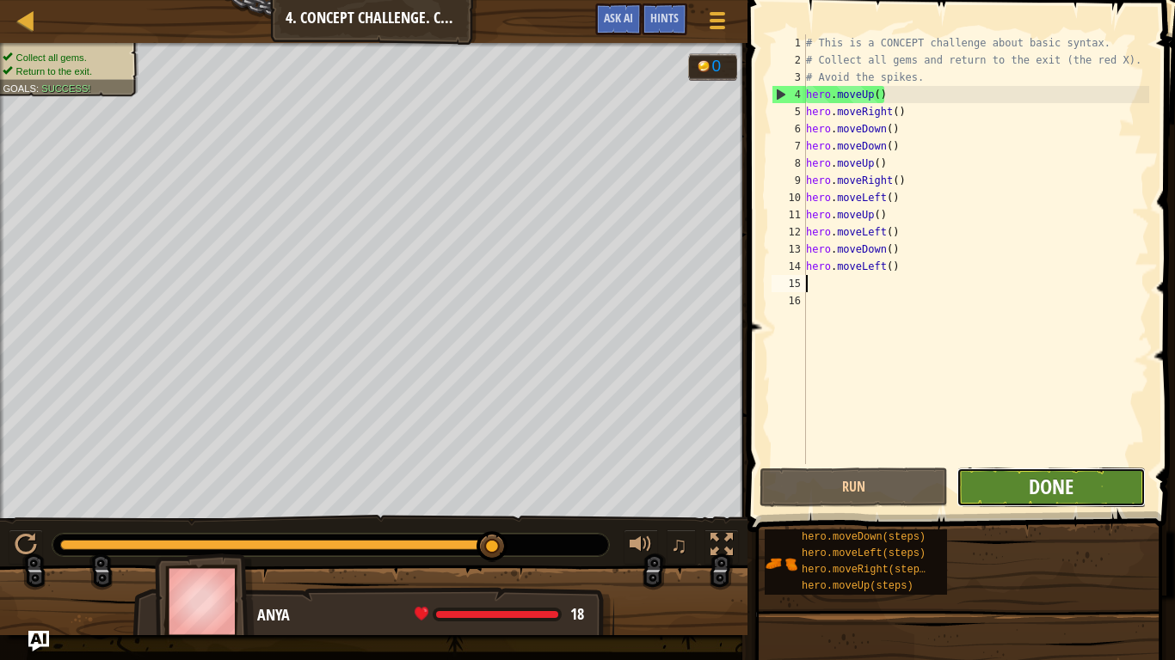
click at [1037, 485] on span "Done" at bounding box center [1050, 487] width 45 height 28
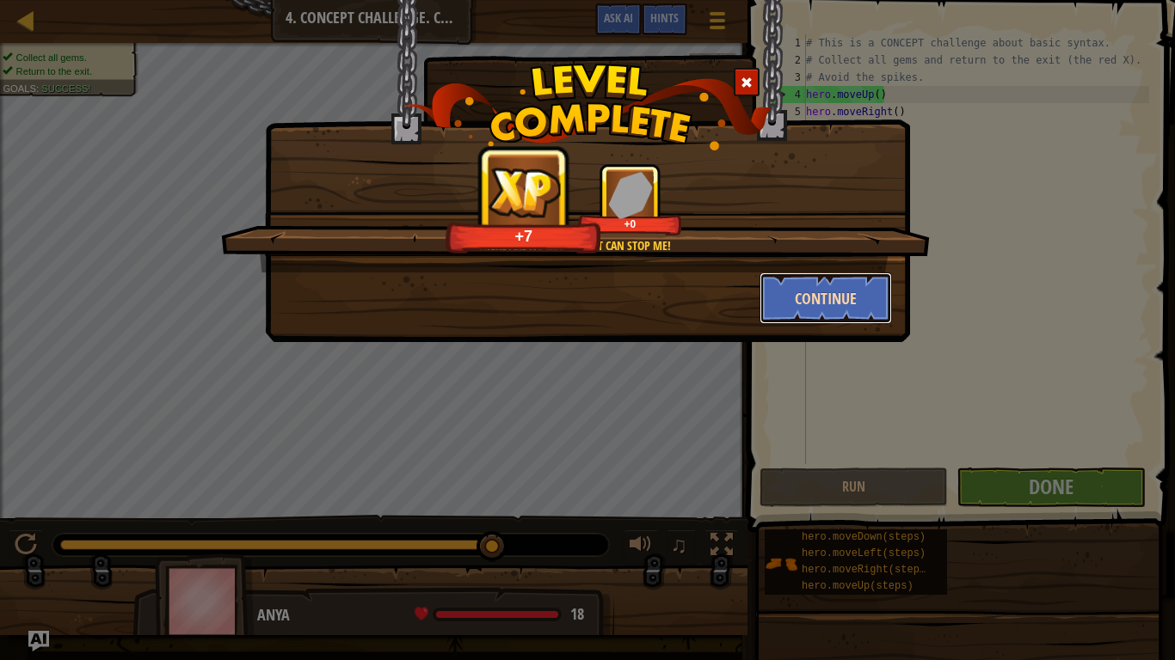
click at [831, 295] on button "Continue" at bounding box center [825, 299] width 133 height 52
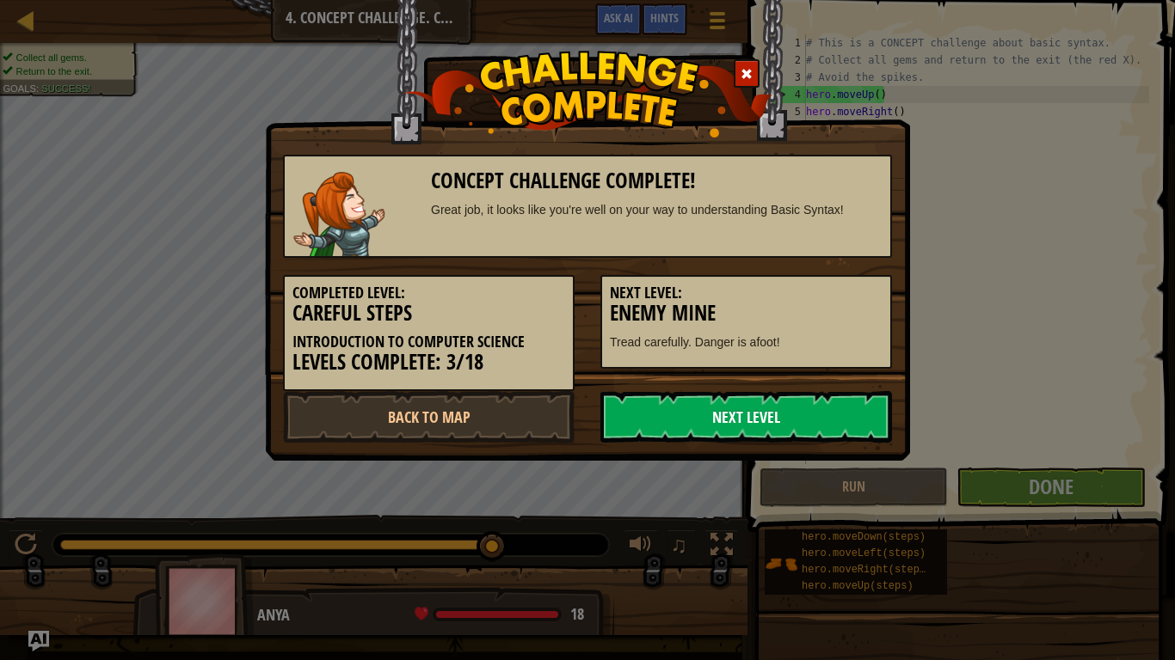
click at [746, 414] on link "Next Level" at bounding box center [745, 417] width 291 height 52
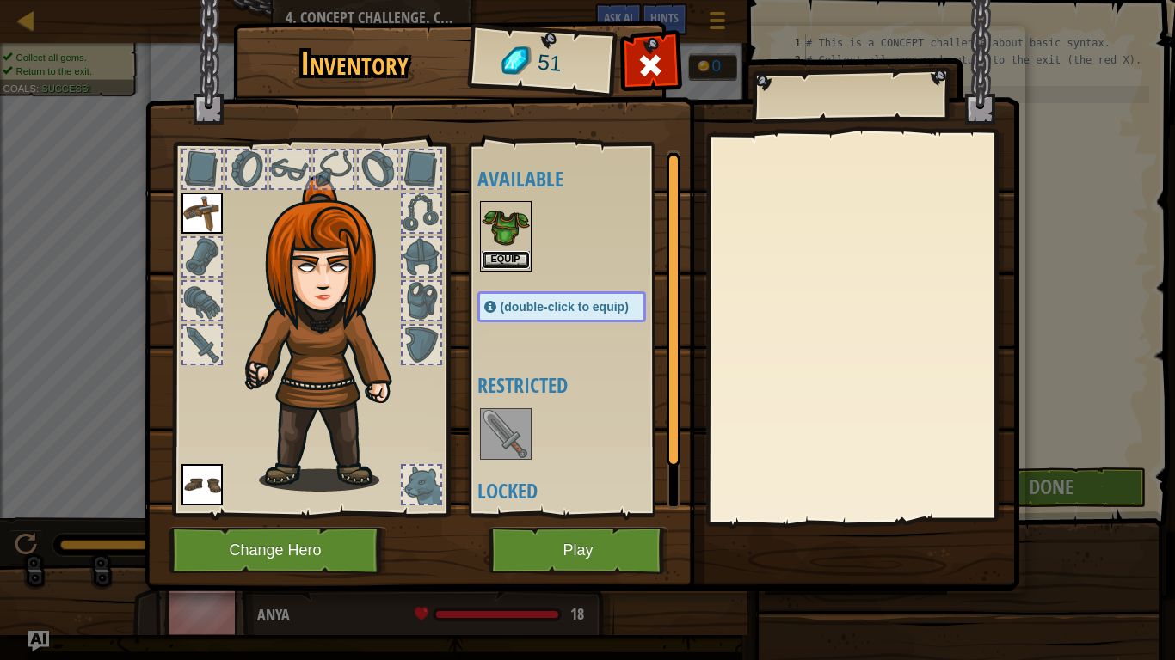
click at [510, 255] on button "Equip" at bounding box center [506, 260] width 48 height 18
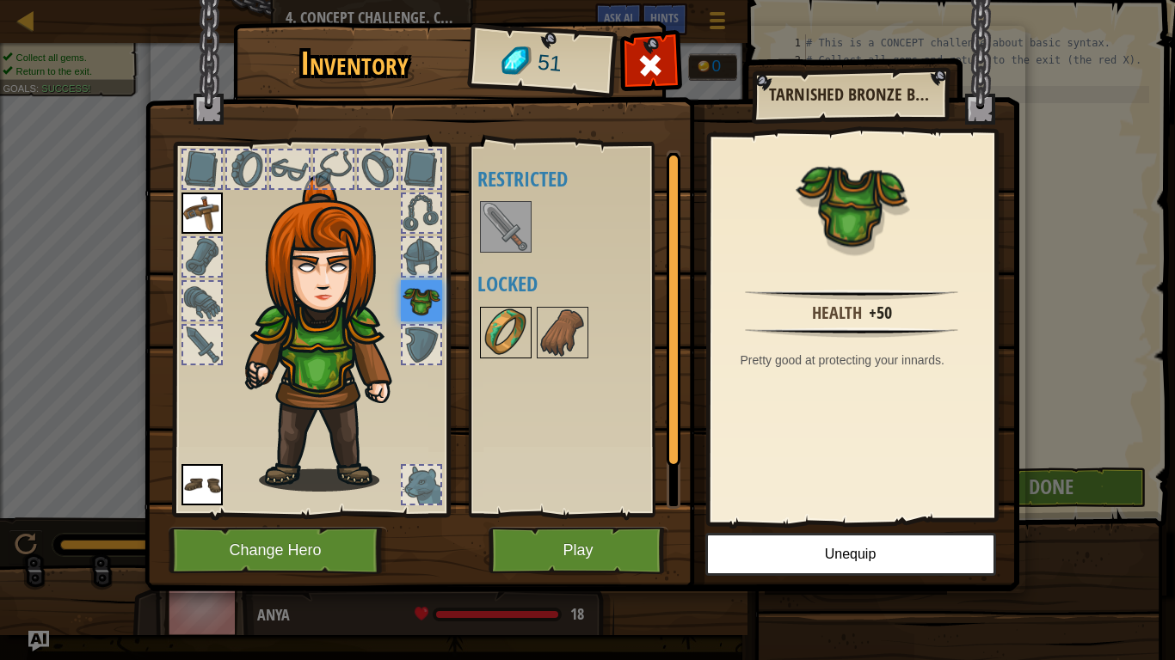
click at [500, 319] on img at bounding box center [506, 333] width 48 height 48
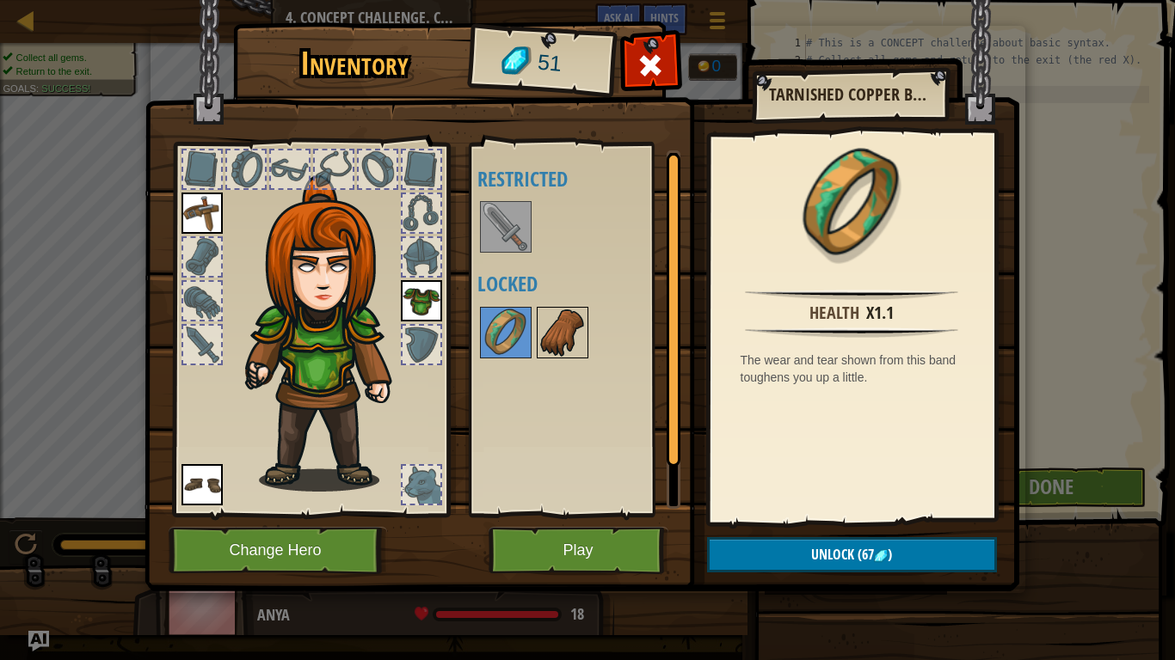
click at [549, 334] on img at bounding box center [562, 333] width 48 height 48
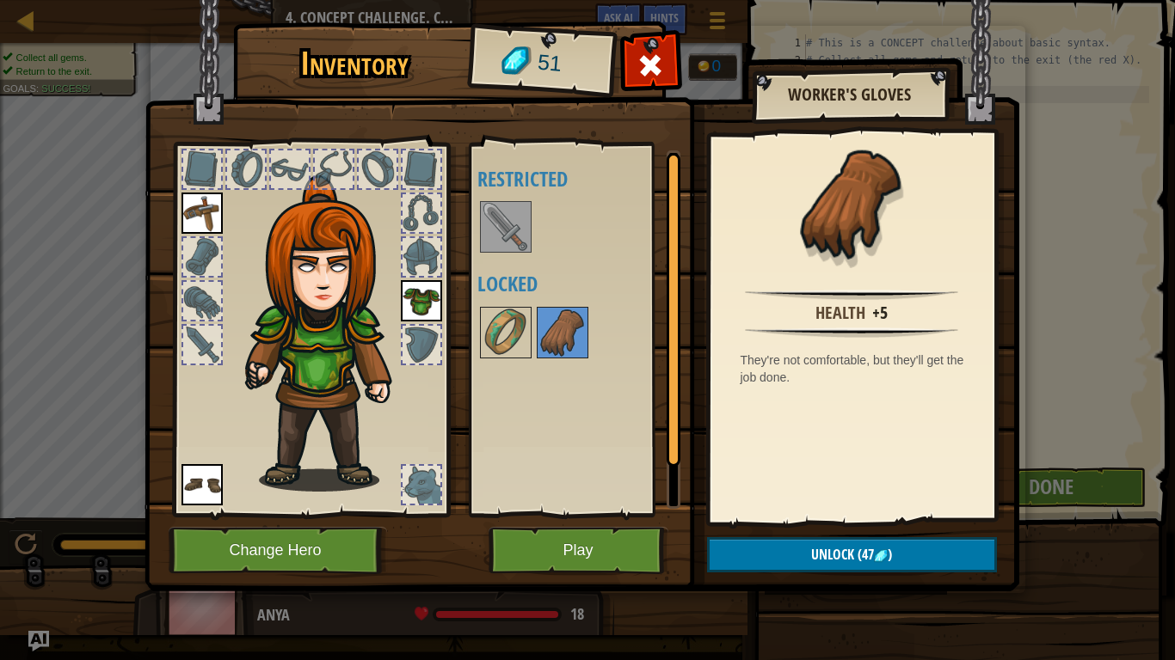
click at [781, 533] on img at bounding box center [581, 279] width 874 height 624
click at [779, 554] on button "Unlock (47 )" at bounding box center [852, 554] width 290 height 35
click at [779, 557] on button "Confirm" at bounding box center [852, 554] width 290 height 35
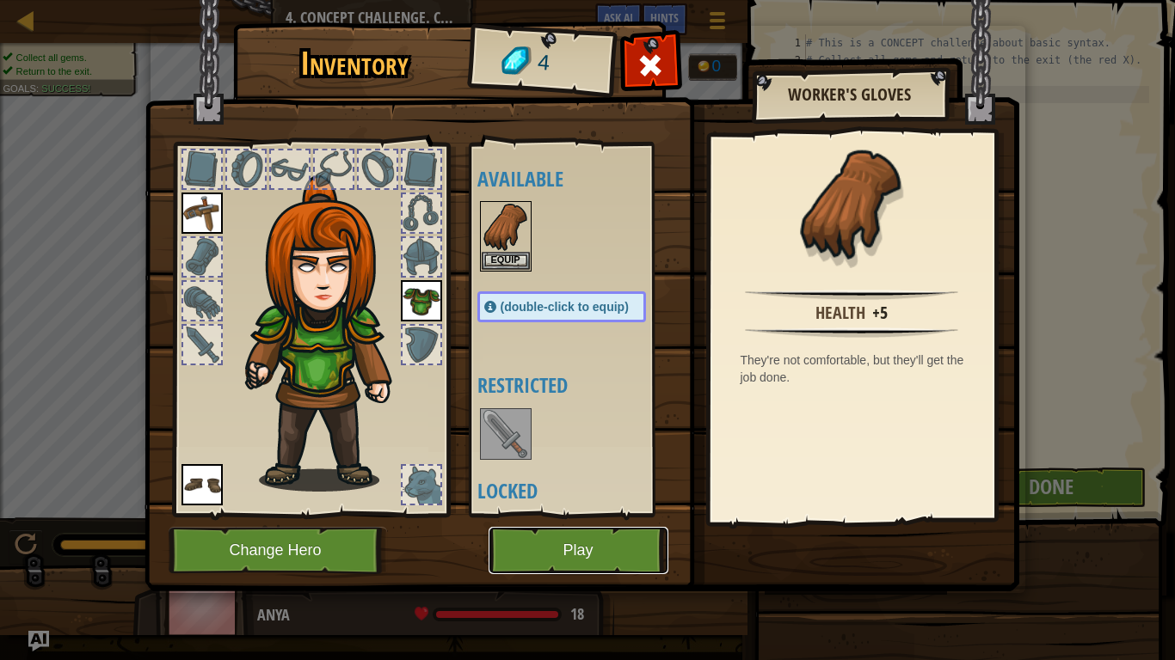
click at [589, 531] on button "Play" at bounding box center [578, 550] width 180 height 47
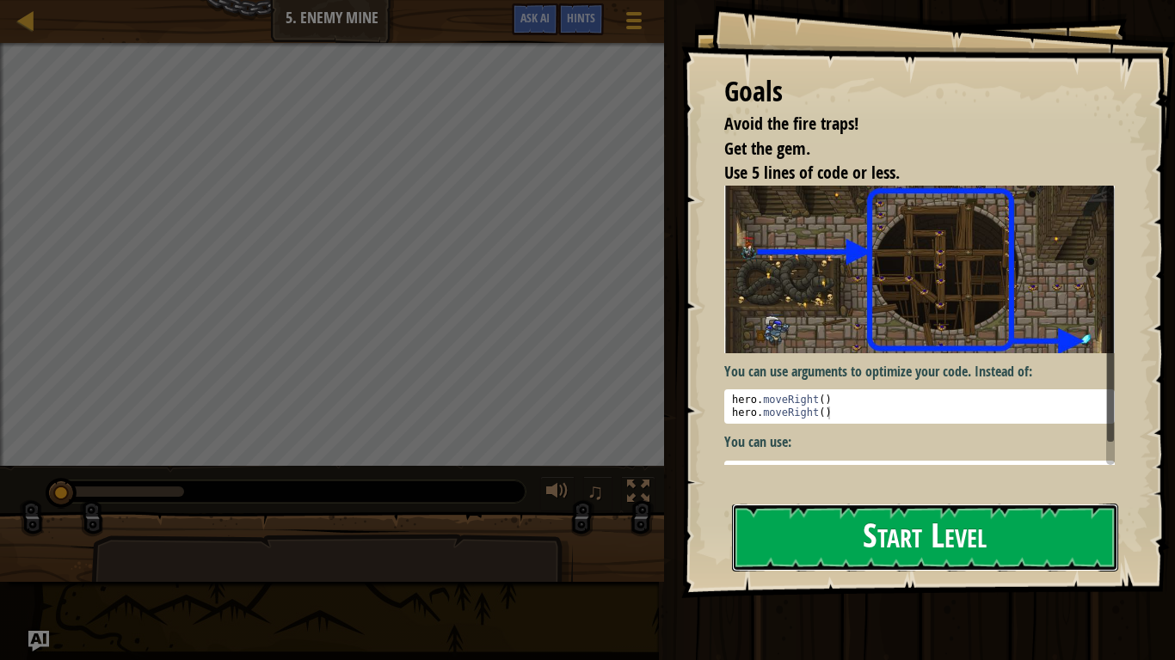
click at [904, 539] on button "Start Level" at bounding box center [925, 538] width 386 height 68
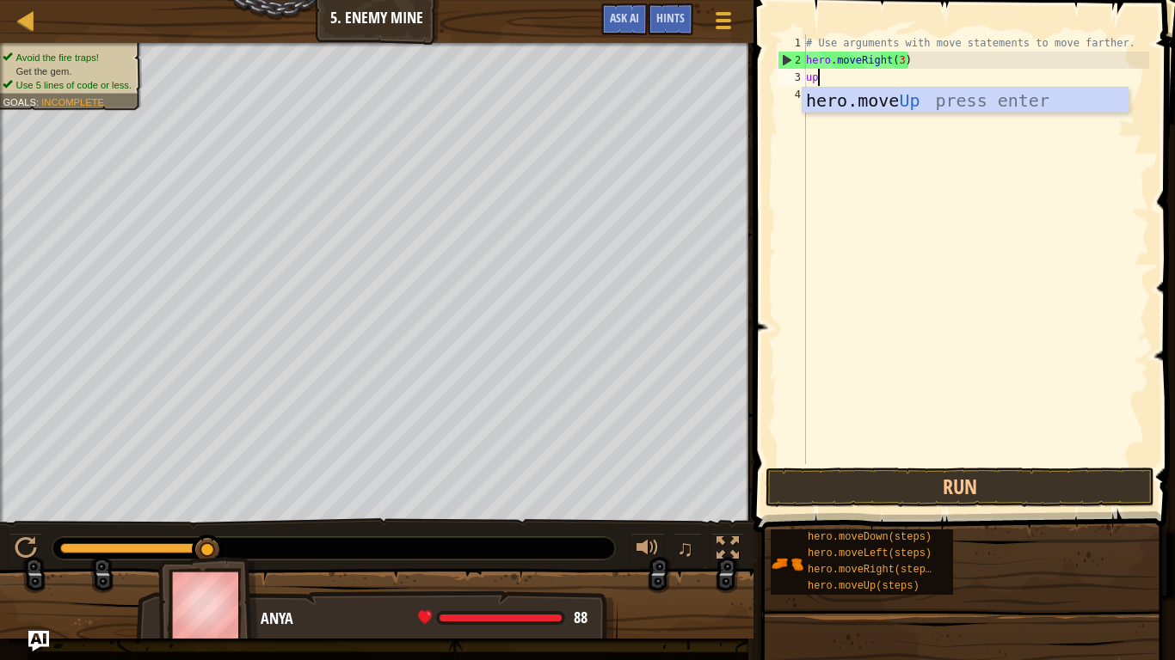
scroll to position [8, 1]
type textarea "up"
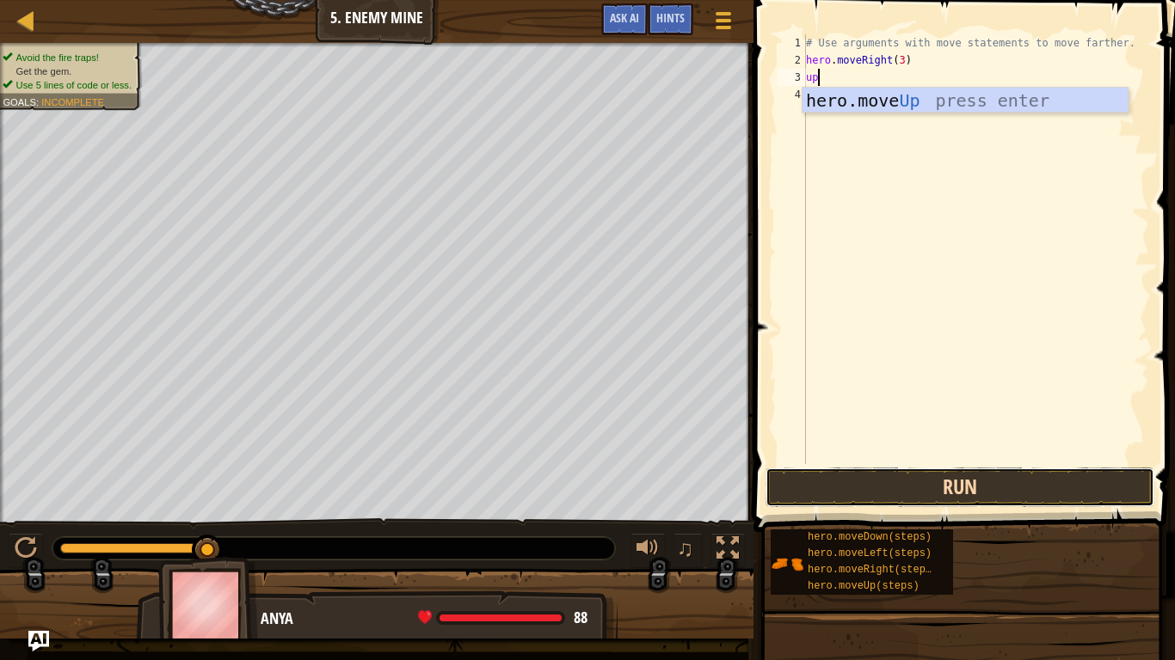
click at [1038, 494] on button "Run" at bounding box center [959, 488] width 389 height 40
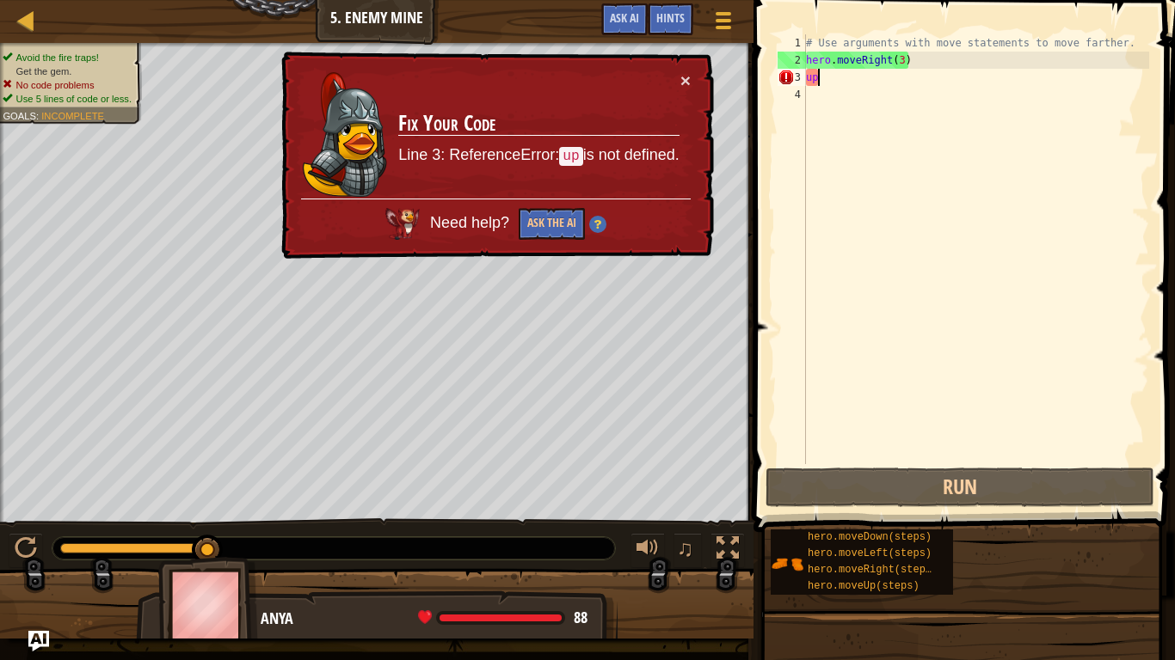
click at [810, 333] on div "# Use arguments with move statements to move farther. hero . moveRight ( 3 ) up" at bounding box center [975, 266] width 347 height 464
click at [540, 223] on button "Ask the AI" at bounding box center [551, 224] width 66 height 32
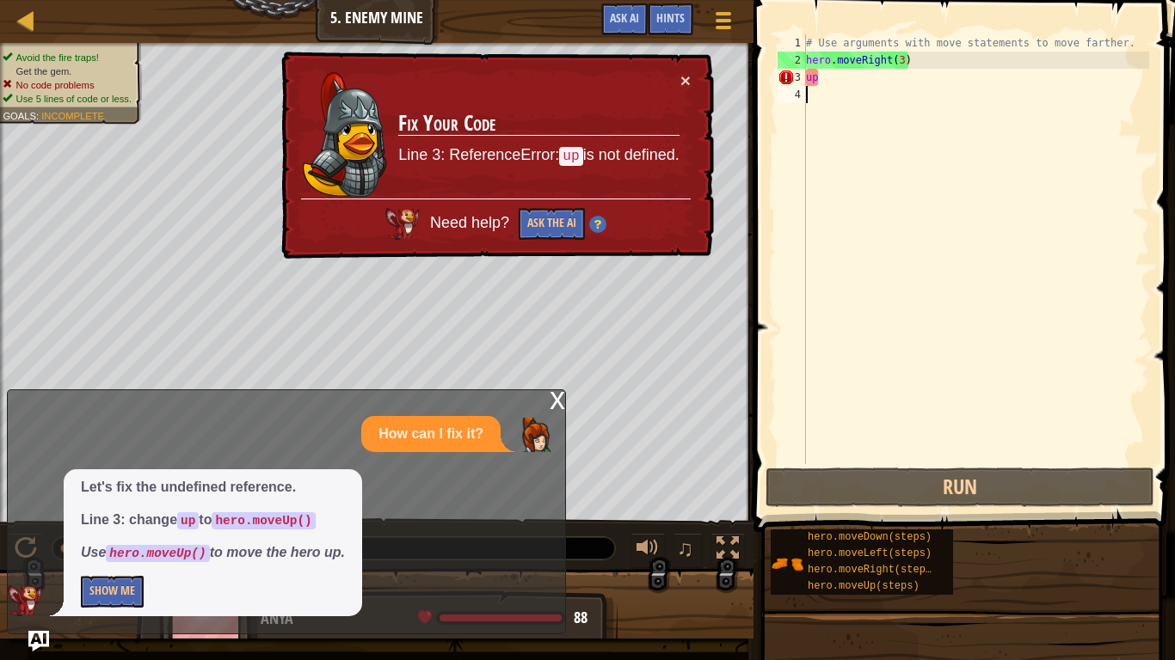
click at [552, 404] on div "x" at bounding box center [556, 398] width 15 height 17
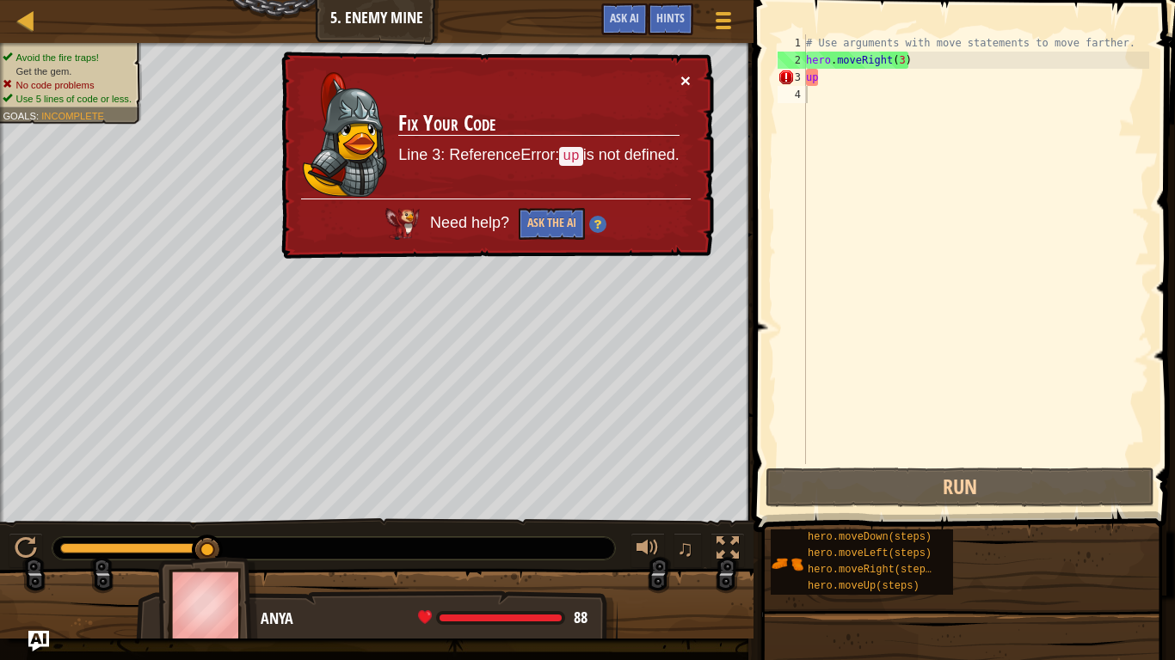
click at [680, 74] on button "×" at bounding box center [685, 80] width 10 height 18
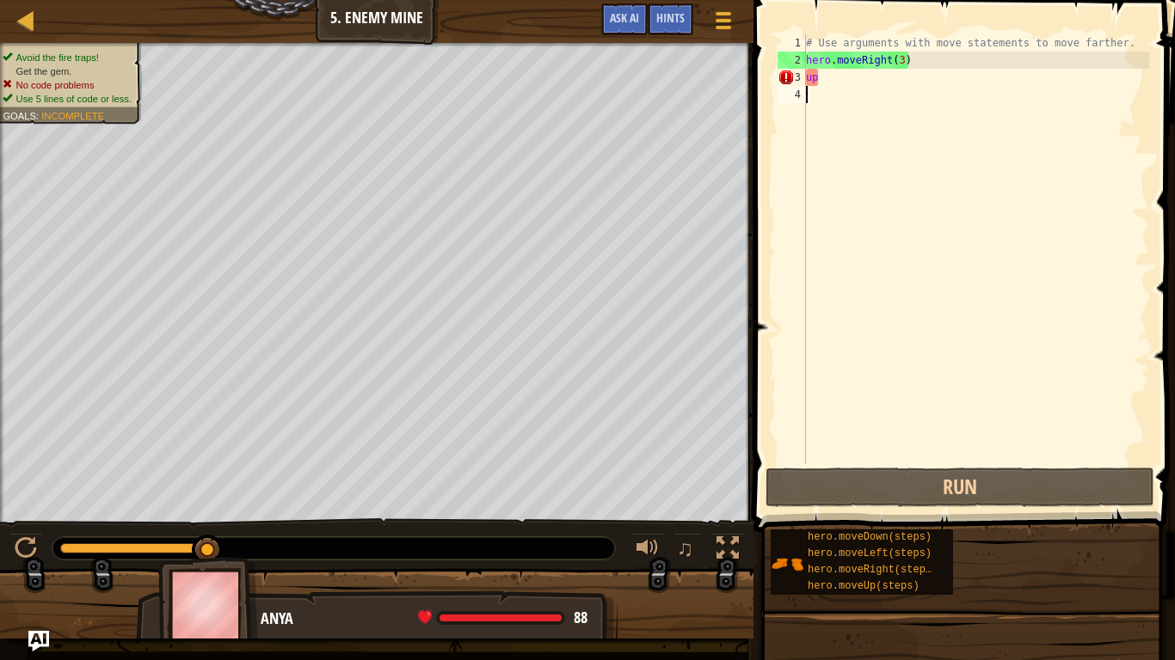
click at [844, 87] on div "# Use arguments with move statements to move farther. hero . moveRight ( 3 ) up" at bounding box center [975, 266] width 347 height 464
click at [834, 78] on div "# Use arguments with move statements to move farther. hero . moveRight ( 3 ) up" at bounding box center [975, 266] width 347 height 464
click at [834, 78] on div "# Use arguments with move statements to move farther. hero . moveRight ( 3 ) up" at bounding box center [975, 249] width 347 height 430
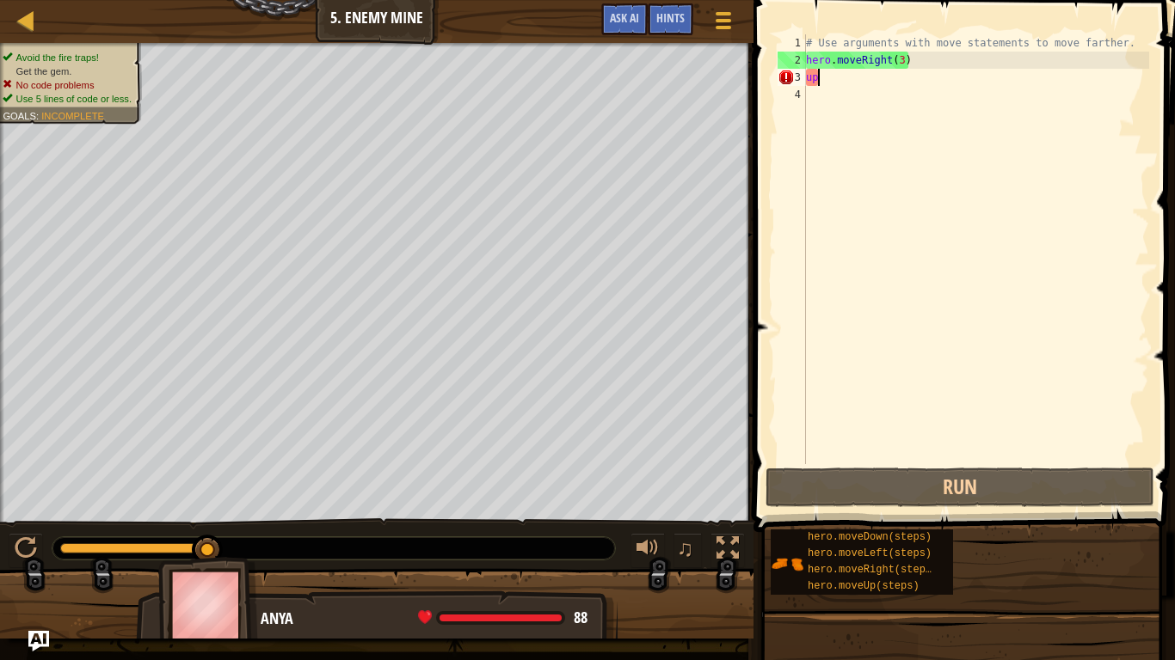
type textarea "u"
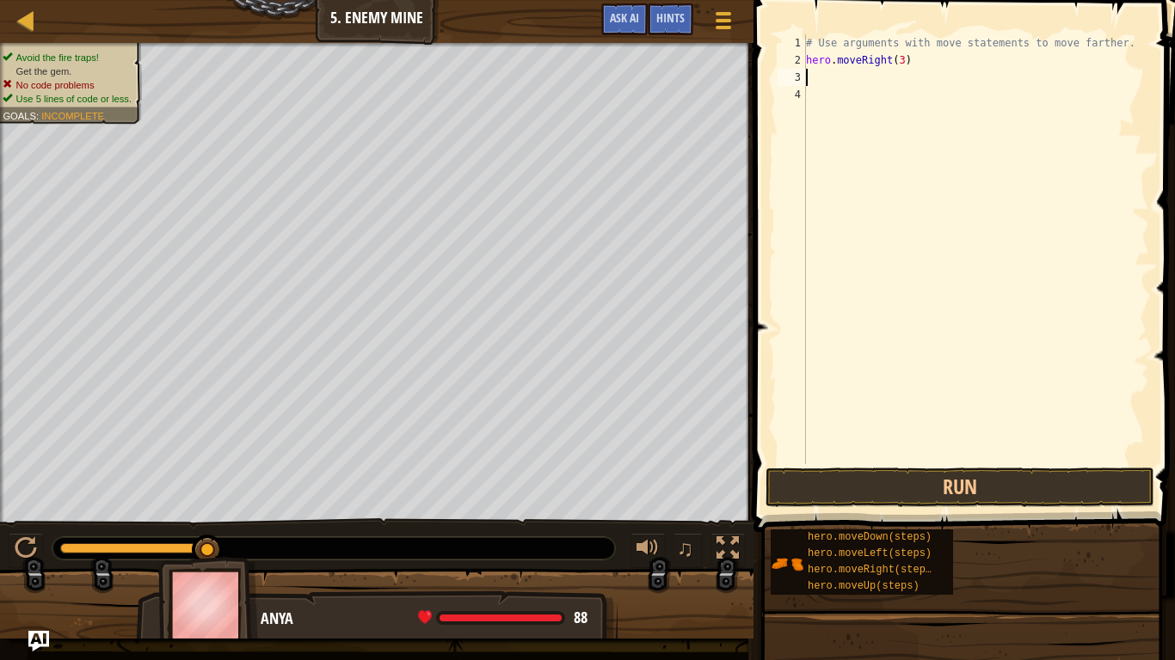
type textarea "u"
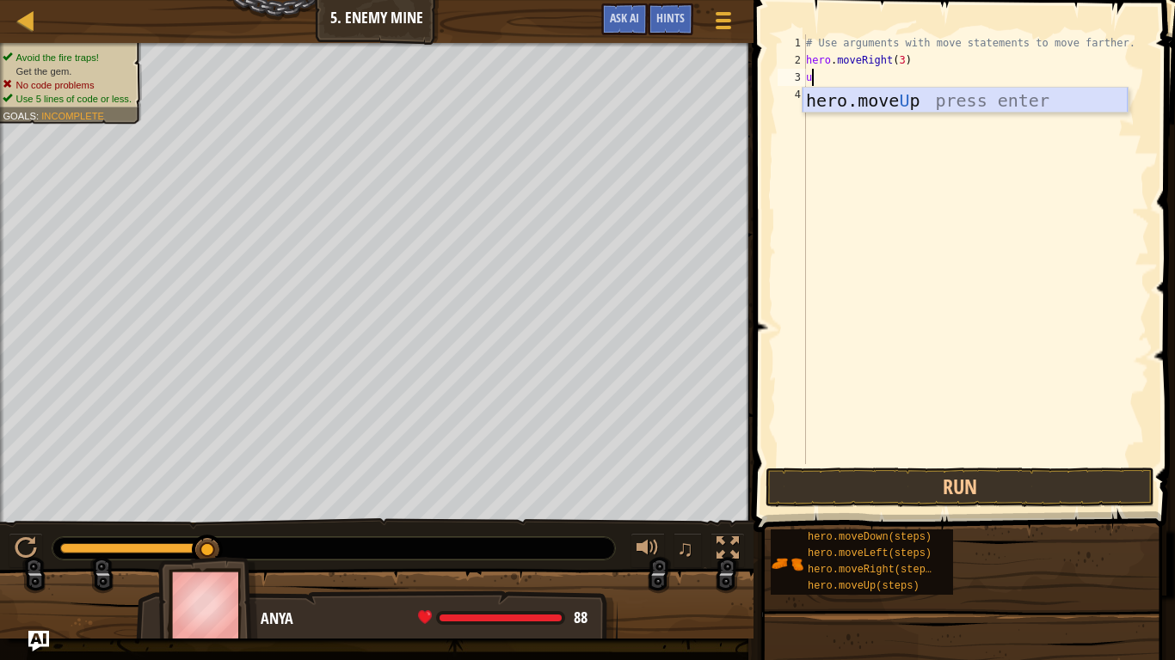
click at [905, 91] on div "hero.move U p press enter" at bounding box center [964, 126] width 325 height 77
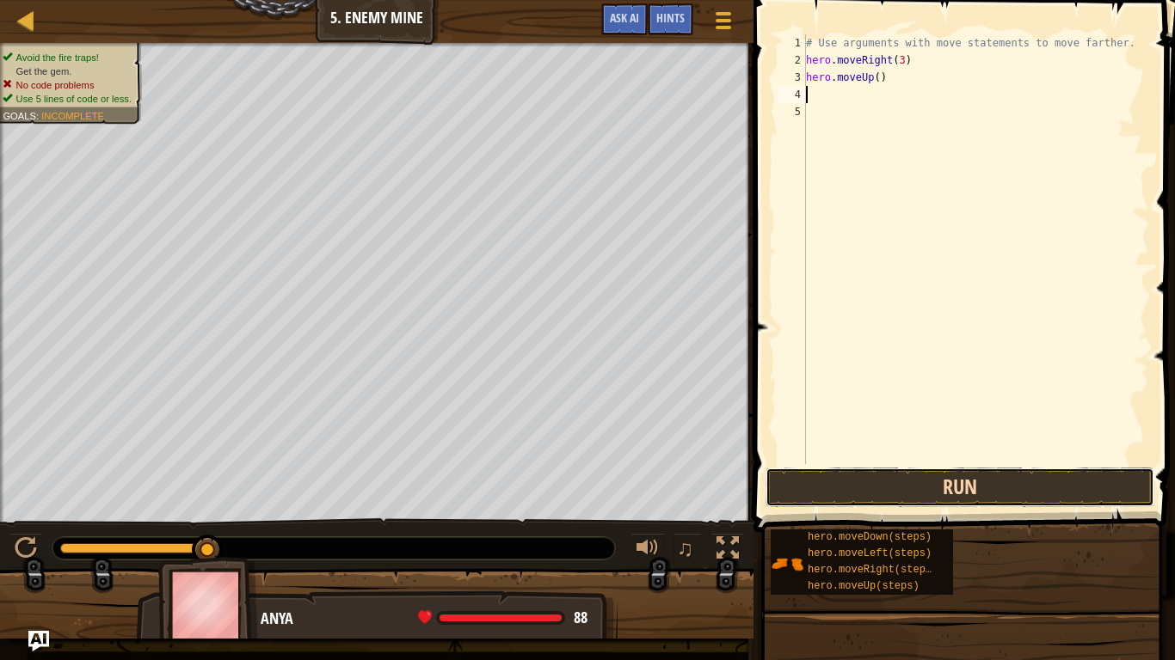
click at [869, 501] on button "Run" at bounding box center [959, 488] width 389 height 40
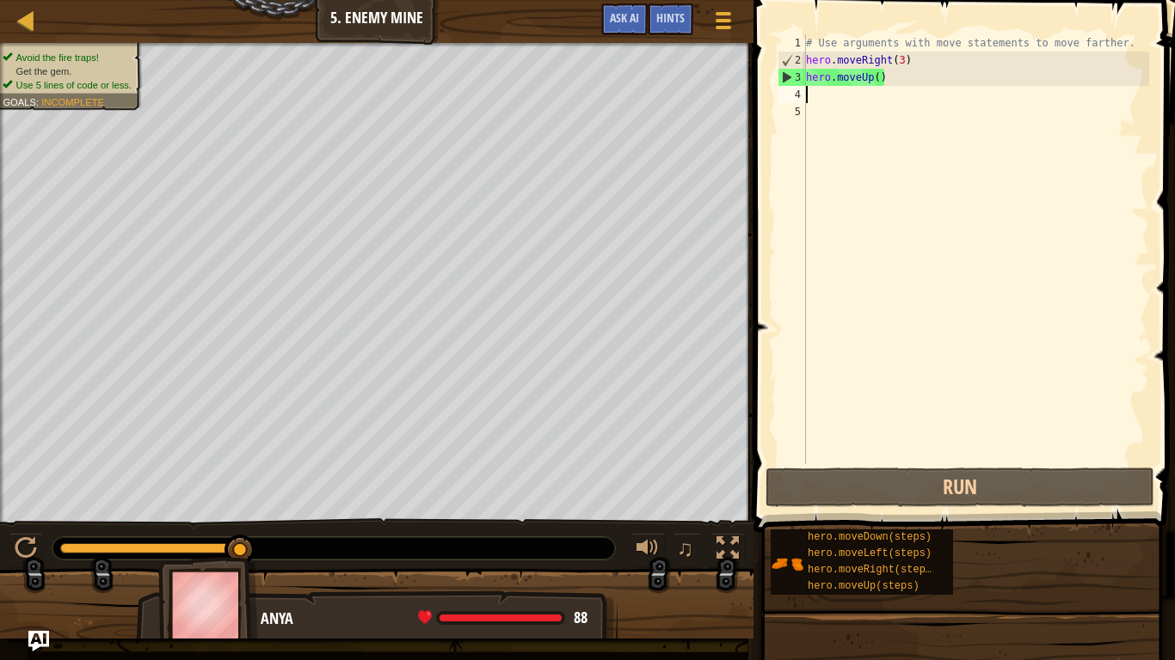
type textarea "u"
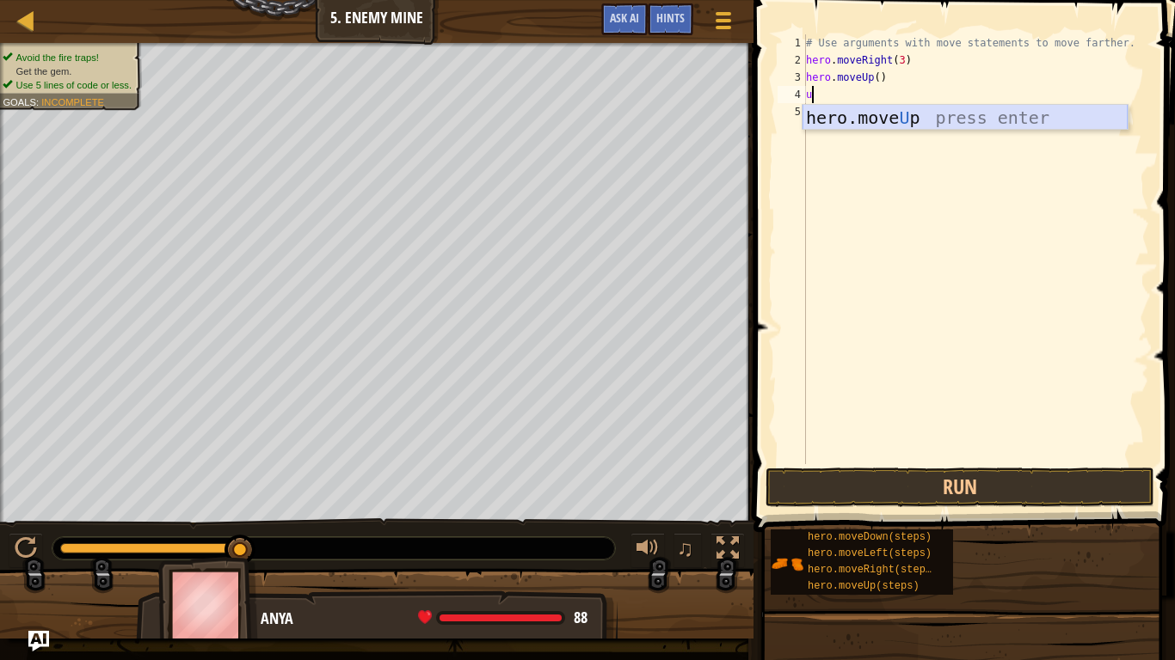
click at [959, 122] on div "hero.move U p press enter" at bounding box center [964, 143] width 325 height 77
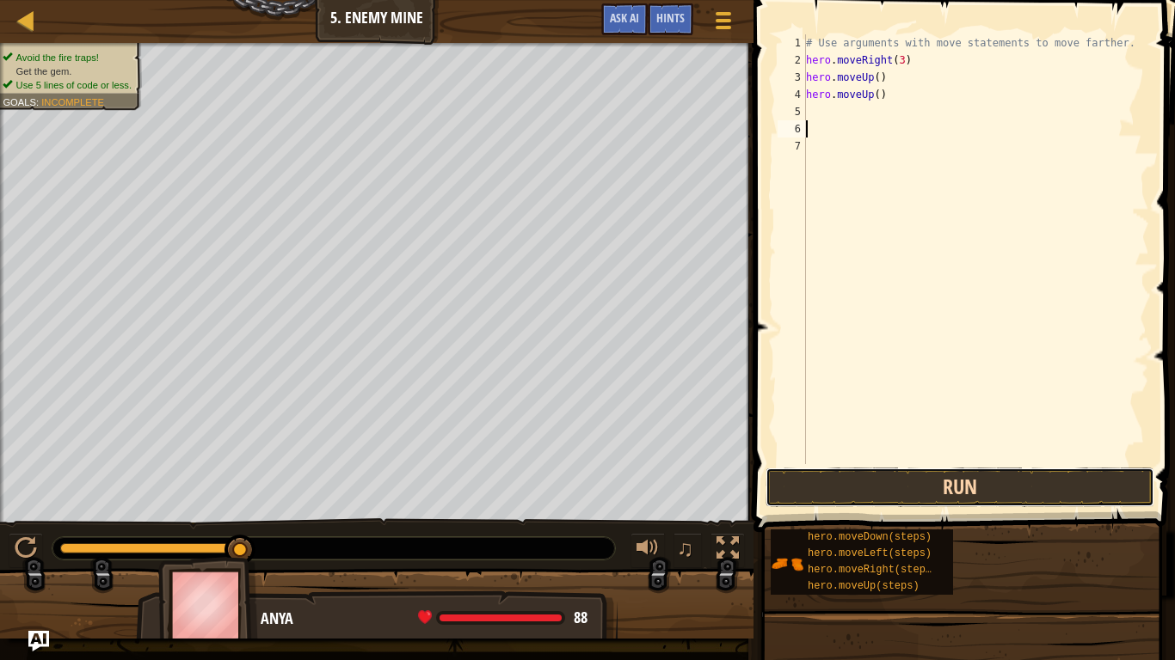
click at [944, 474] on button "Run" at bounding box center [959, 488] width 389 height 40
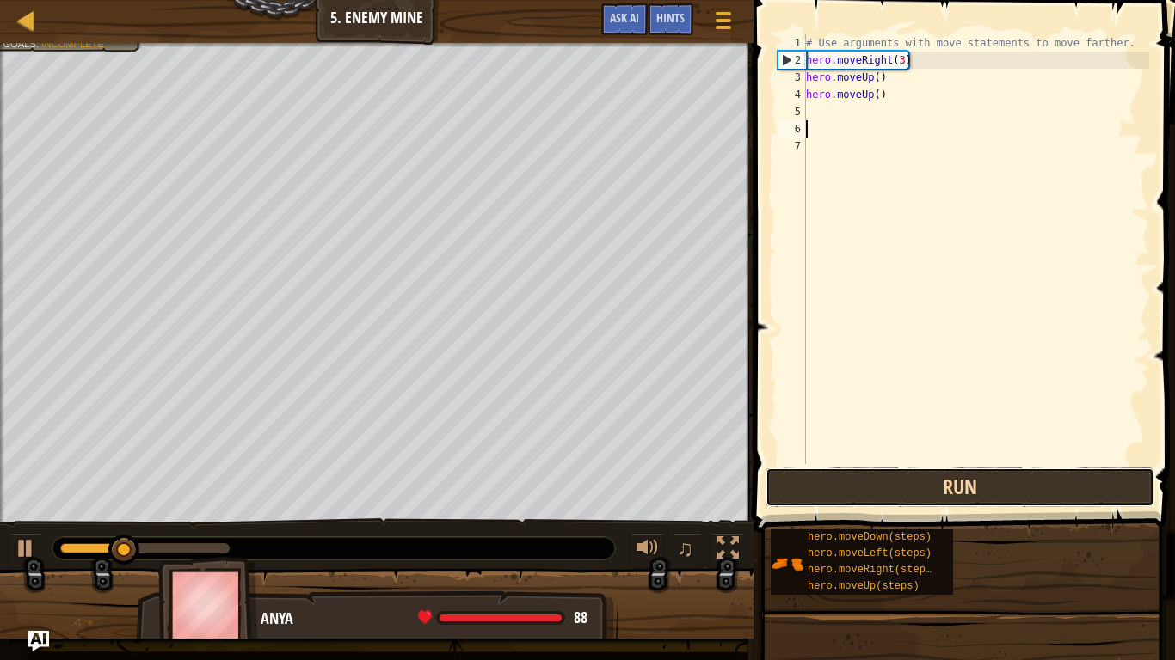
click at [944, 474] on button "Run" at bounding box center [959, 488] width 389 height 40
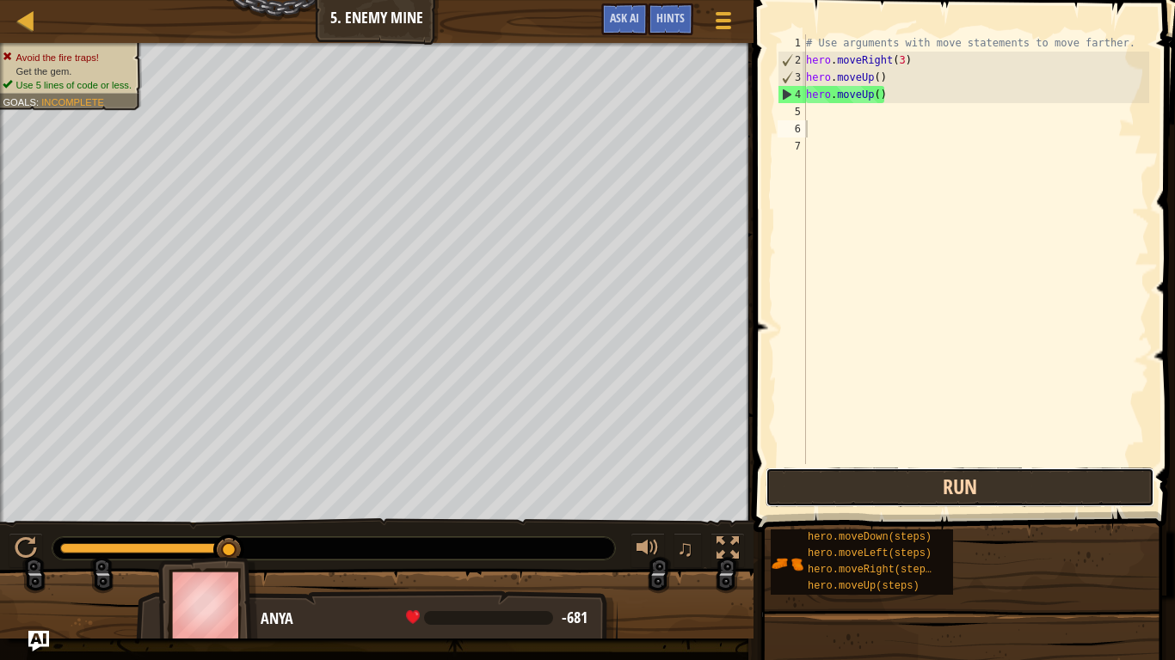
click at [944, 474] on button "Run" at bounding box center [959, 488] width 389 height 40
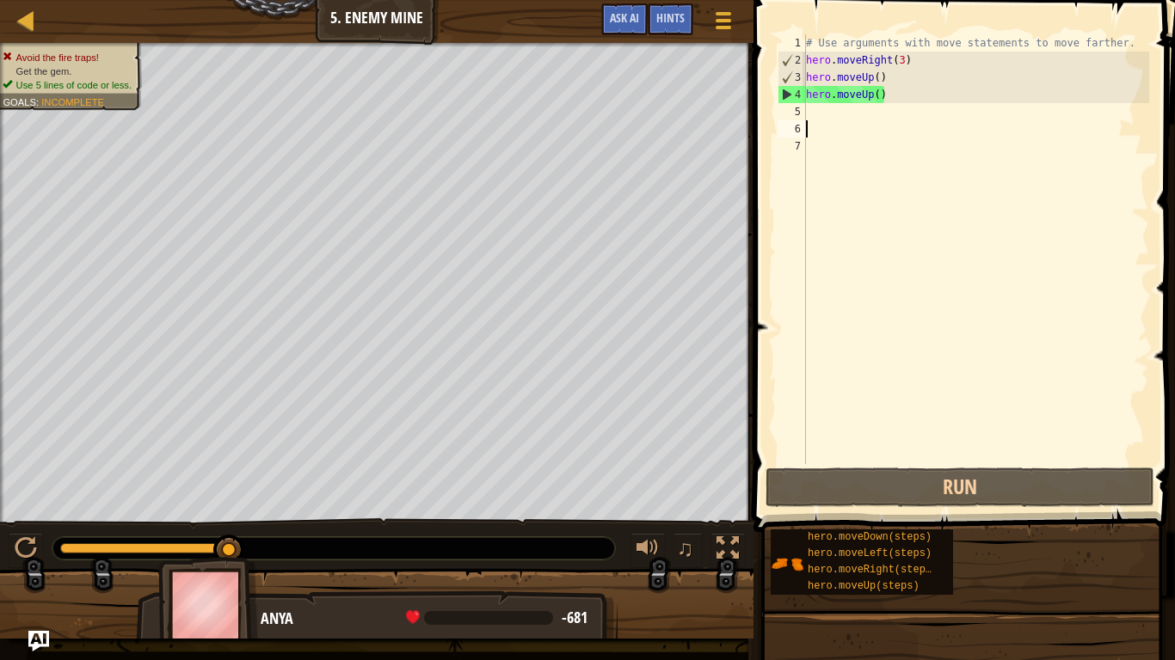
click at [889, 111] on div "# Use arguments with move statements to move farther. hero . moveRight ( 3 ) he…" at bounding box center [975, 266] width 347 height 464
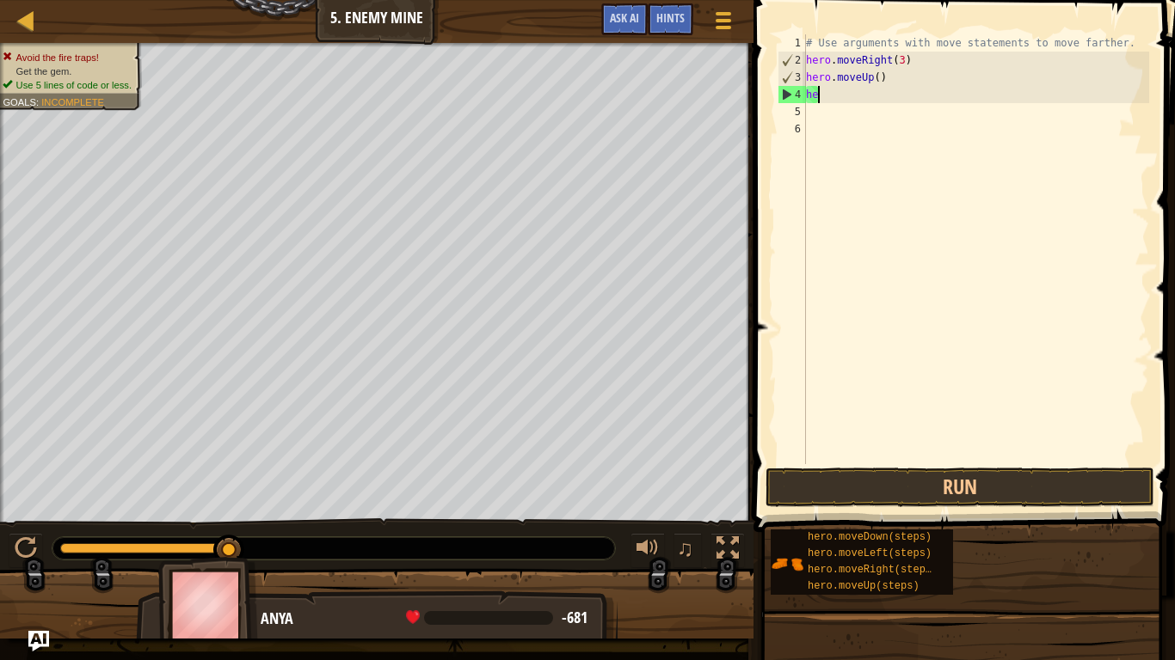
type textarea "h"
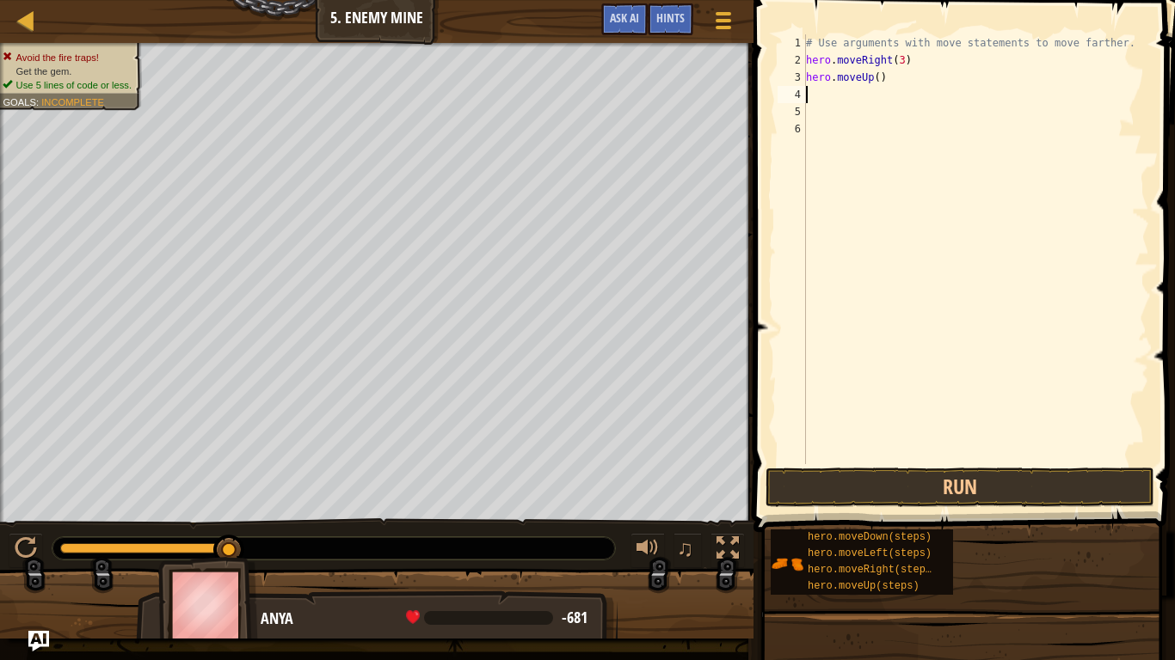
click at [888, 80] on div "# Use arguments with move statements to move farther. hero . moveRight ( 3 ) he…" at bounding box center [975, 266] width 347 height 464
type textarea "h"
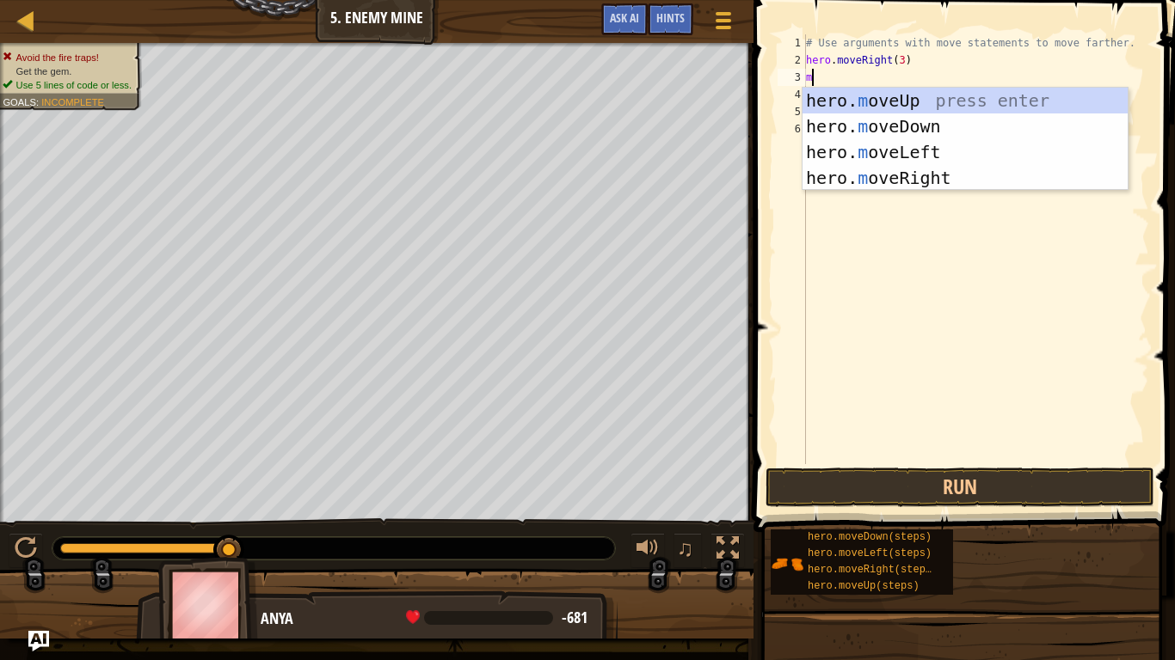
type textarea "mo"
click at [879, 111] on div "hero. mo veUp press enter hero. mo veDown press enter hero. mo veLeft press ent…" at bounding box center [964, 165] width 325 height 155
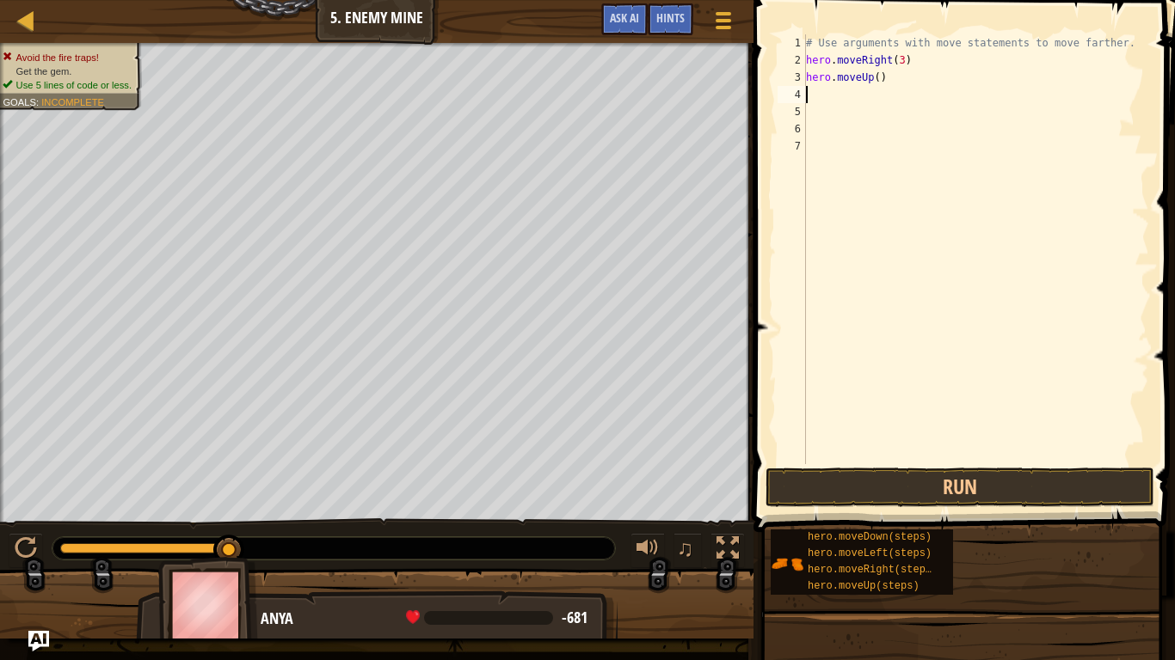
type textarea "do"
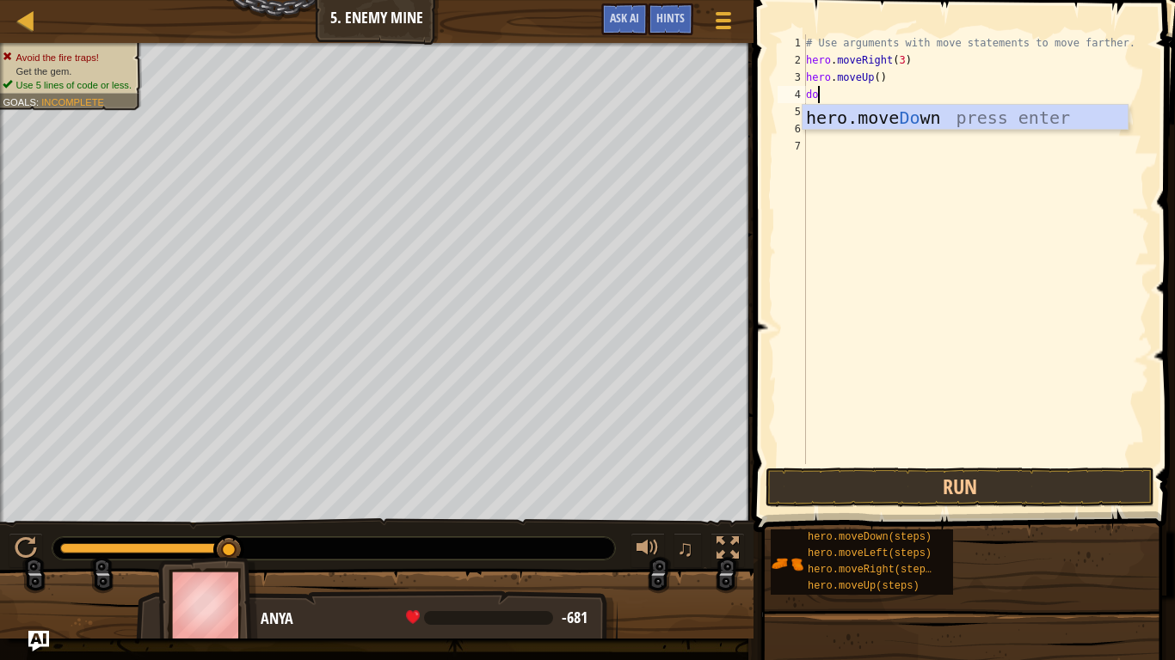
scroll to position [8, 1]
click at [946, 120] on div "hero.move Do wn press enter" at bounding box center [964, 143] width 325 height 77
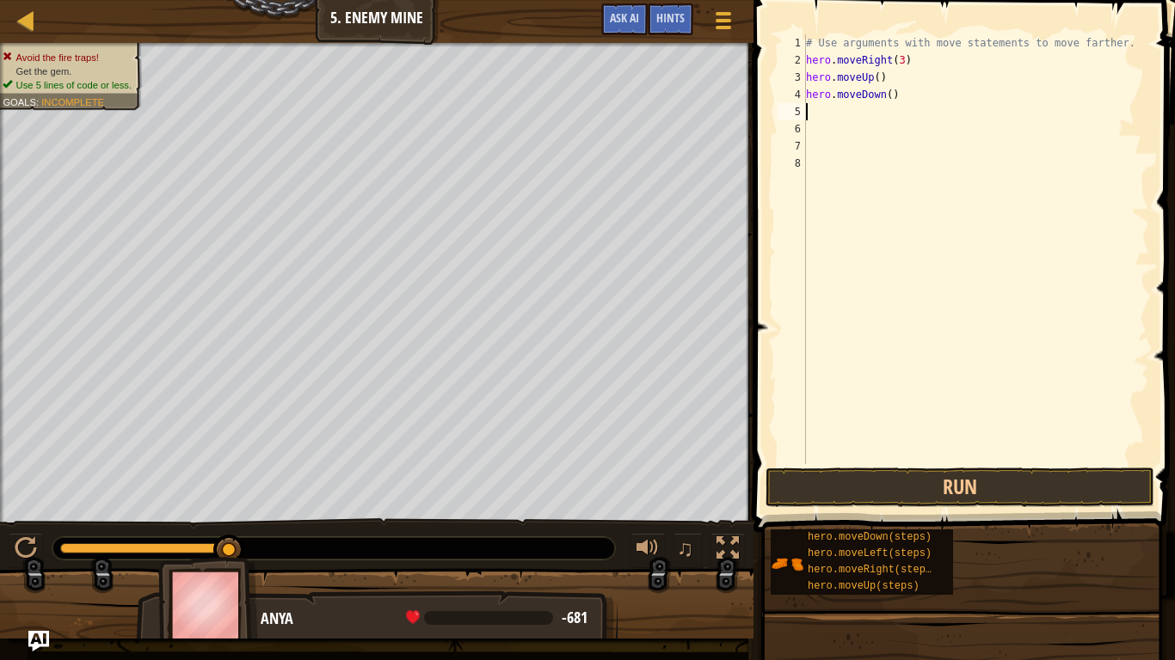
scroll to position [8, 0]
click at [891, 94] on div "# Use arguments with move statements to move farther. hero . moveRight ( 3 ) he…" at bounding box center [975, 266] width 347 height 464
type textarea "hero.moveDown(3)"
click at [813, 110] on div "# Use arguments with move statements to move farther. hero . moveRight ( 3 ) he…" at bounding box center [975, 266] width 347 height 464
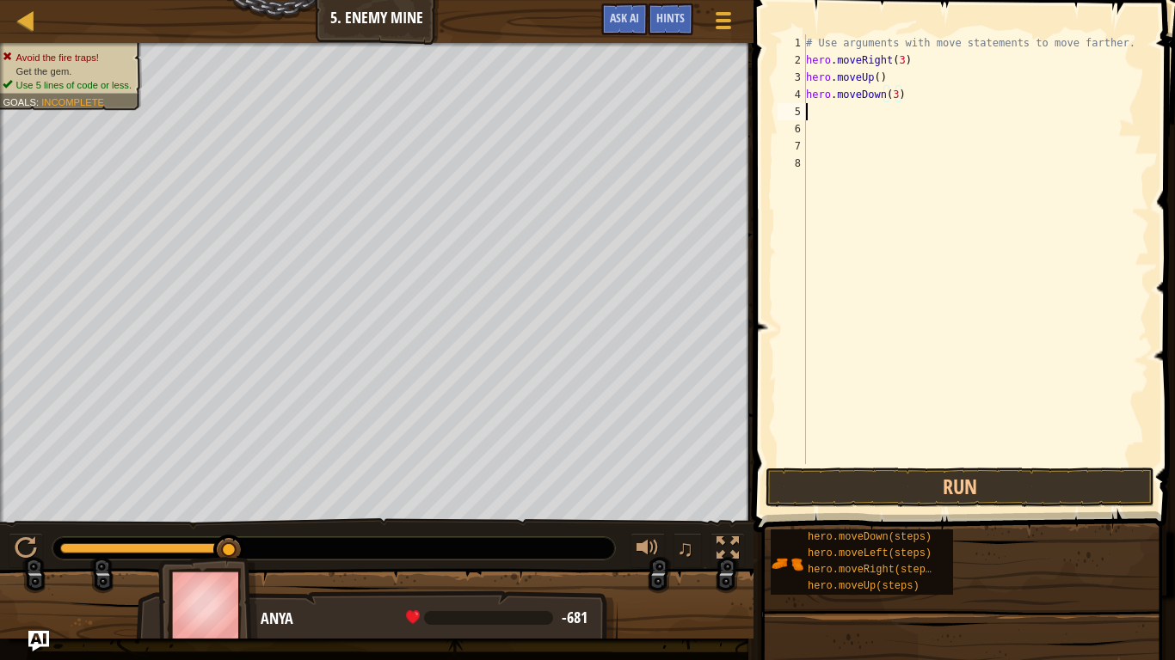
scroll to position [8, 0]
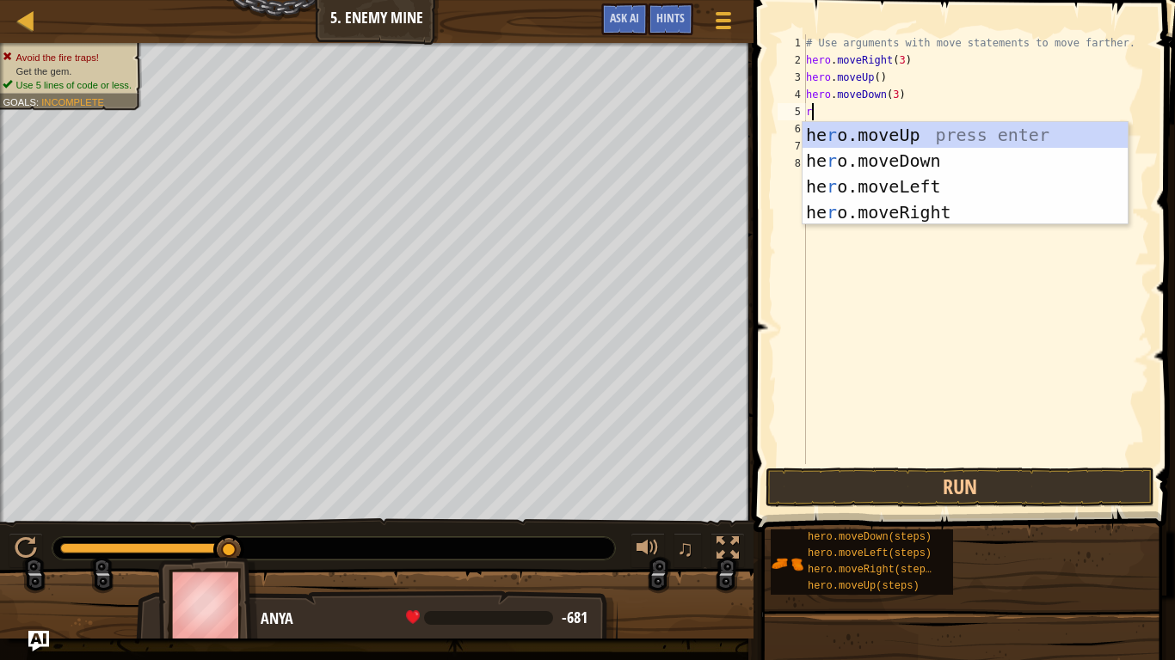
type textarea "ri"
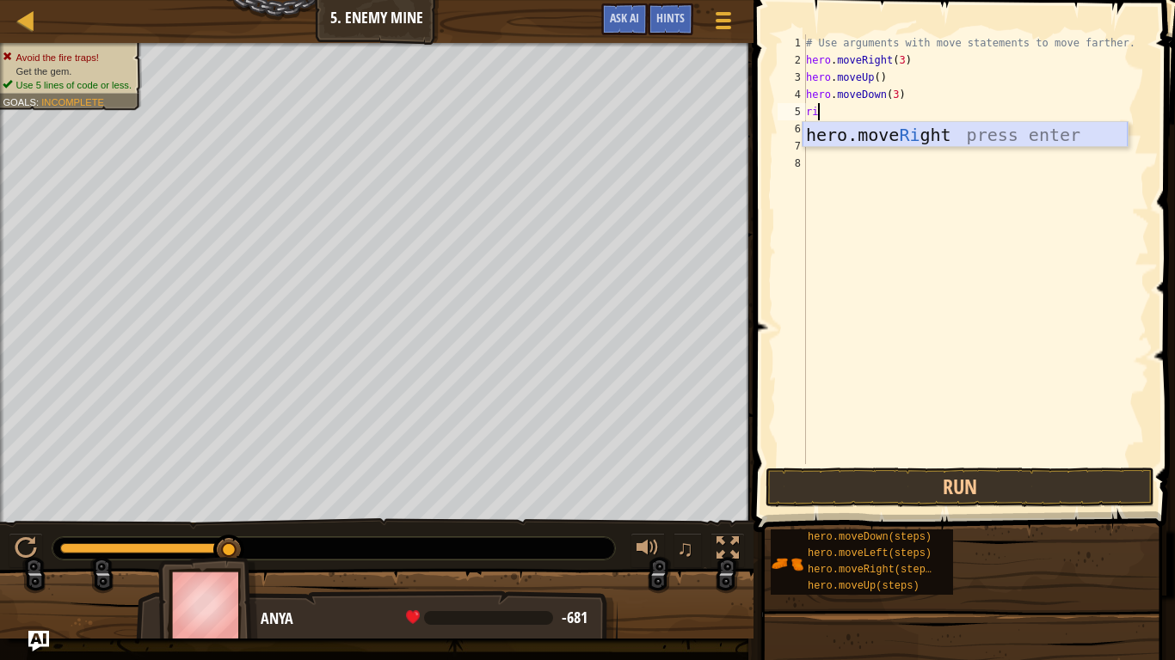
click at [996, 132] on div "hero.move Ri ght press enter" at bounding box center [964, 160] width 325 height 77
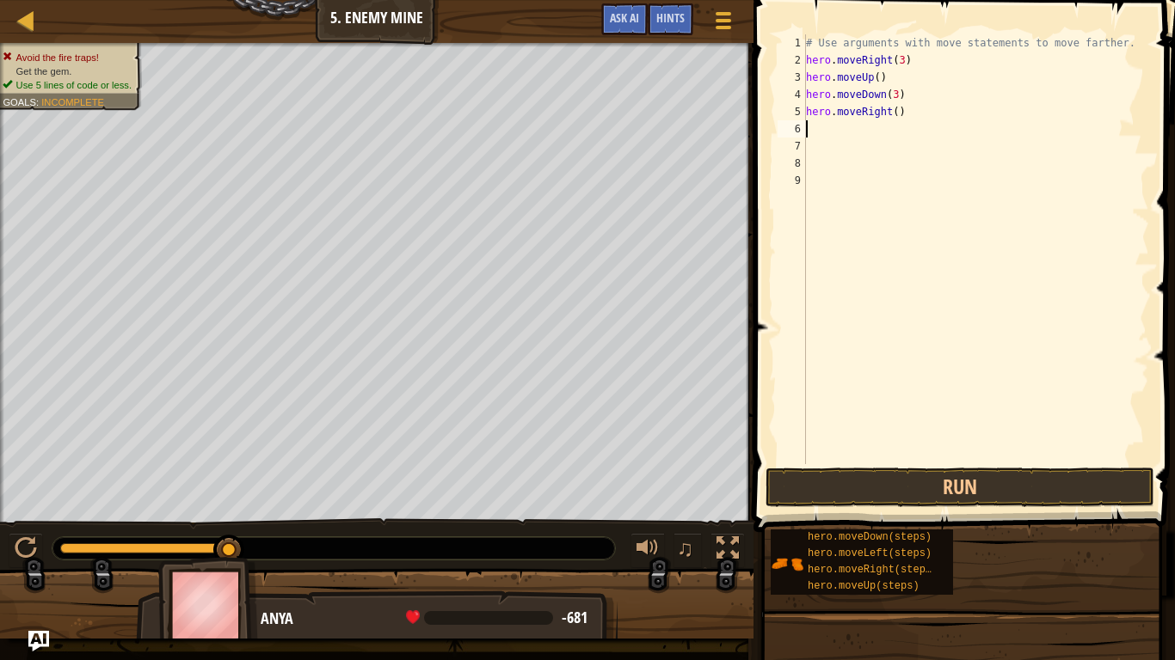
click at [896, 119] on div "# Use arguments with move statements to move farther. hero . moveRight ( 3 ) he…" at bounding box center [975, 266] width 347 height 464
click at [960, 478] on button "Run" at bounding box center [959, 488] width 389 height 40
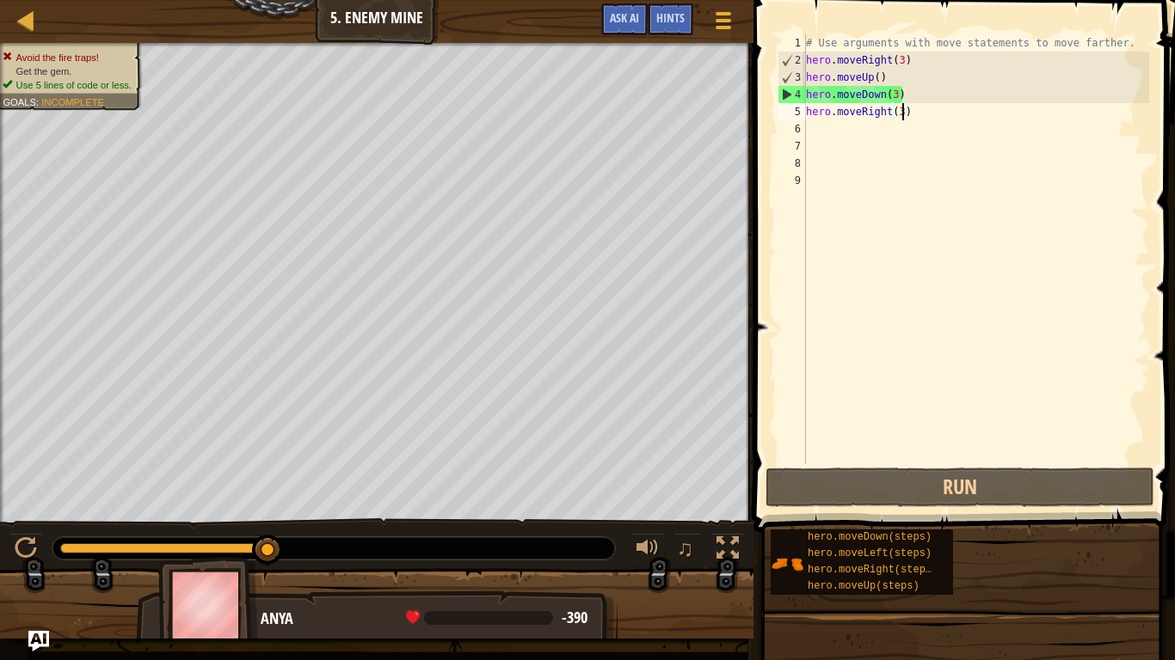
click at [884, 88] on div "# Use arguments with move statements to move farther. hero . moveRight ( 3 ) he…" at bounding box center [975, 266] width 347 height 464
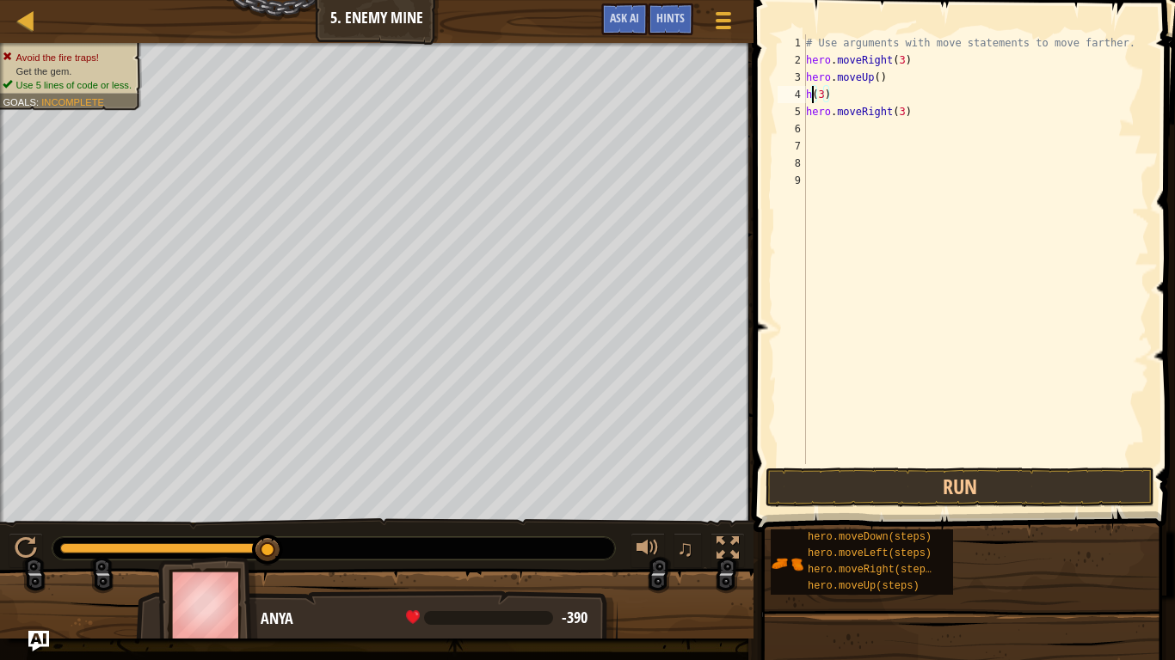
scroll to position [8, 3]
click at [965, 471] on button "Run" at bounding box center [959, 488] width 389 height 40
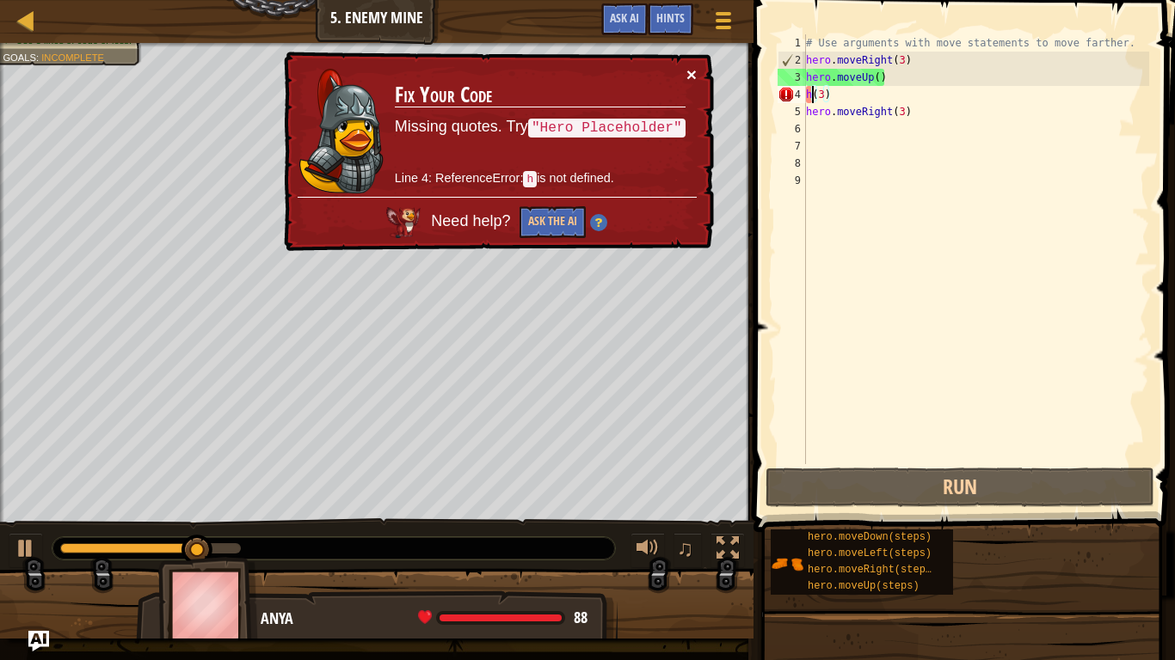
click at [696, 77] on button "×" at bounding box center [691, 74] width 10 height 18
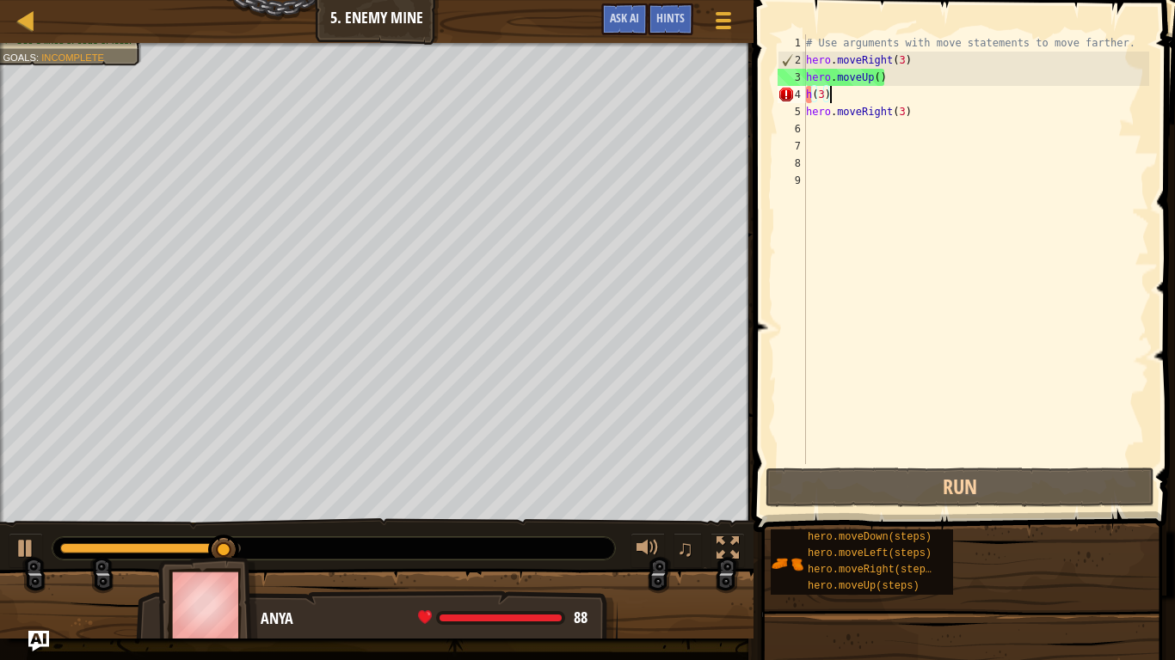
click at [844, 86] on div "# Use arguments with move statements to move farther. hero . moveRight ( 3 ) he…" at bounding box center [975, 266] width 347 height 464
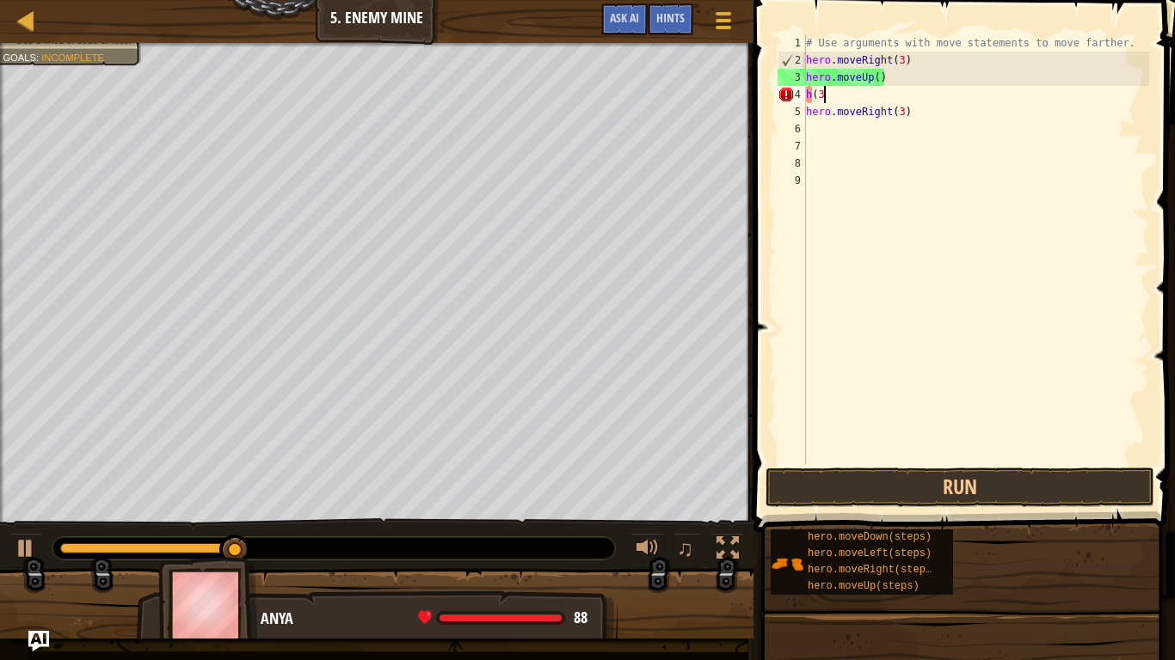
scroll to position [8, 1]
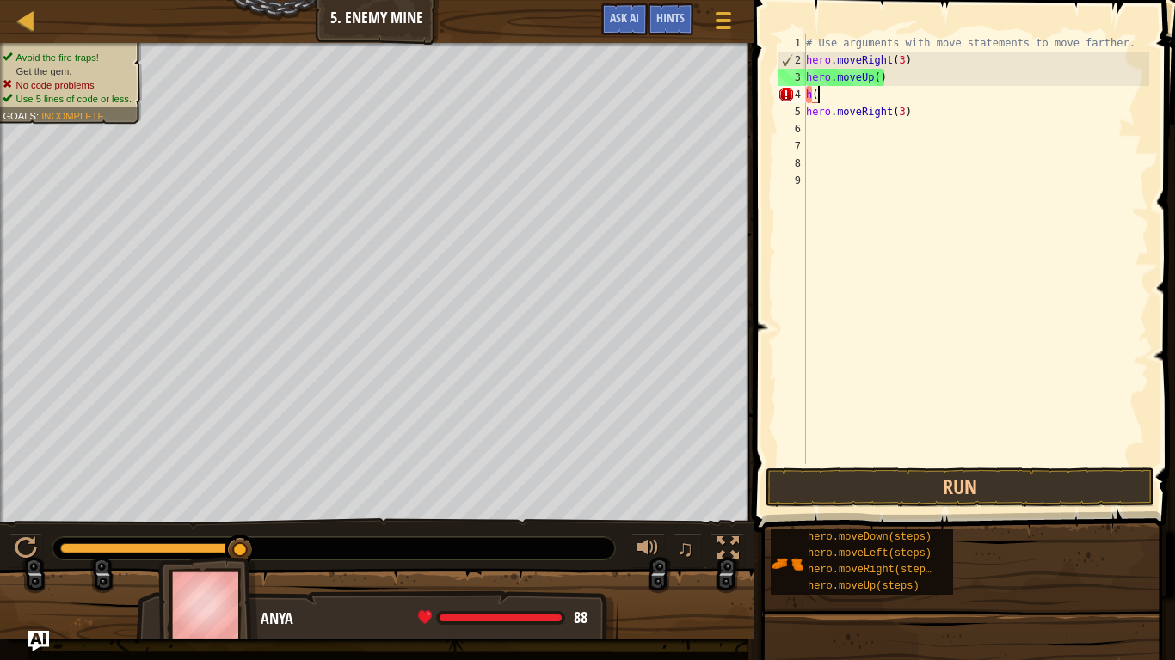
type textarea "h"
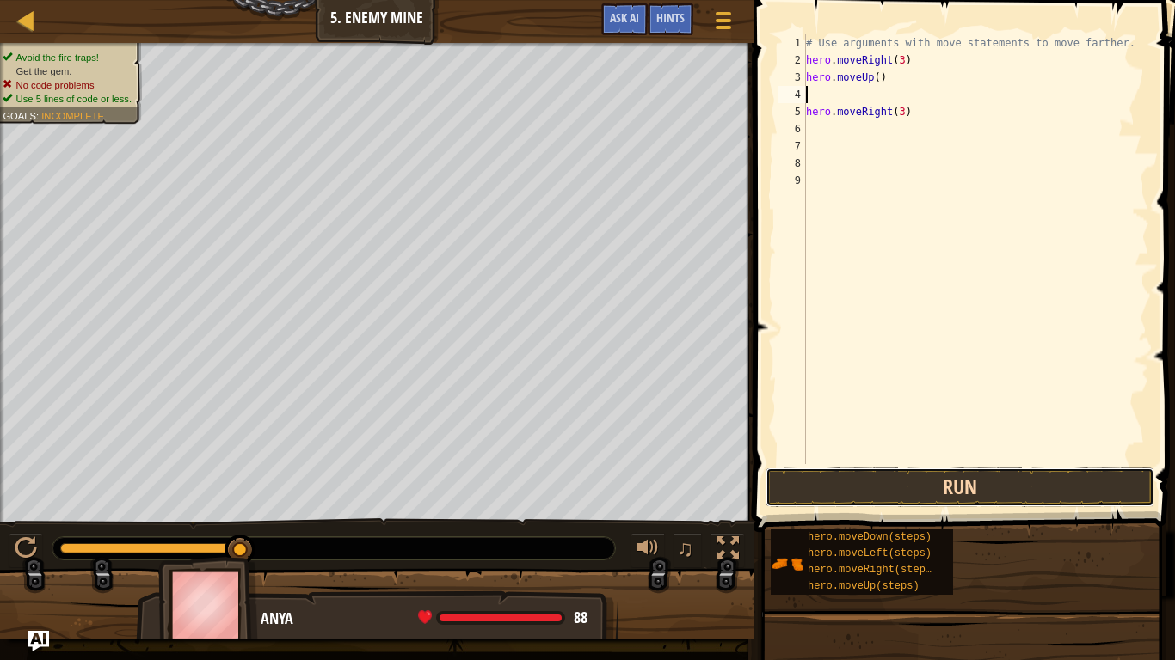
click at [830, 469] on button "Run" at bounding box center [959, 488] width 389 height 40
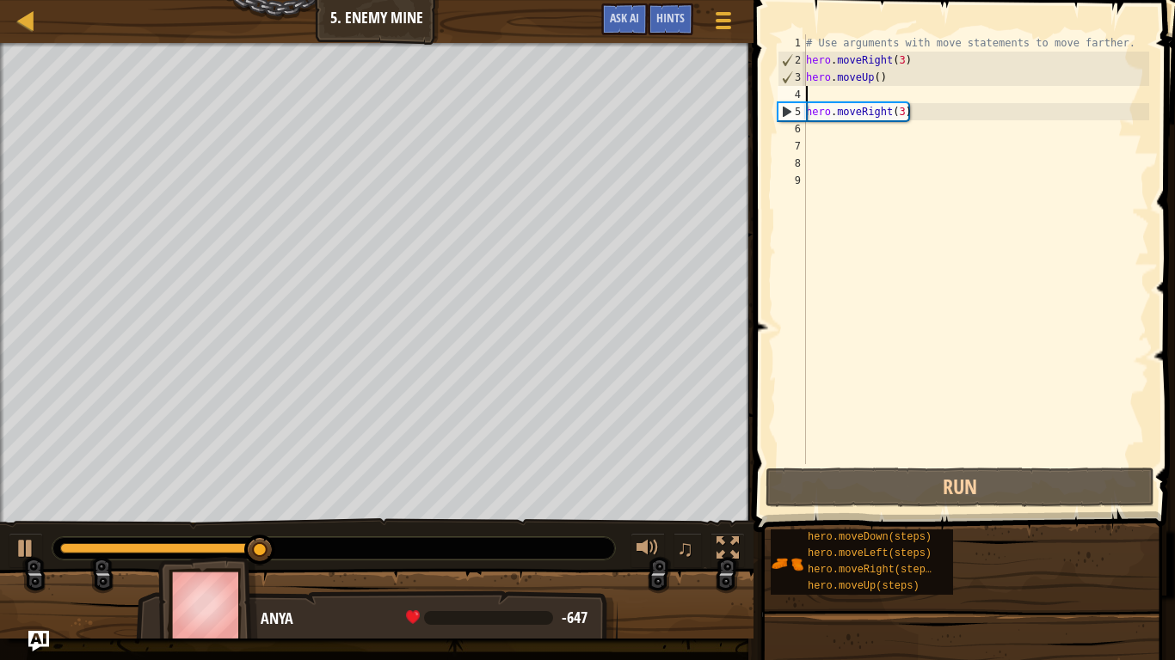
click at [910, 105] on div "# Use arguments with move statements to move farther. hero . moveRight ( 3 ) he…" at bounding box center [975, 266] width 347 height 464
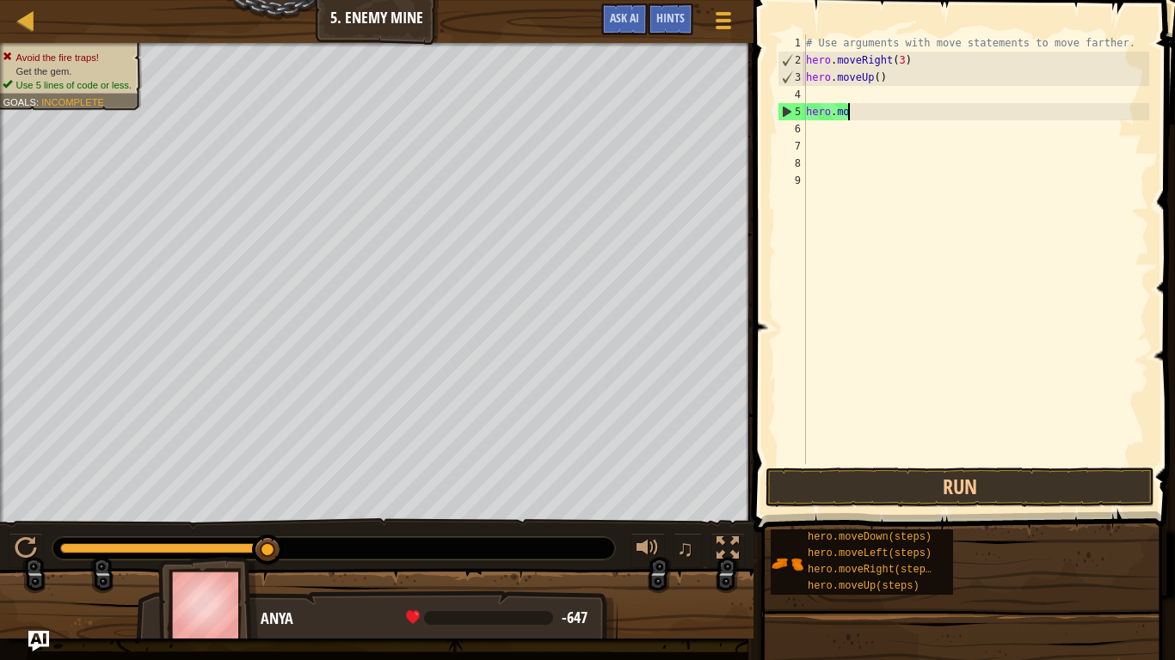
type textarea "h"
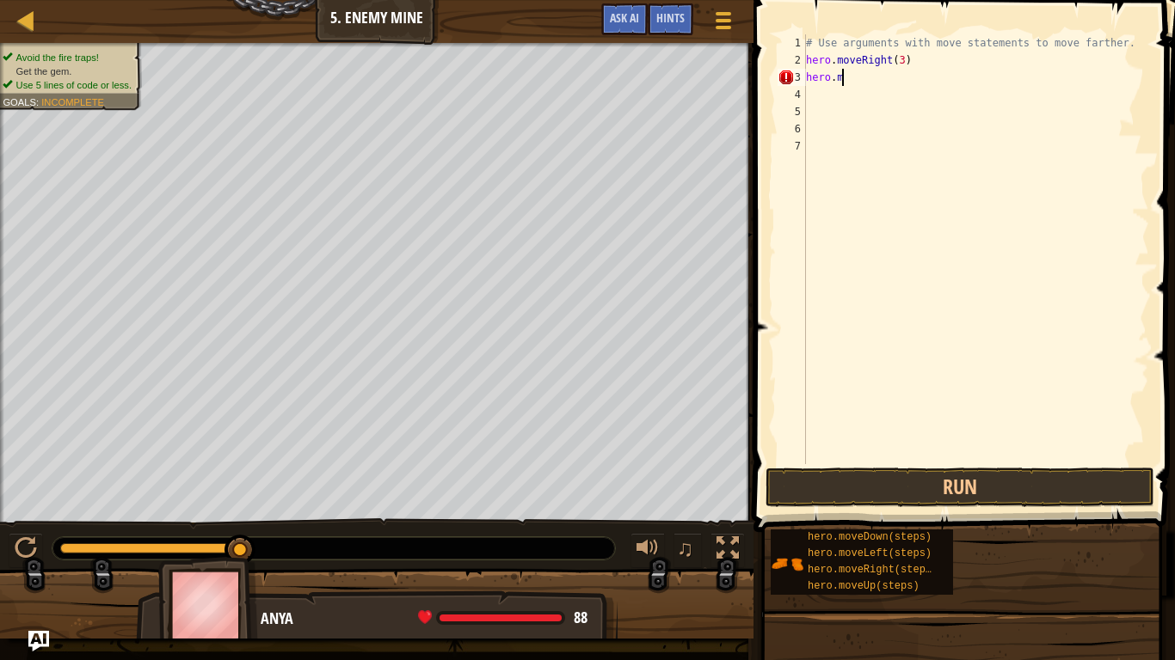
type textarea "h"
click at [17, 540] on div at bounding box center [26, 548] width 22 height 22
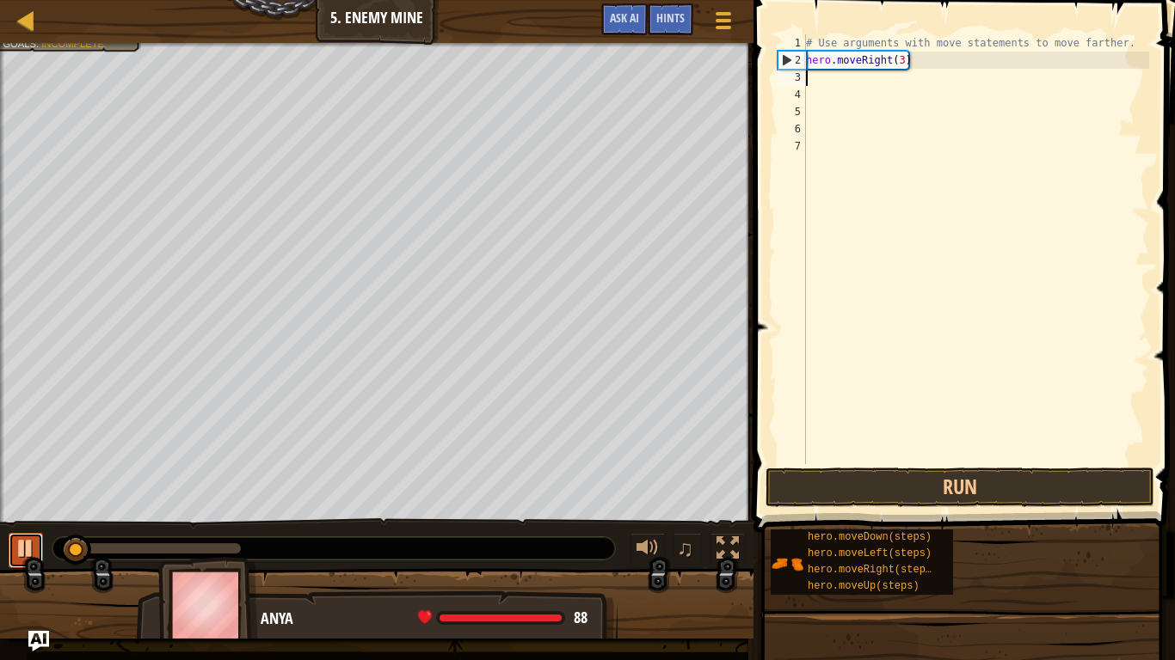
click at [17, 540] on div at bounding box center [26, 548] width 22 height 22
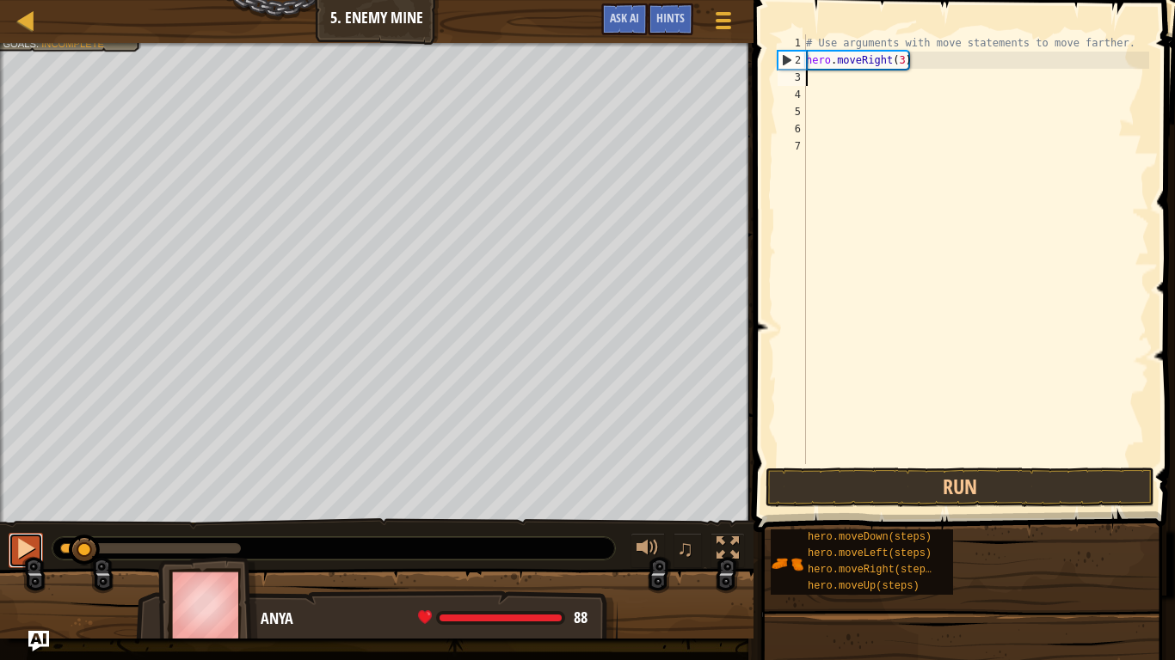
click at [17, 540] on div at bounding box center [26, 548] width 22 height 22
click at [28, 11] on div at bounding box center [25, 19] width 21 height 21
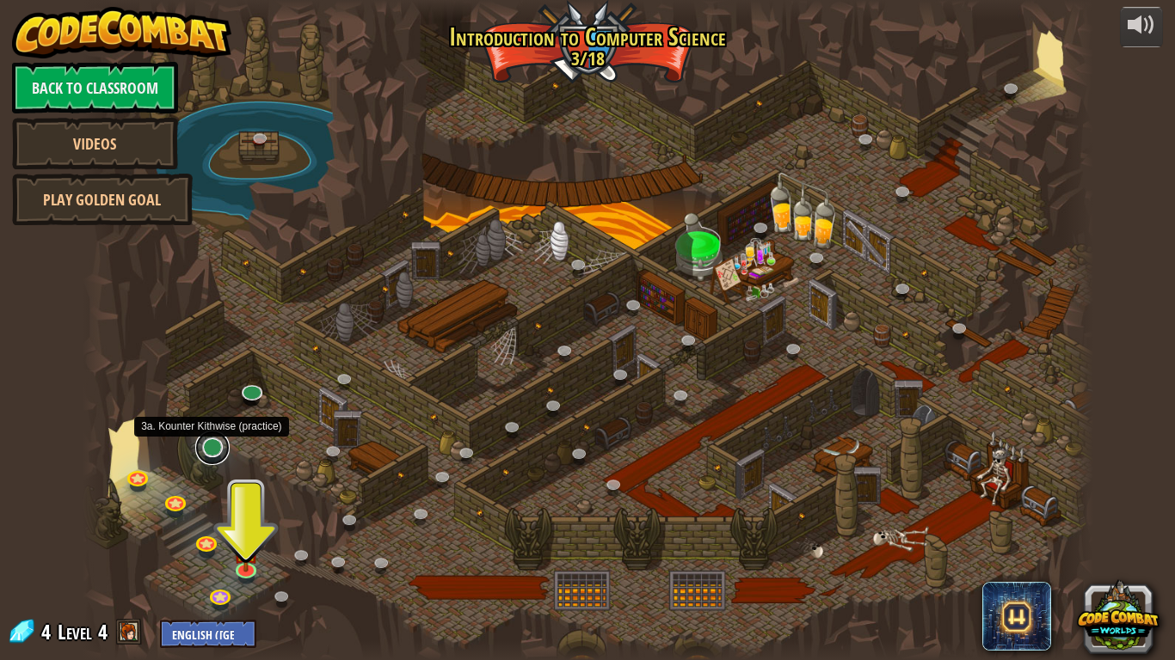
click at [209, 457] on link at bounding box center [212, 448] width 34 height 34
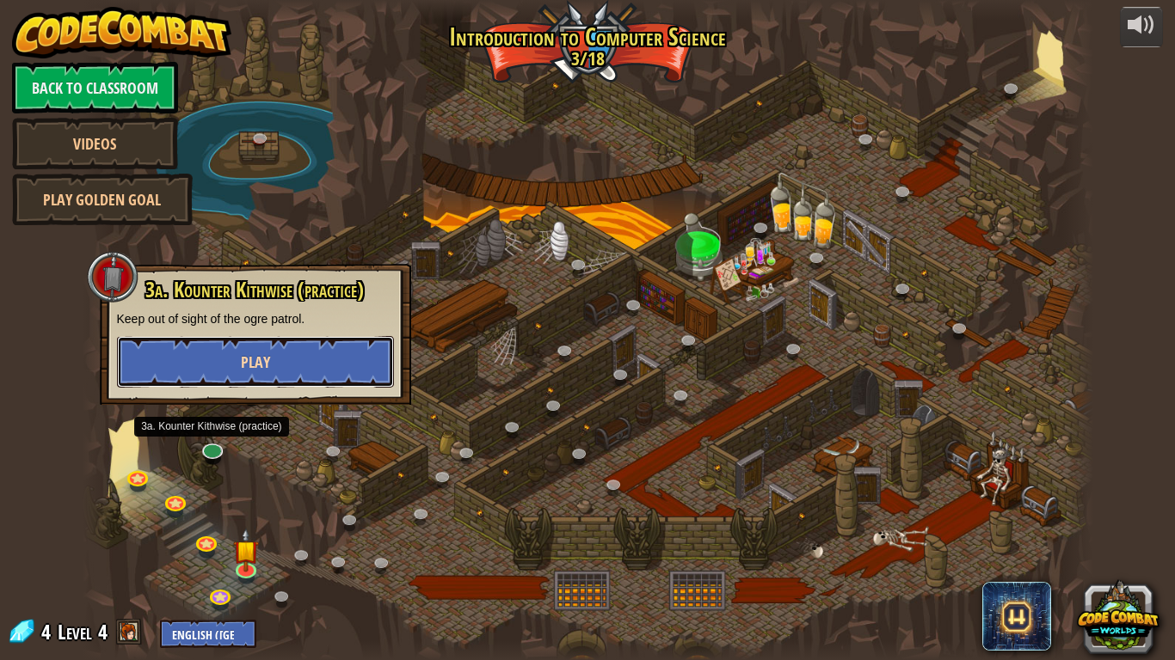
click at [187, 378] on button "Play" at bounding box center [255, 362] width 277 height 52
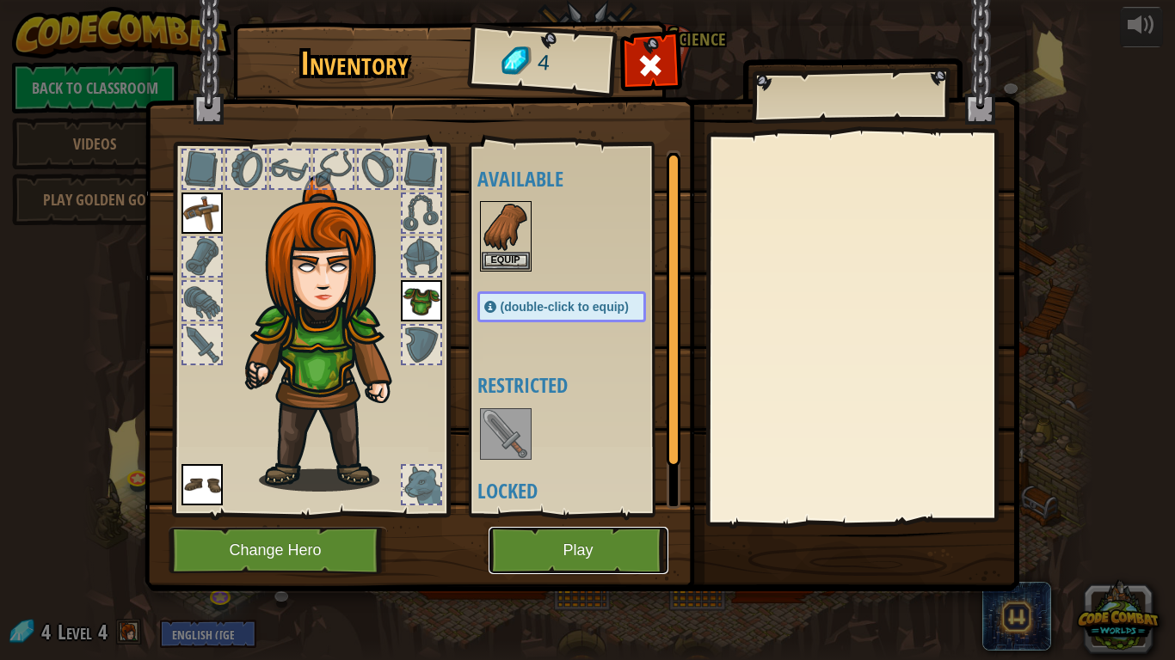
click at [546, 555] on button "Play" at bounding box center [578, 550] width 180 height 47
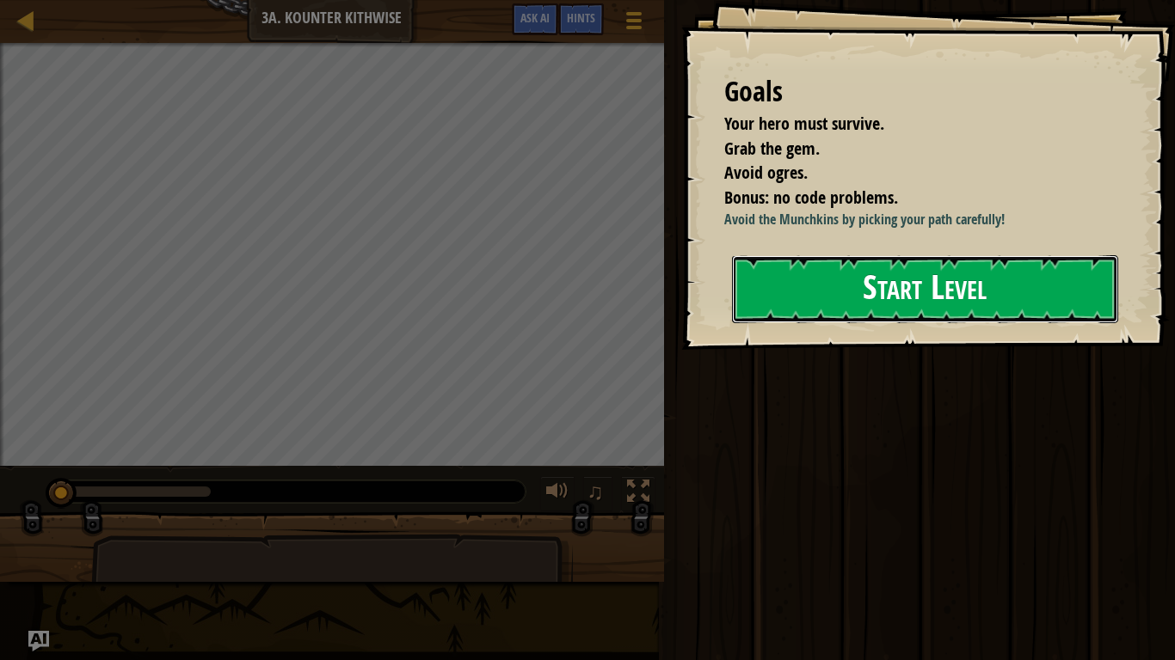
click at [878, 267] on button "Start Level" at bounding box center [925, 289] width 386 height 68
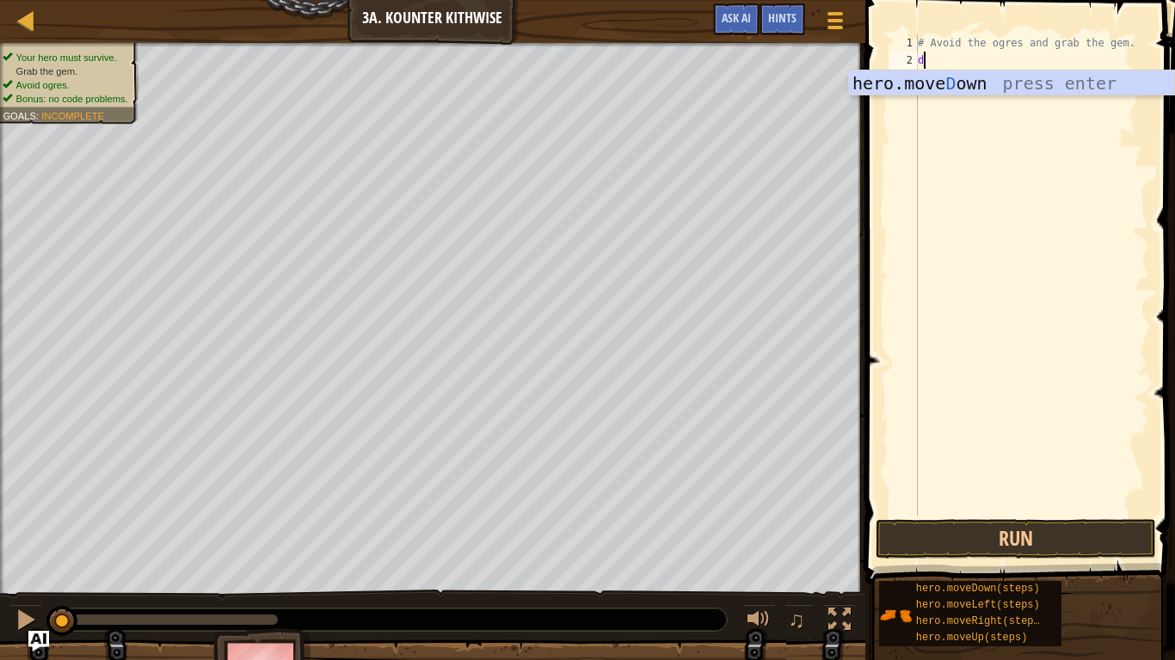
scroll to position [8, 1]
type textarea "do"
click at [936, 81] on div "hero.move Do wn press enter" at bounding box center [1011, 109] width 325 height 77
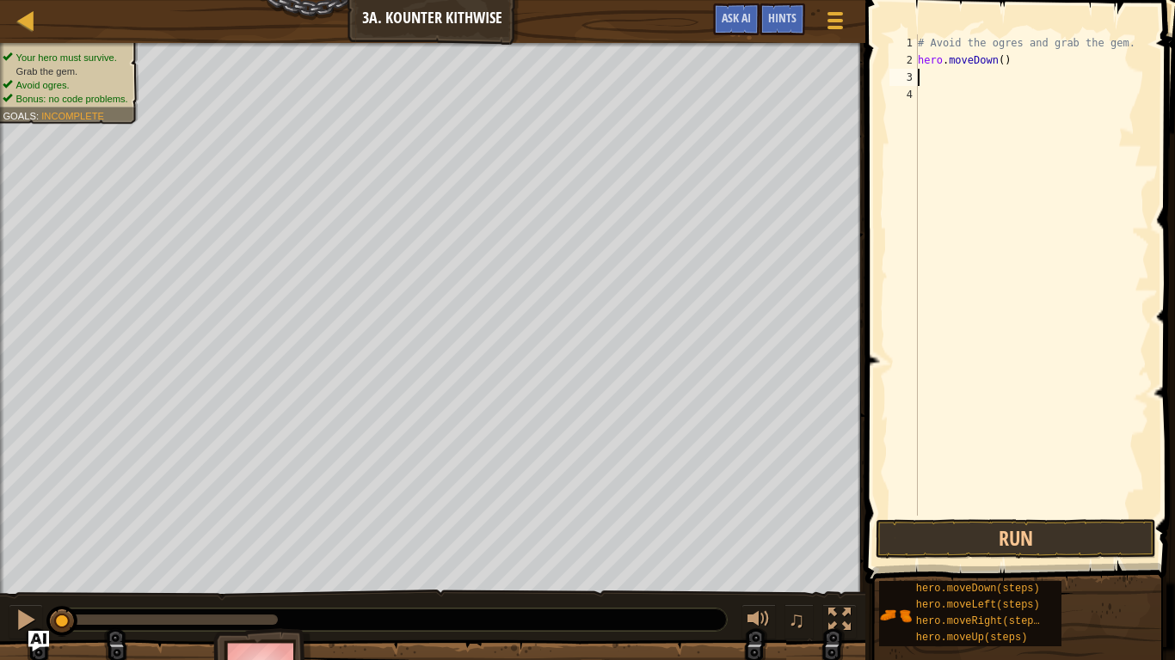
type textarea "r"
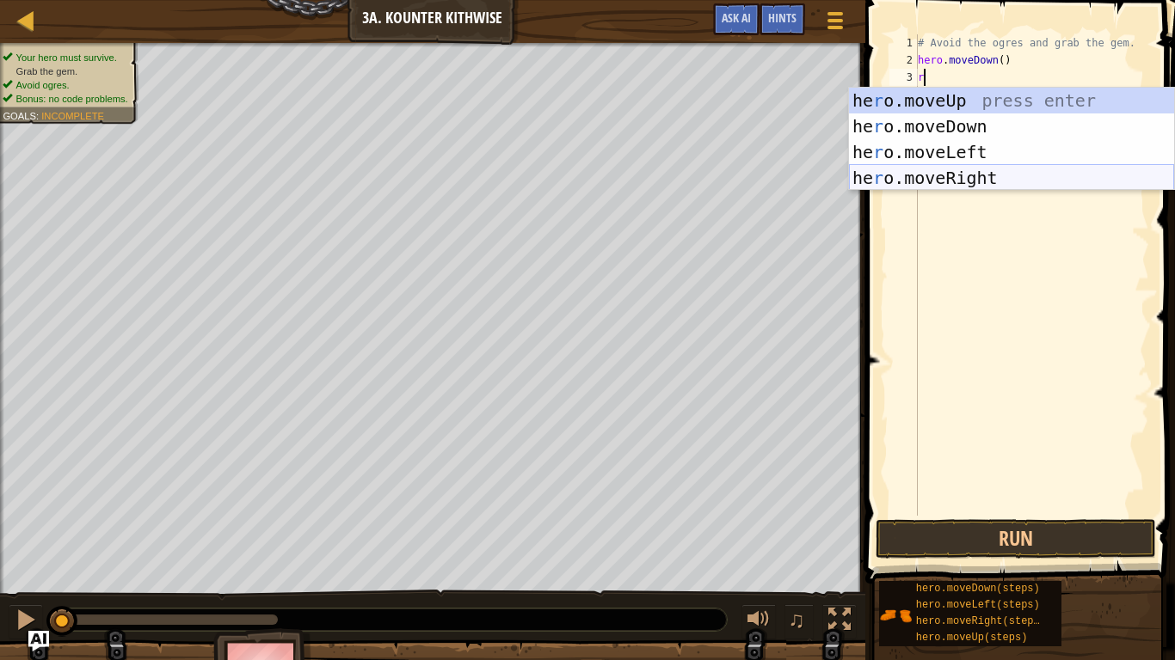
click at [994, 175] on div "he r o.moveUp press enter he r o.moveDown press enter he r o.moveLeft press ent…" at bounding box center [1011, 165] width 325 height 155
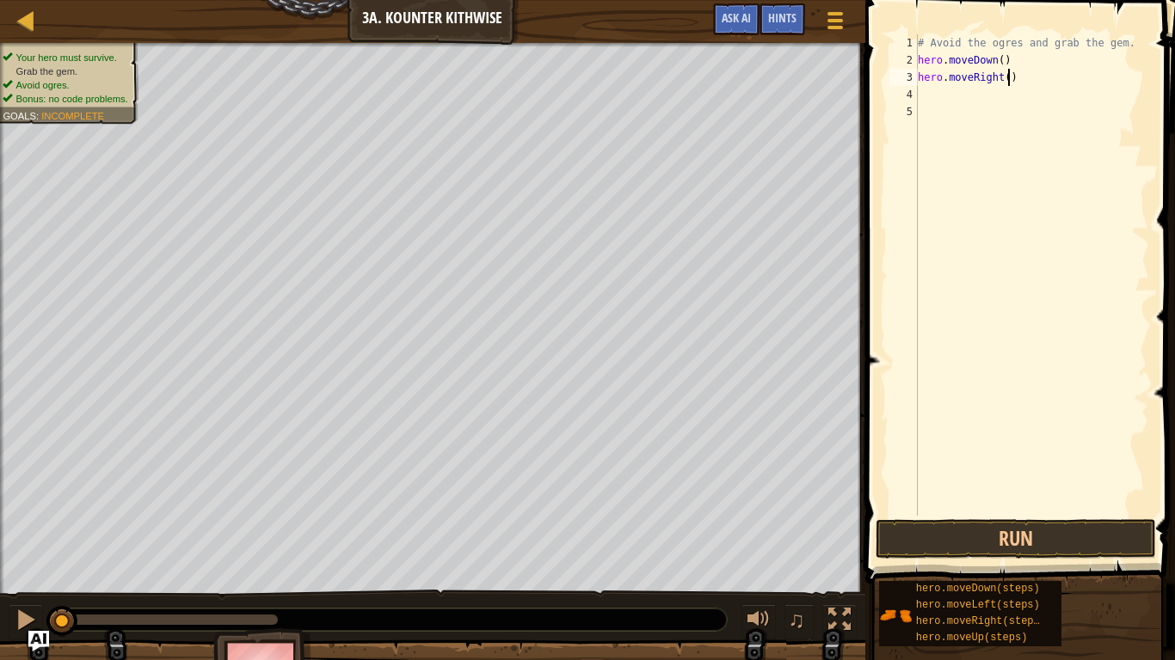
click at [1009, 82] on div "# Avoid the ogres and grab the gem. hero . moveDown ( ) hero . moveRight ( )" at bounding box center [1031, 292] width 235 height 516
click at [1025, 527] on button "Run" at bounding box center [1015, 539] width 280 height 40
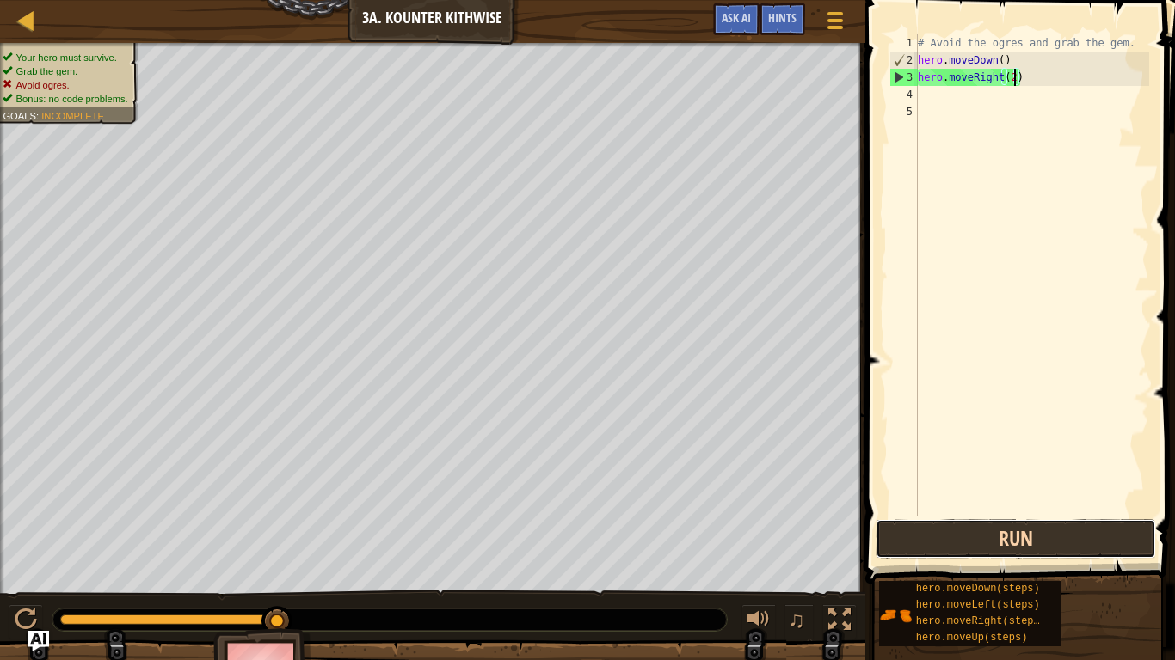
click at [923, 533] on button "Run" at bounding box center [1015, 539] width 280 height 40
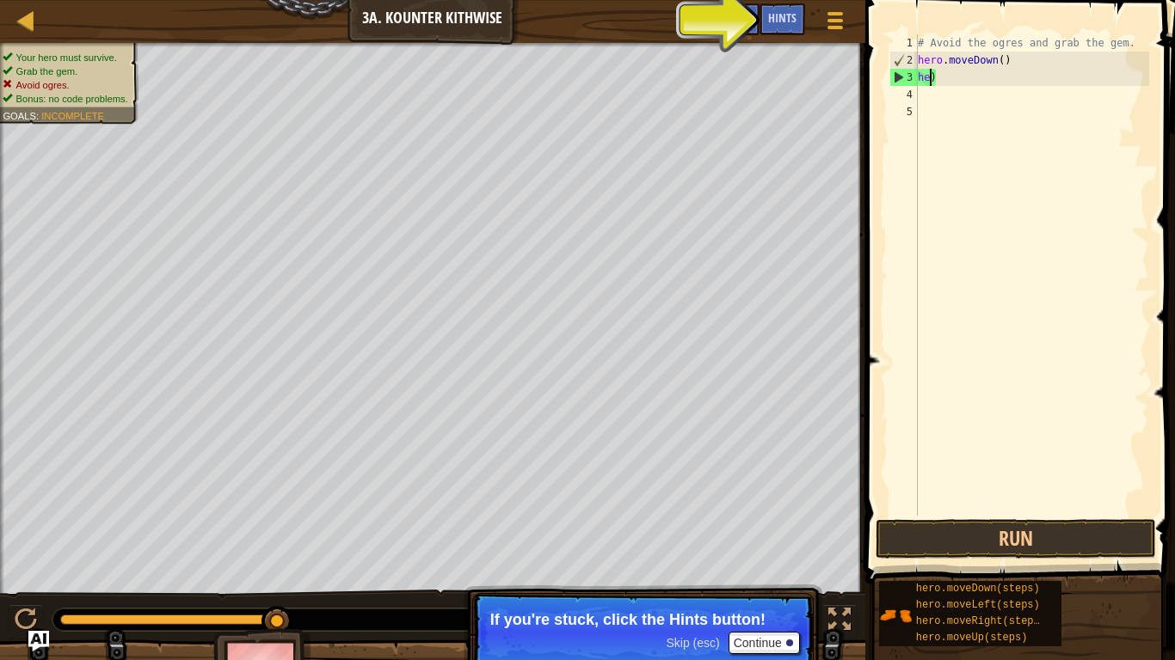
scroll to position [8, 0]
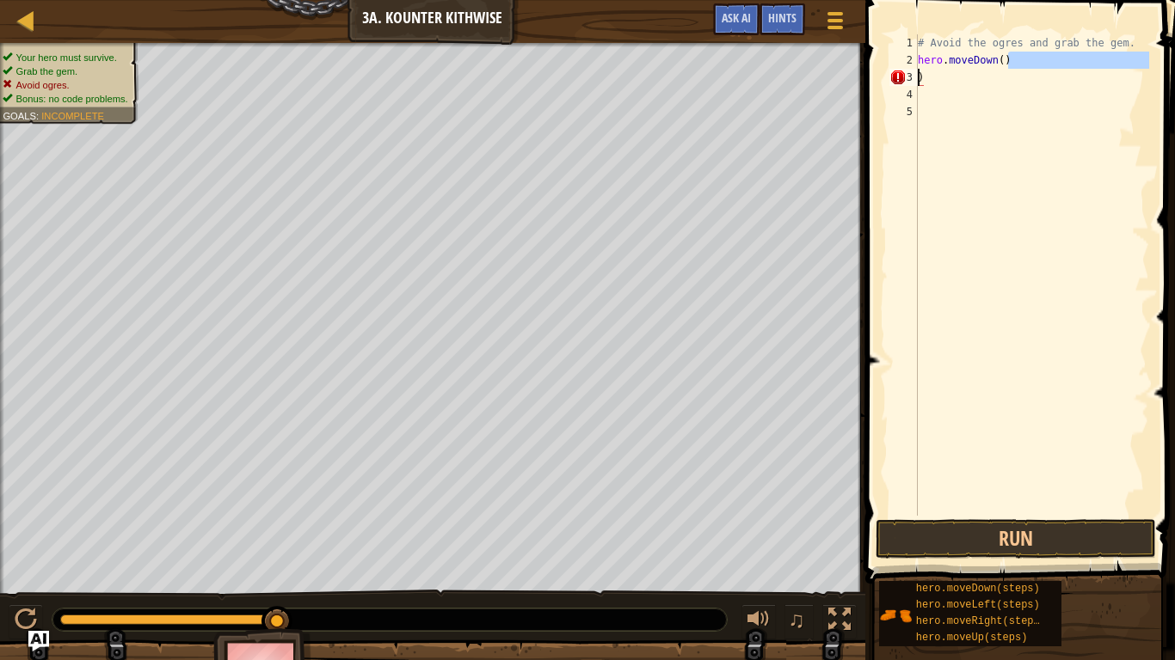
click at [761, 84] on div "Map Introduction to Computer Science 3a. Kounter Kithwise Game Menu Done Hints …" at bounding box center [587, 330] width 1175 height 660
type textarea ")"
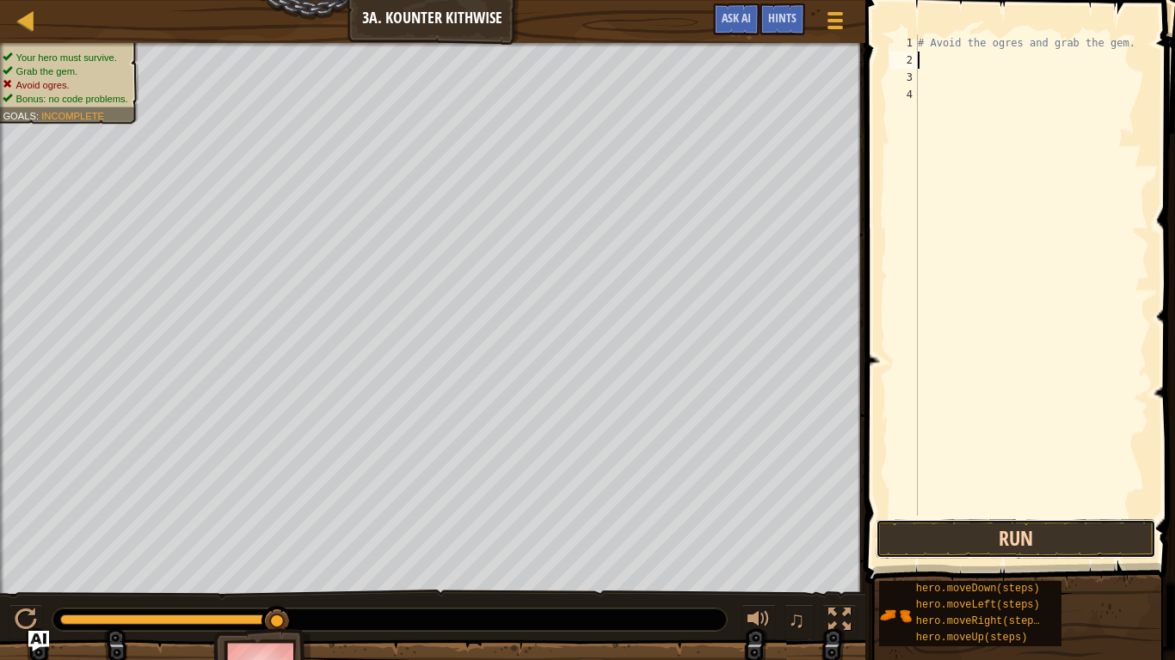
click at [1077, 523] on button "Run" at bounding box center [1015, 539] width 280 height 40
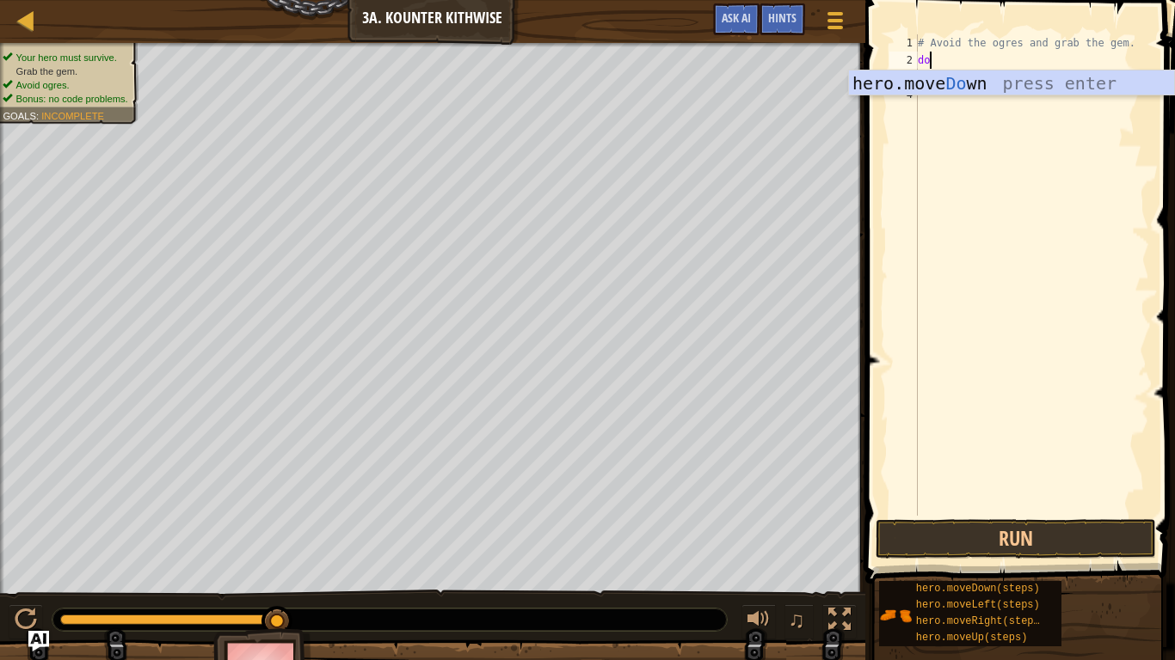
type textarea "dow"
click at [976, 73] on div "hero.move Dow n press enter" at bounding box center [1011, 109] width 325 height 77
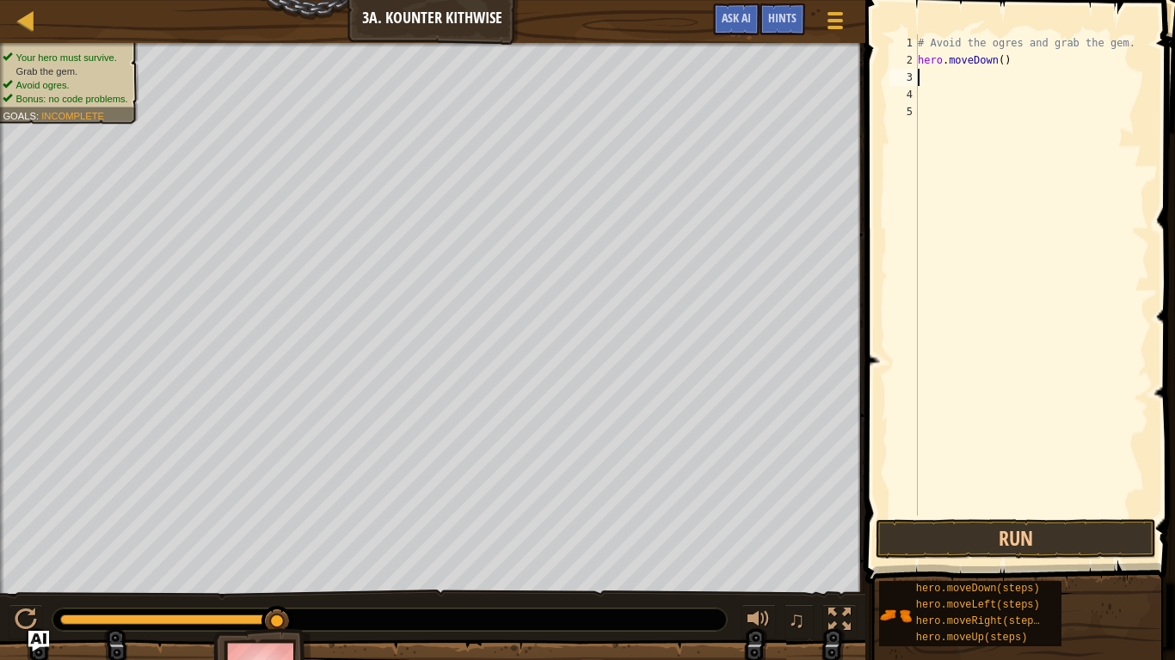
scroll to position [8, 0]
click at [1003, 57] on div "# Avoid the ogres and grab the gem. hero . moveDown ( )" at bounding box center [1031, 292] width 235 height 516
type textarea "hero.moveDown(2)"
click at [996, 526] on button "Run" at bounding box center [1015, 539] width 280 height 40
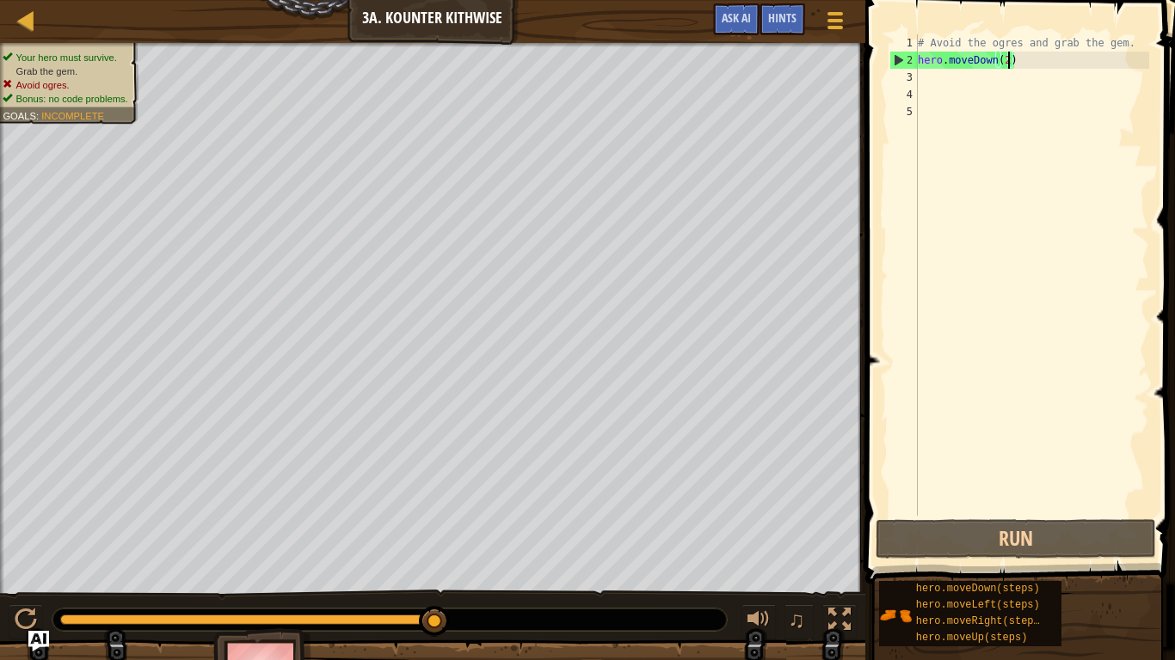
click at [930, 79] on div "# Avoid the ogres and grab the gem. hero . moveDown ( 2 )" at bounding box center [1031, 292] width 235 height 516
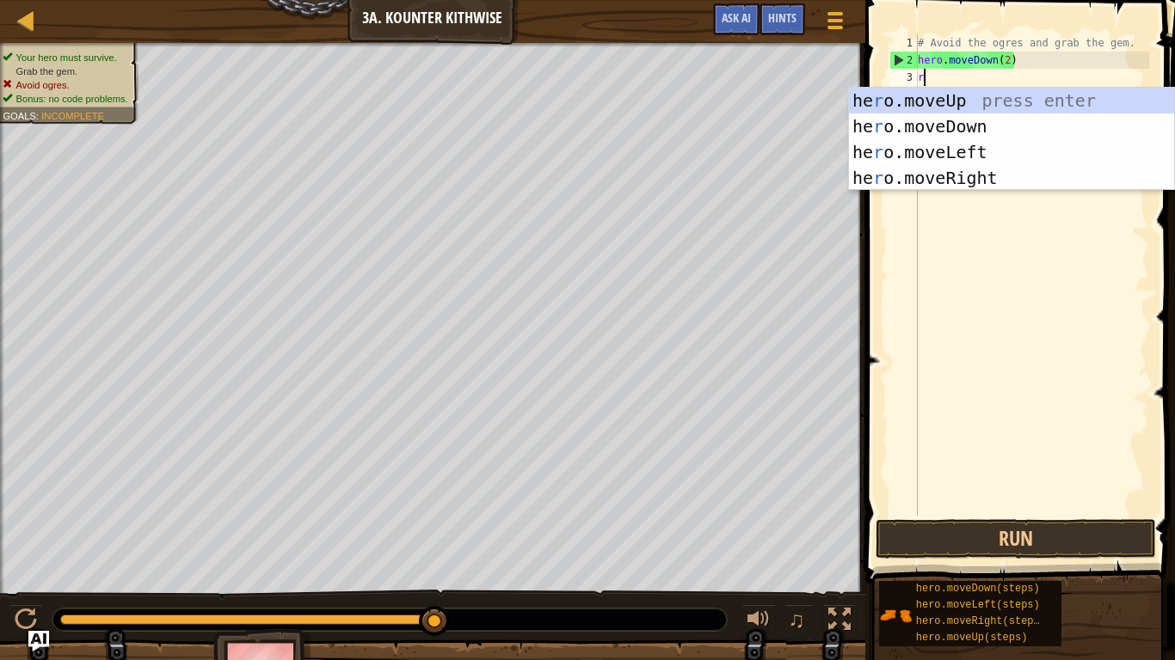
type textarea "ri"
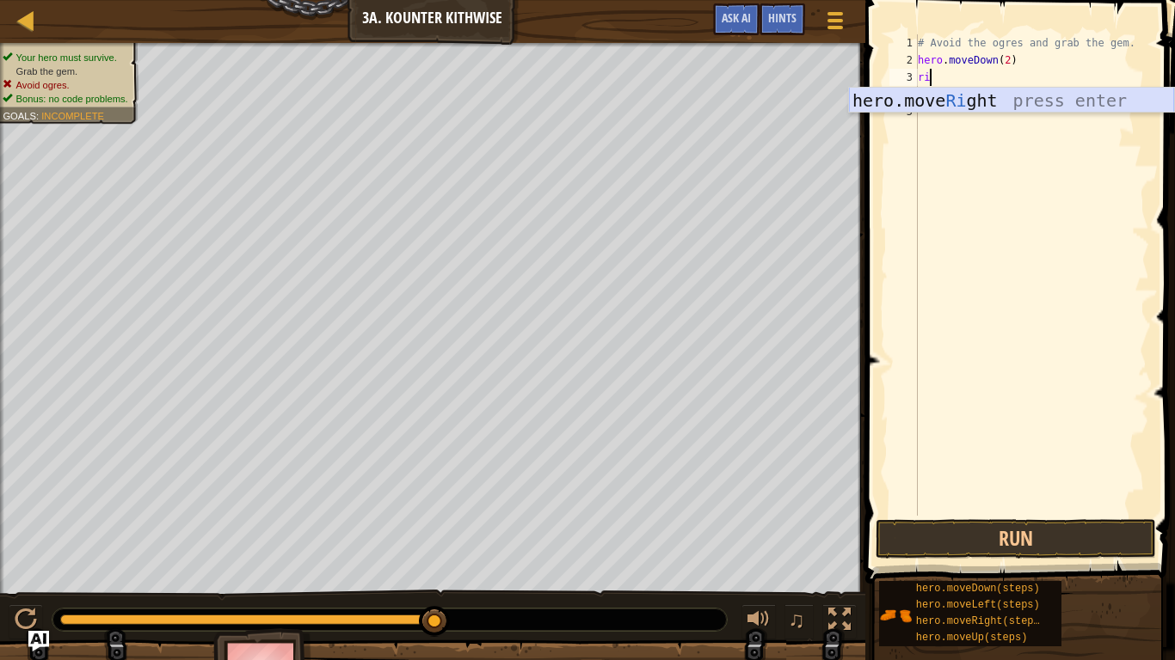
click at [947, 93] on div "hero.move Ri ght press enter" at bounding box center [1011, 126] width 325 height 77
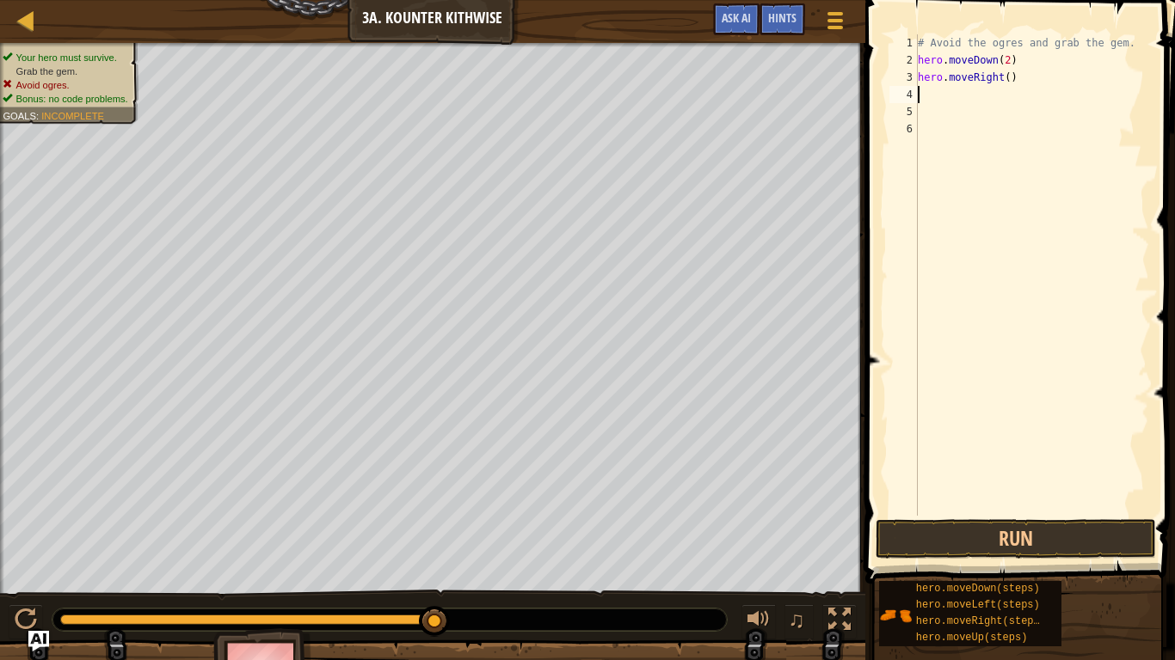
scroll to position [8, 0]
click at [968, 544] on button "Run" at bounding box center [1015, 539] width 280 height 40
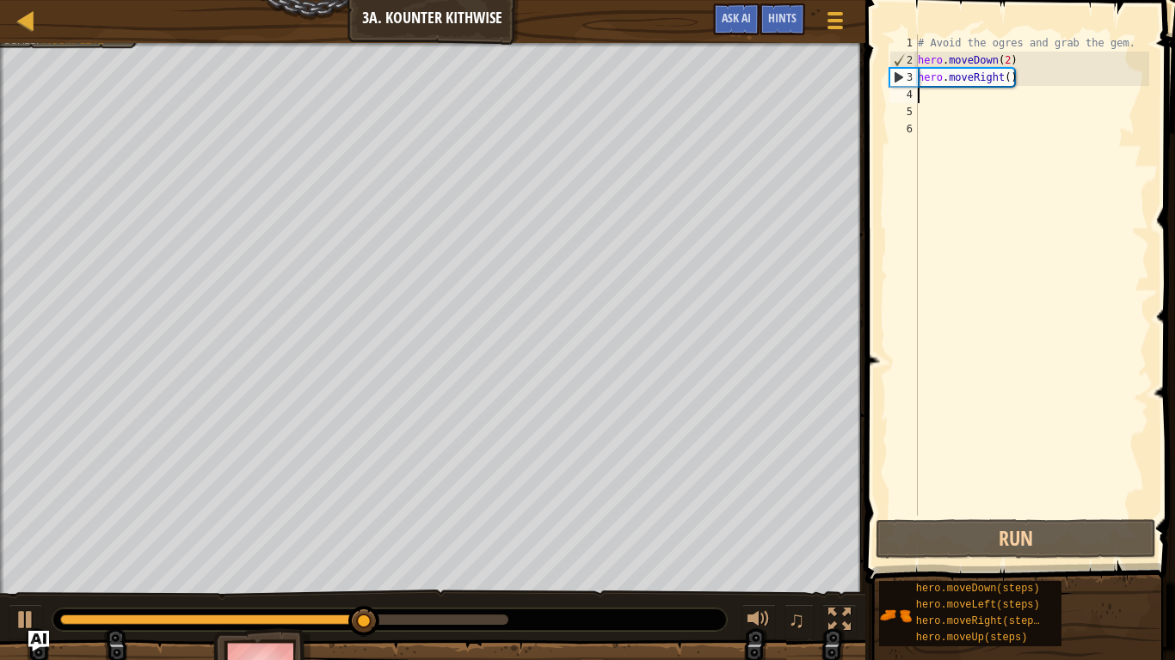
click at [948, 125] on div "# Avoid the ogres and grab the gem. hero . moveDown ( 2 ) hero . moveRight ( )" at bounding box center [1031, 292] width 235 height 516
click at [936, 94] on div "# Avoid the ogres and grab the gem. hero . moveDown ( 2 ) hero . moveRight ( )" at bounding box center [1031, 292] width 235 height 516
type textarea "up"
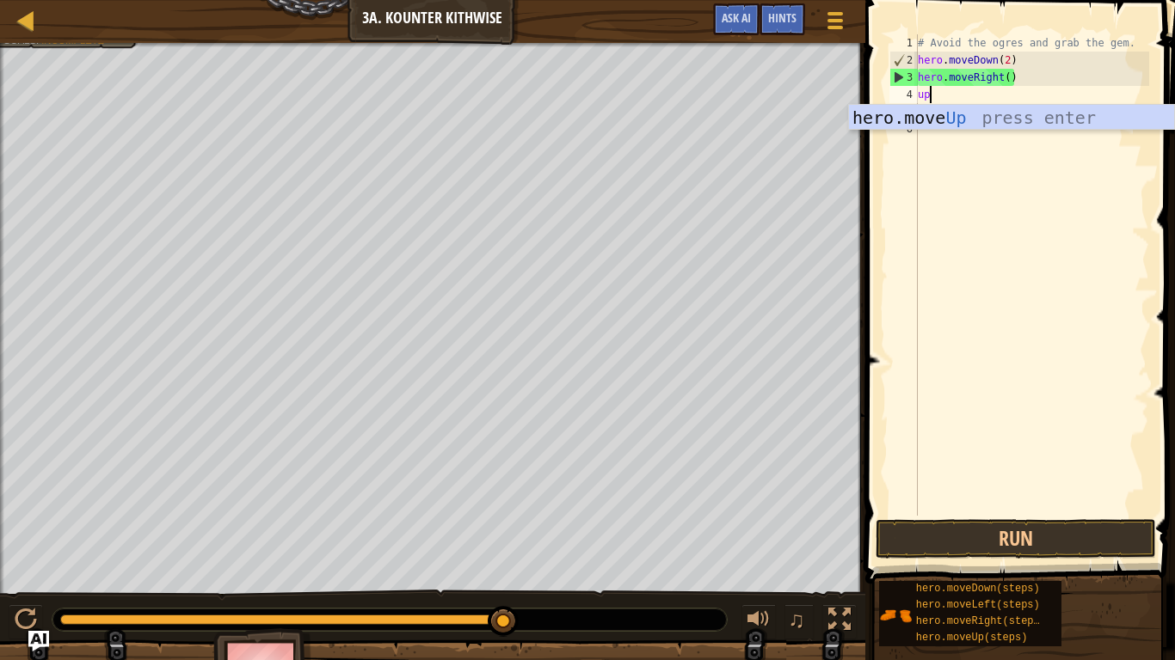
scroll to position [8, 1]
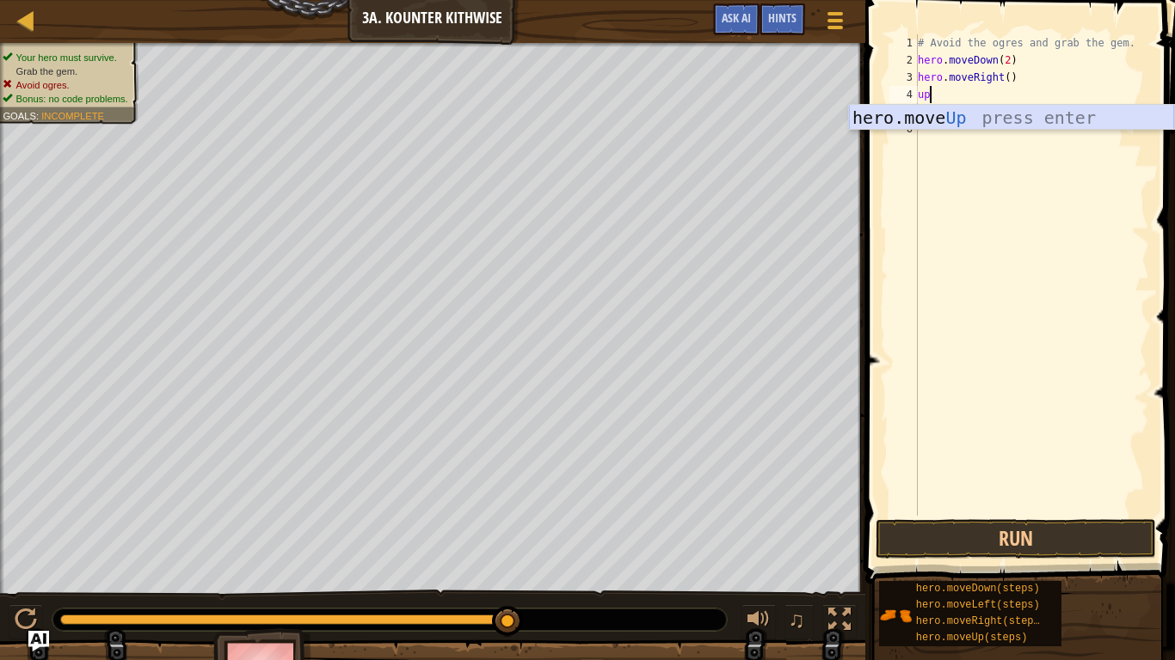
click at [938, 111] on div "hero.move Up press enter" at bounding box center [1011, 143] width 325 height 77
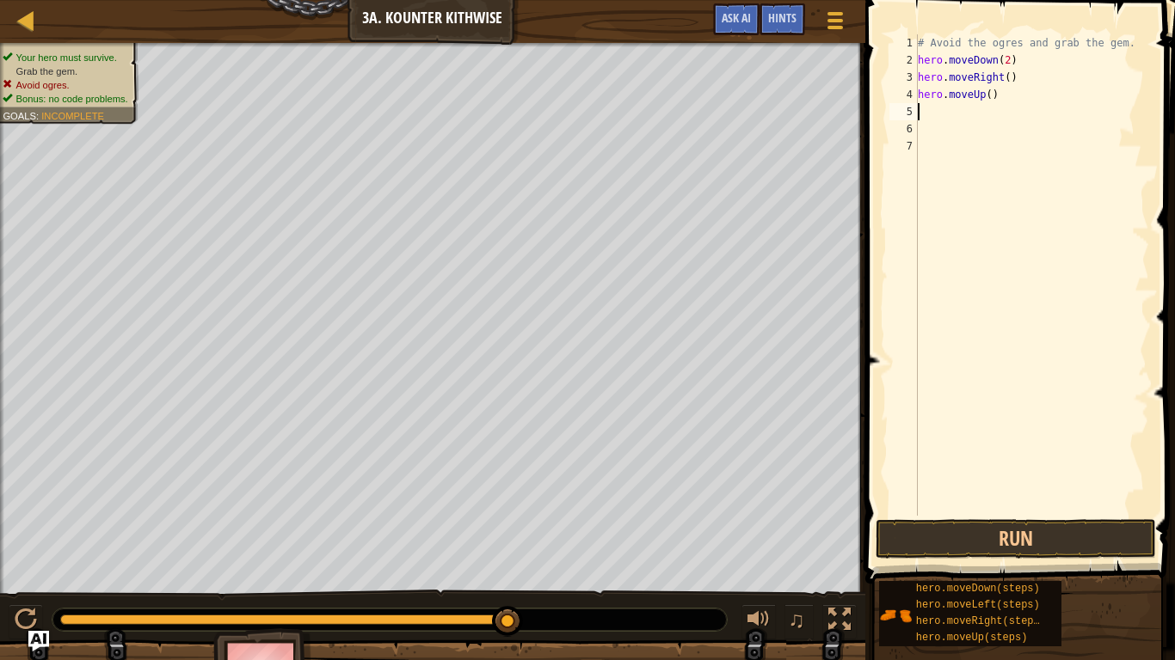
scroll to position [8, 0]
type textarea "r"
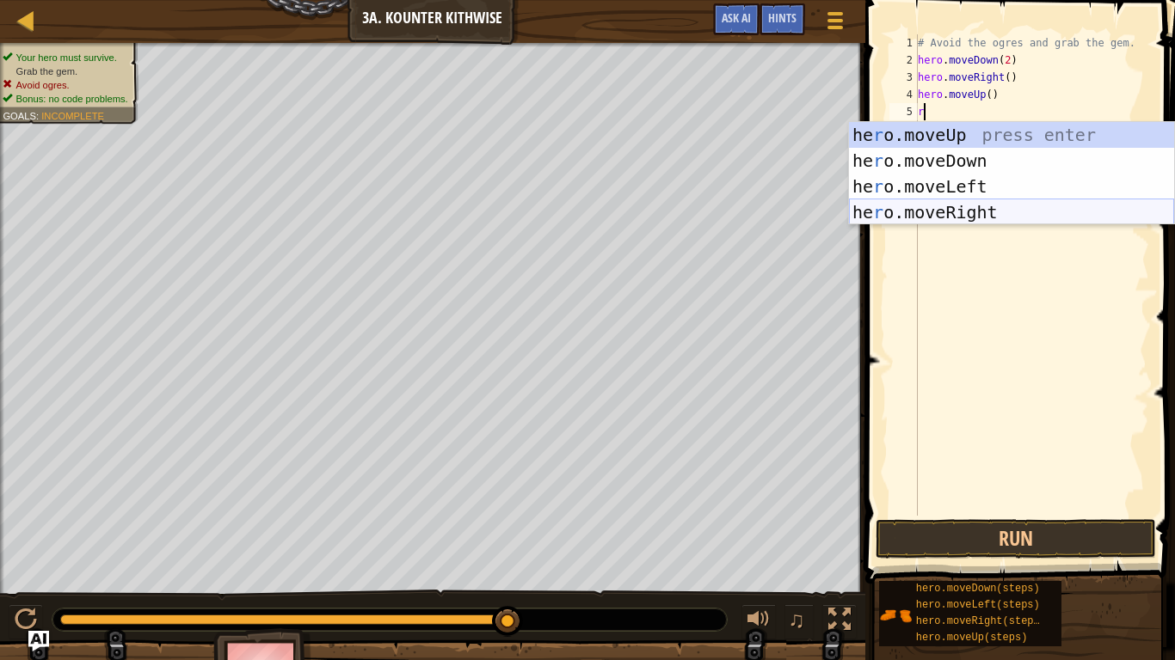
click at [937, 207] on div "he r o.moveUp press enter he r o.moveDown press enter he r o.moveLeft press ent…" at bounding box center [1011, 199] width 325 height 155
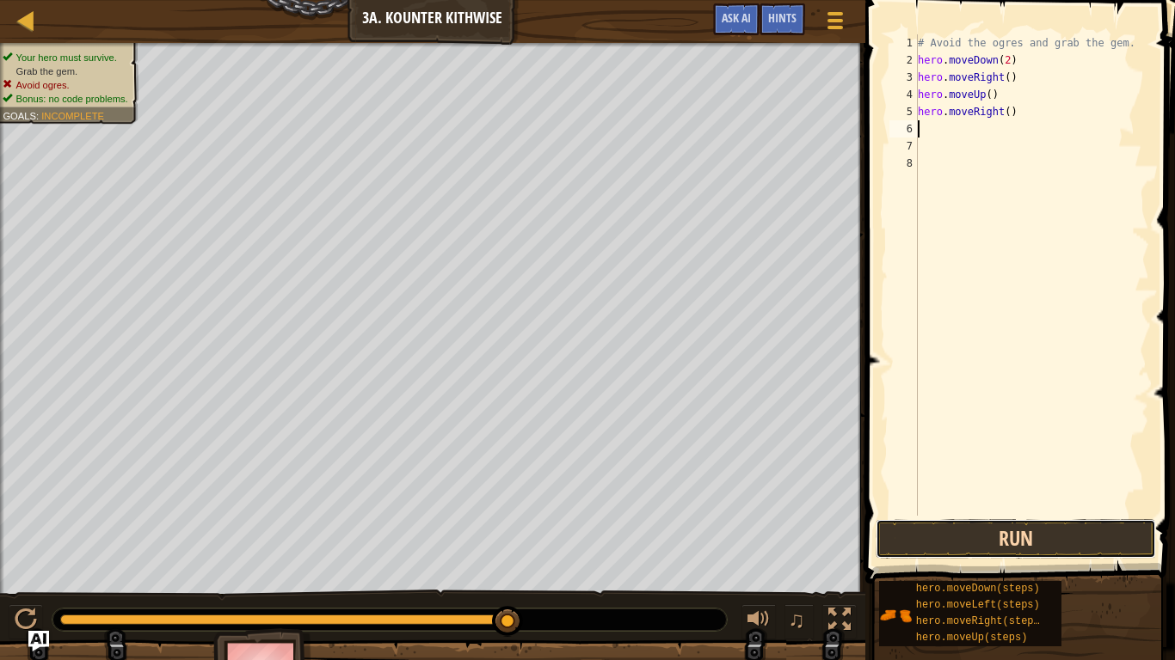
click at [1052, 530] on button "Run" at bounding box center [1015, 539] width 280 height 40
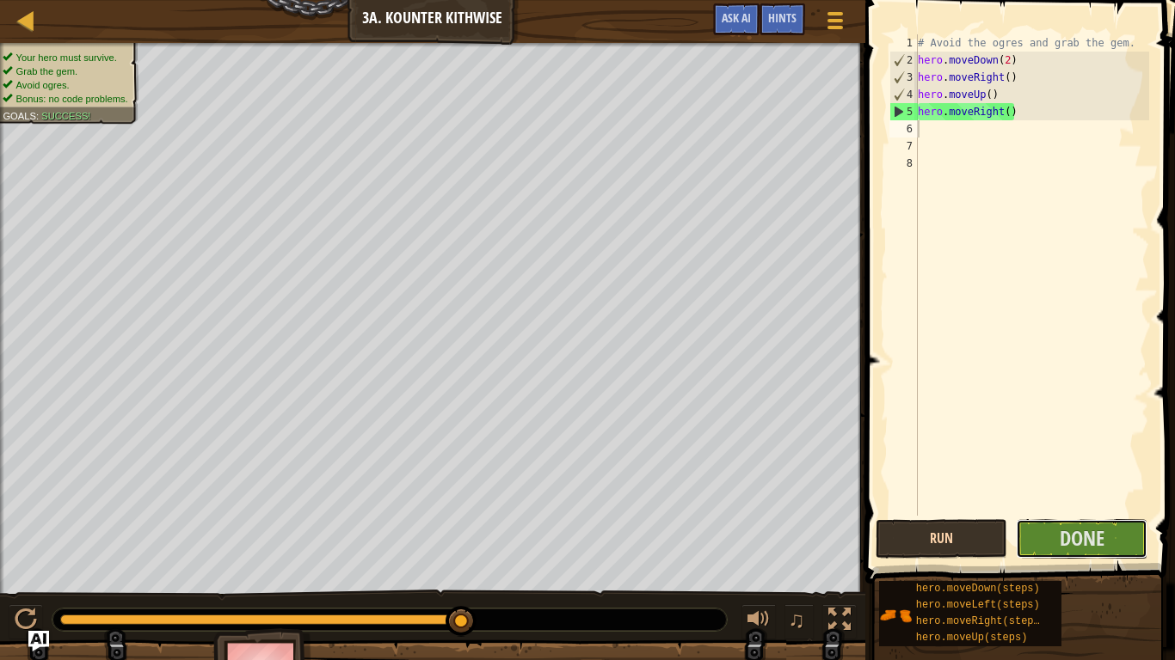
click at [1052, 530] on button "Done" at bounding box center [1081, 539] width 132 height 40
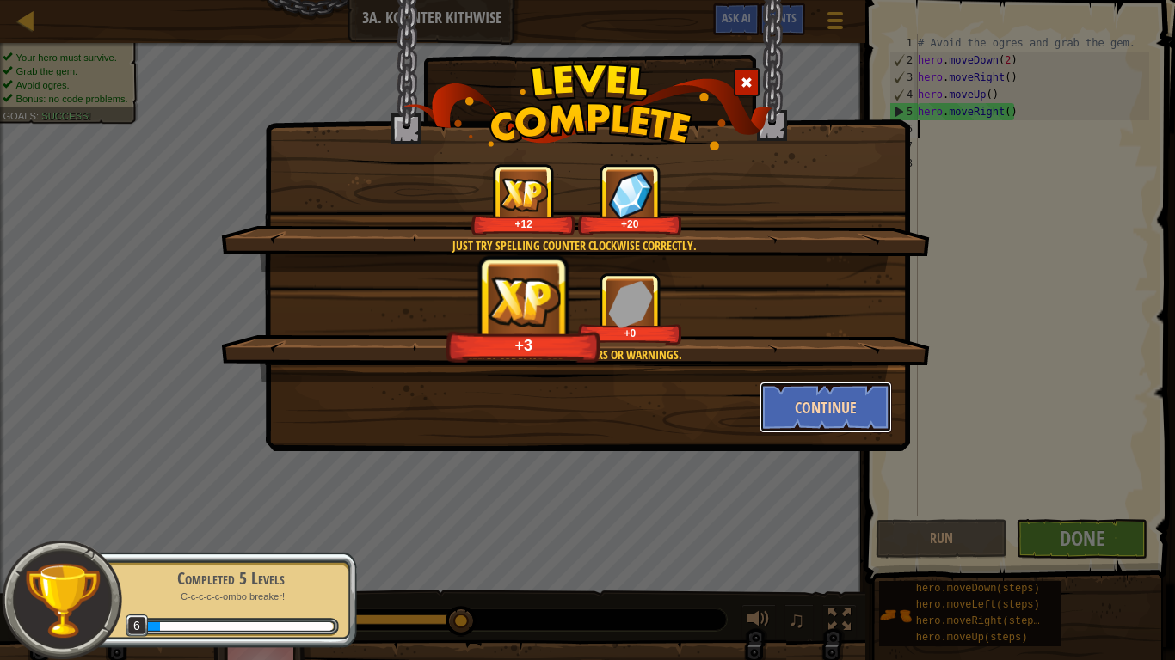
click at [819, 402] on button "Continue" at bounding box center [825, 408] width 133 height 52
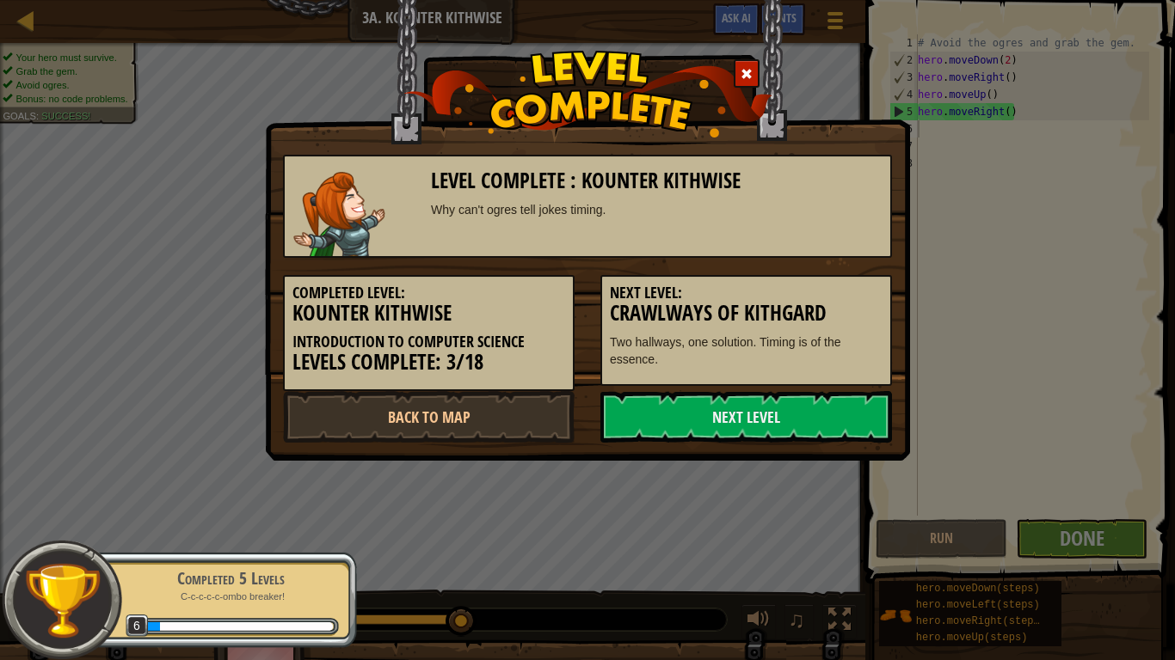
click at [819, 402] on link "Next Level" at bounding box center [745, 417] width 291 height 52
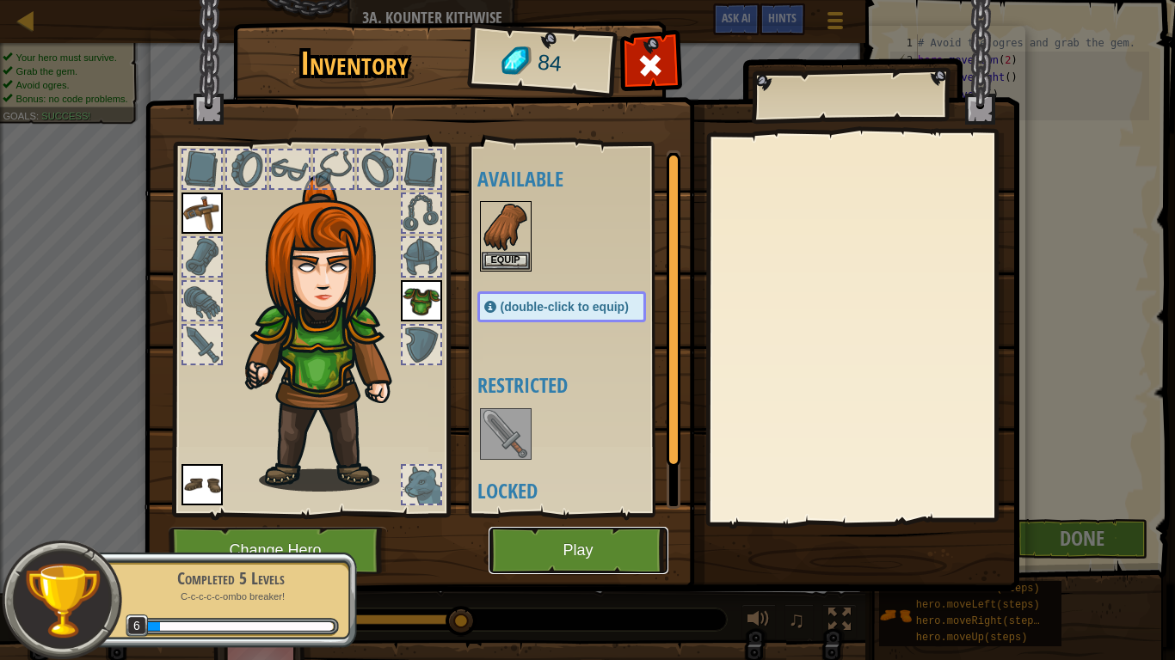
click at [617, 537] on button "Play" at bounding box center [578, 550] width 180 height 47
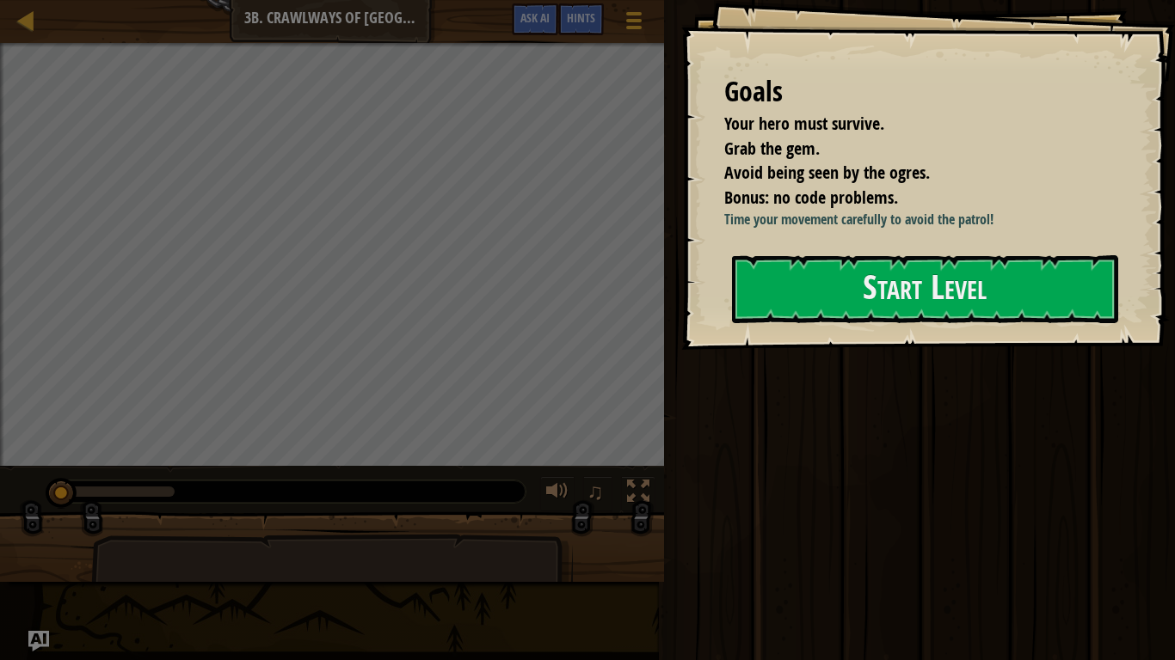
click at [905, 333] on div "Goals Your hero must survive. Grab the gem. Avoid being seen by the ogres. Bonu…" at bounding box center [928, 175] width 494 height 350
click at [883, 288] on button "Start Level" at bounding box center [925, 289] width 386 height 68
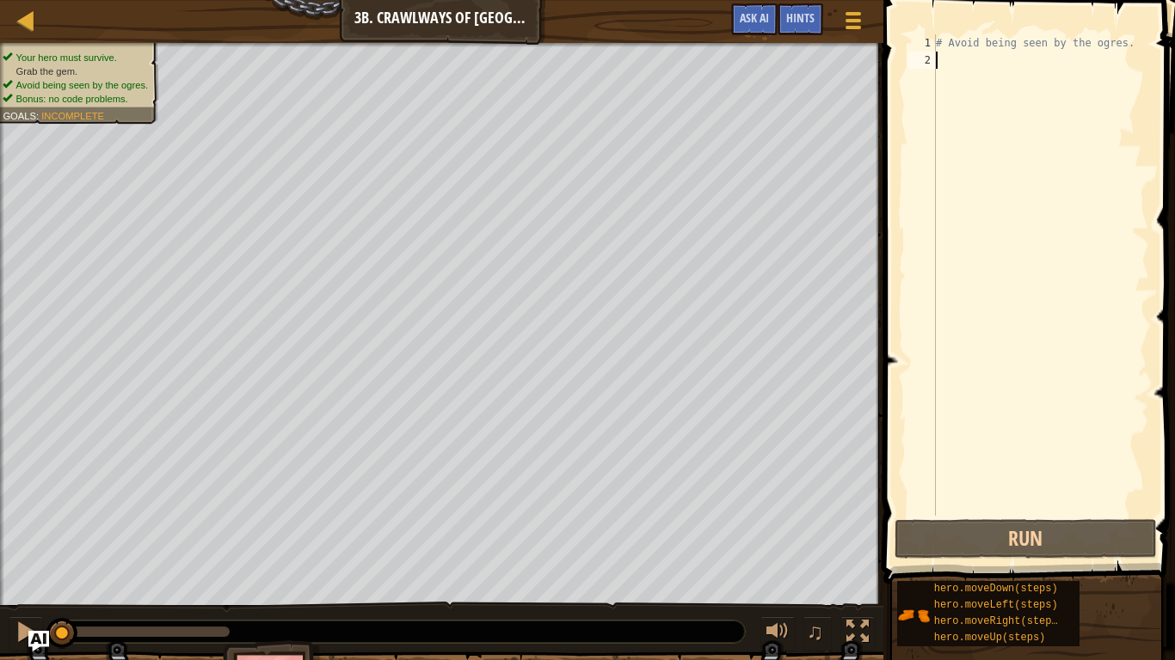
type textarea "ri"
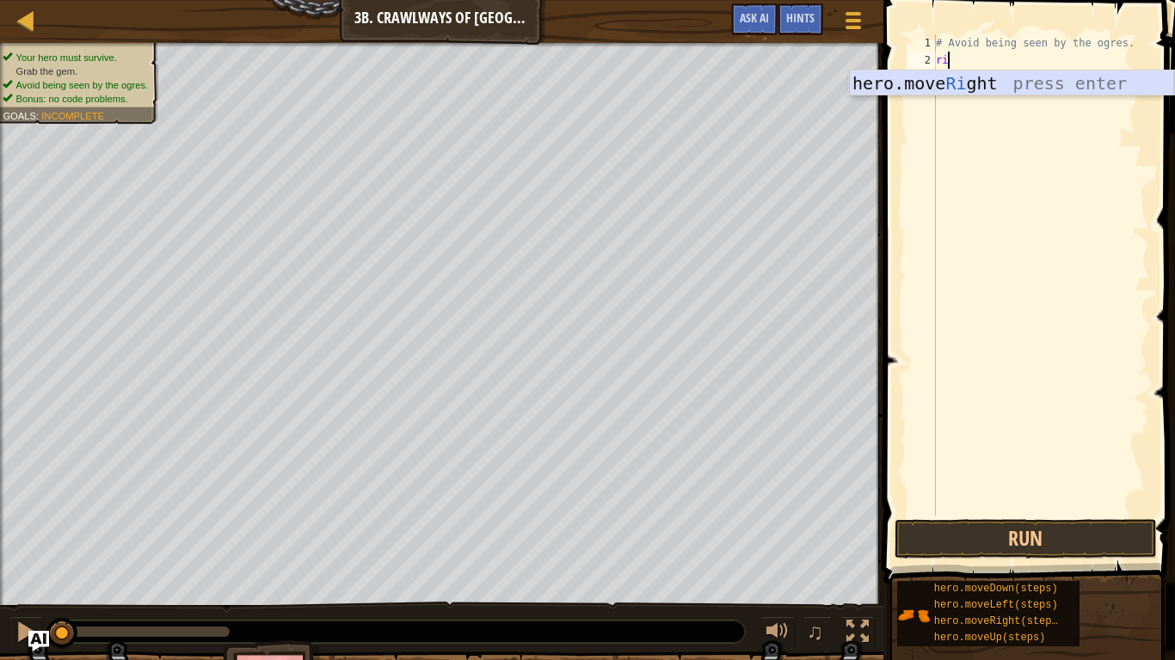
click at [970, 78] on div "hero.move Ri ght press enter" at bounding box center [1011, 109] width 325 height 77
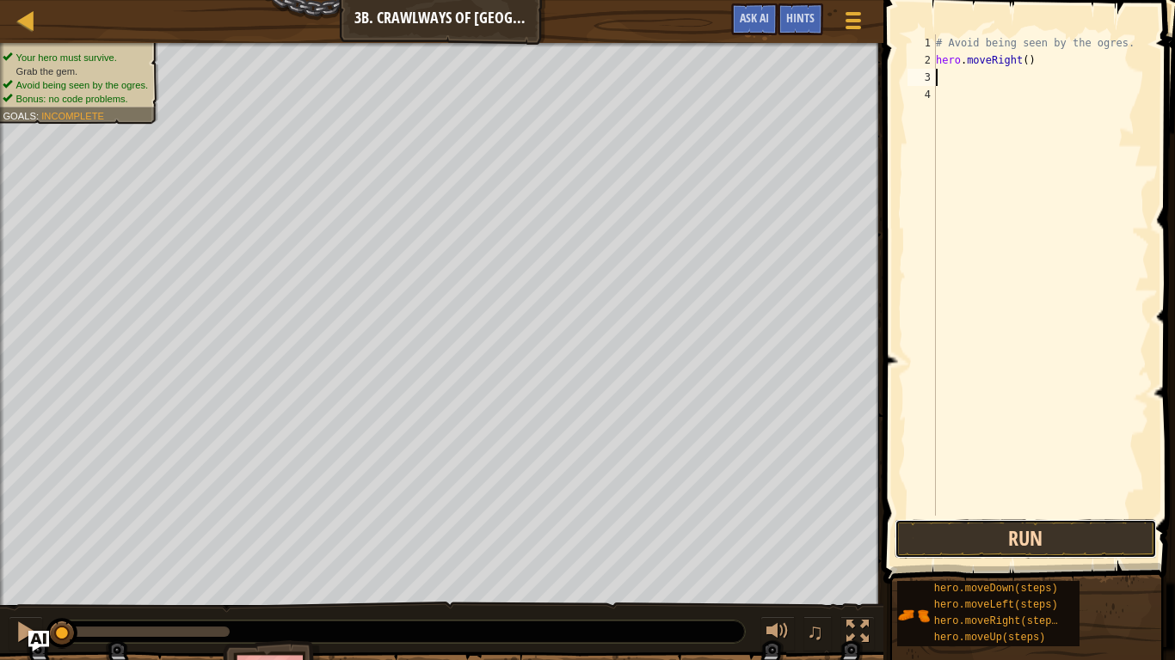
click at [1049, 537] on button "Run" at bounding box center [1025, 539] width 262 height 40
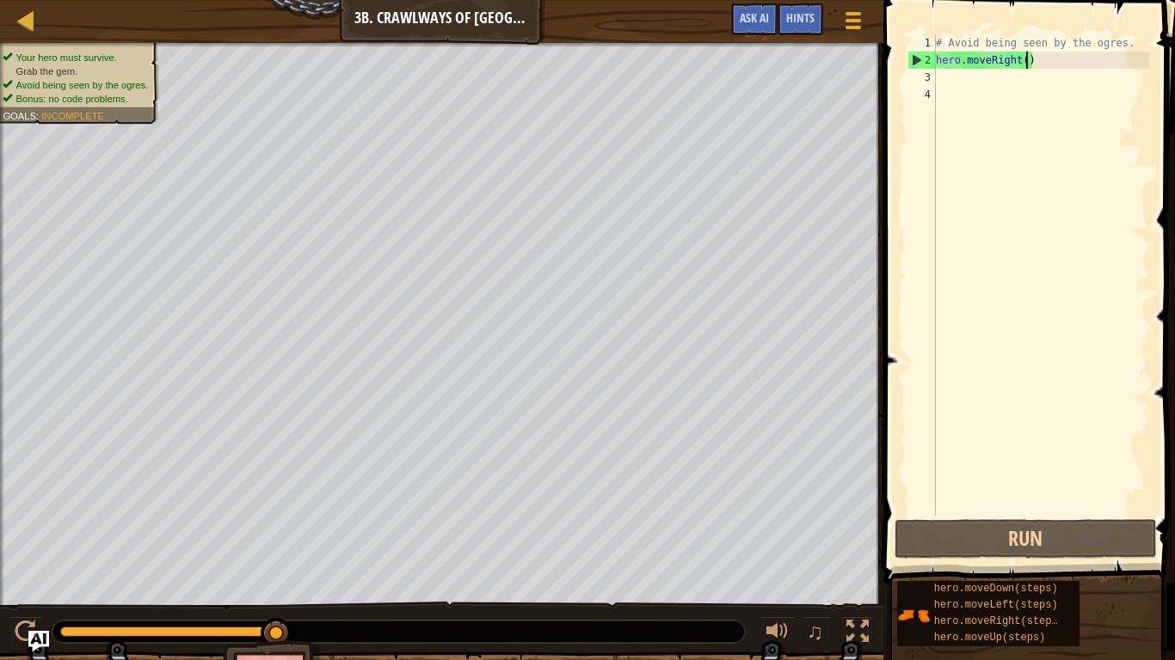
click at [1025, 59] on div "# Avoid being seen by the ogres. hero . moveRight ( )" at bounding box center [1040, 292] width 217 height 516
type textarea "hero.moveRight(2)"
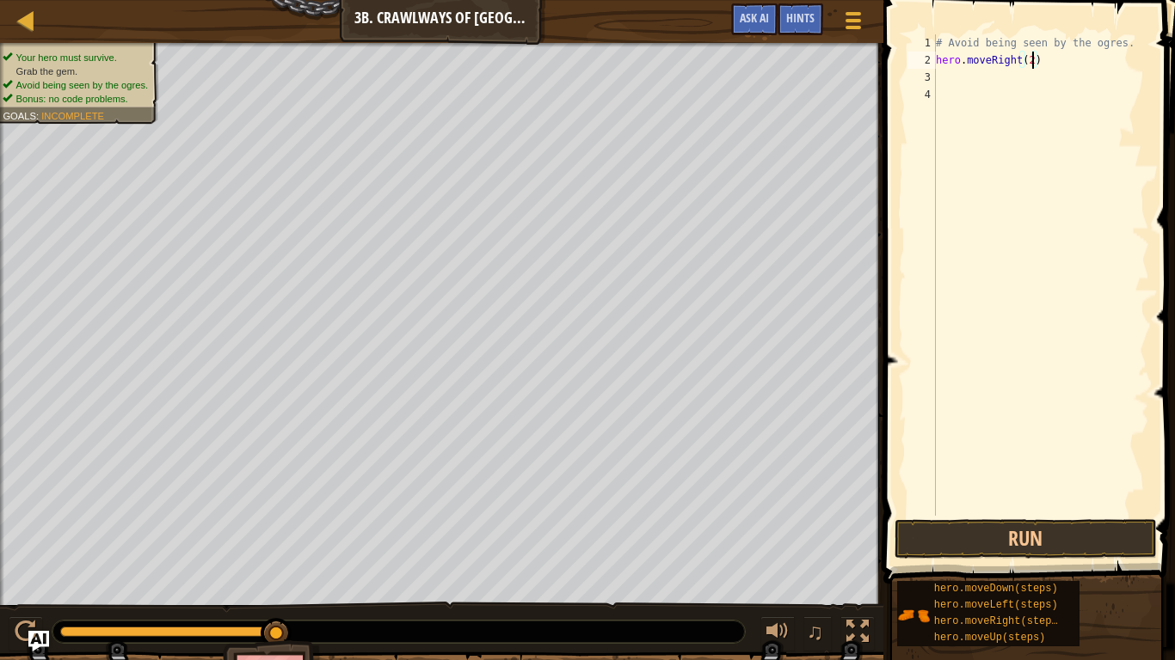
click at [962, 79] on div "# Avoid being seen by the ogres. hero . moveRight ( 2 )" at bounding box center [1040, 292] width 217 height 516
type textarea "l"
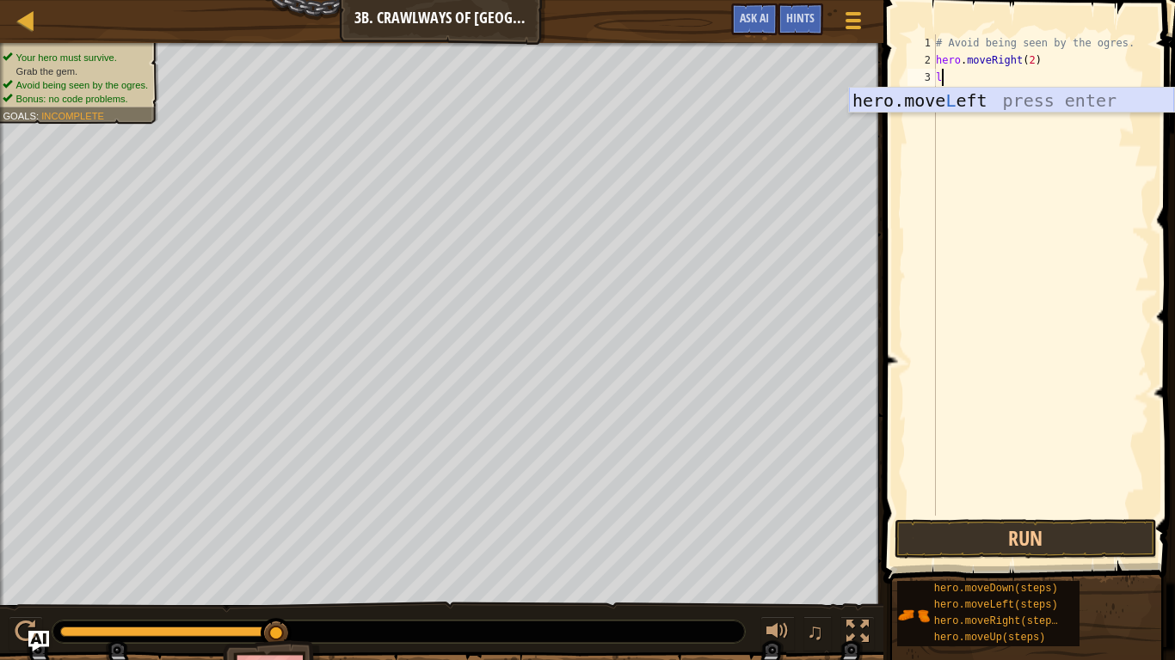
click at [1071, 108] on div "hero.move L eft press enter" at bounding box center [1011, 126] width 325 height 77
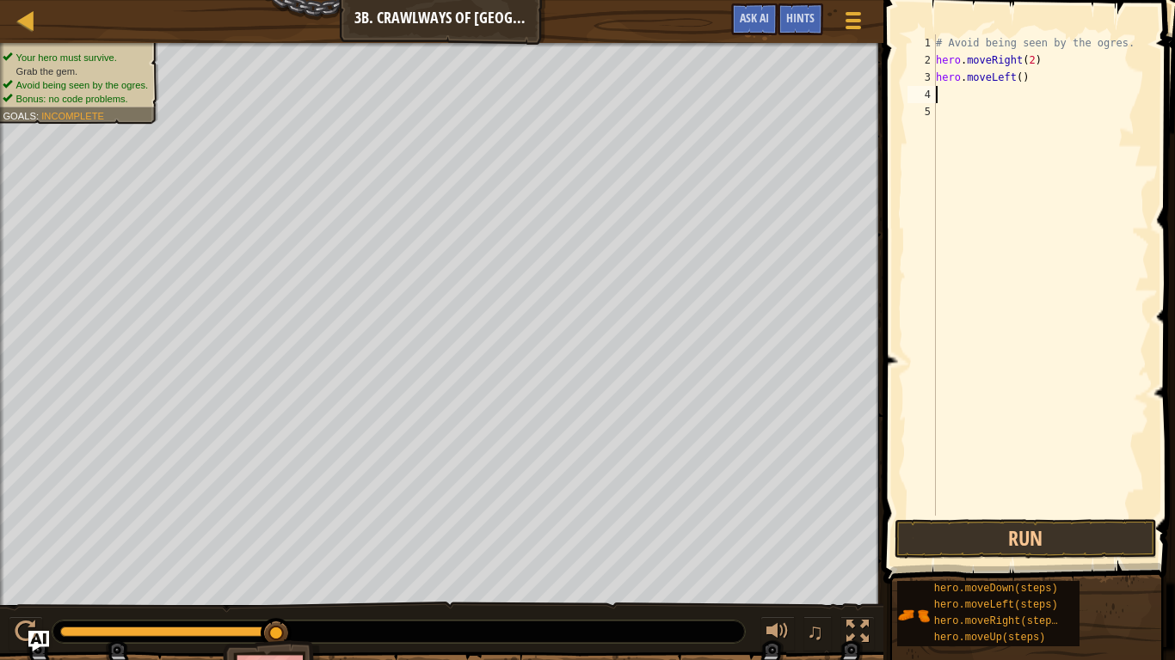
click at [1022, 79] on div "# Avoid being seen by the ogres. hero . moveRight ( 2 ) hero . moveLeft ( )" at bounding box center [1040, 292] width 217 height 516
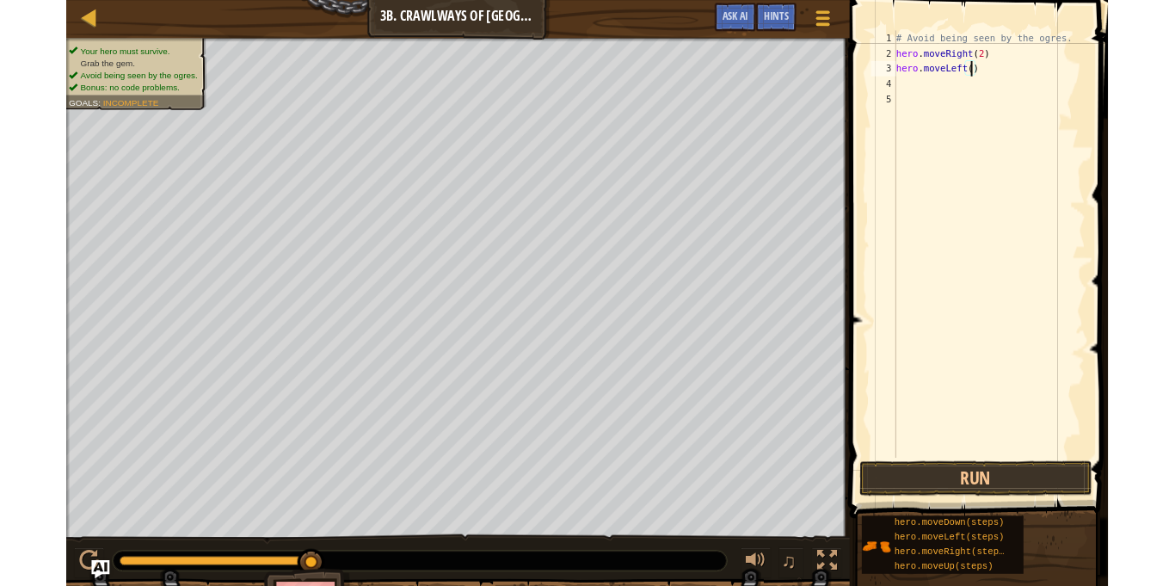
scroll to position [8, 13]
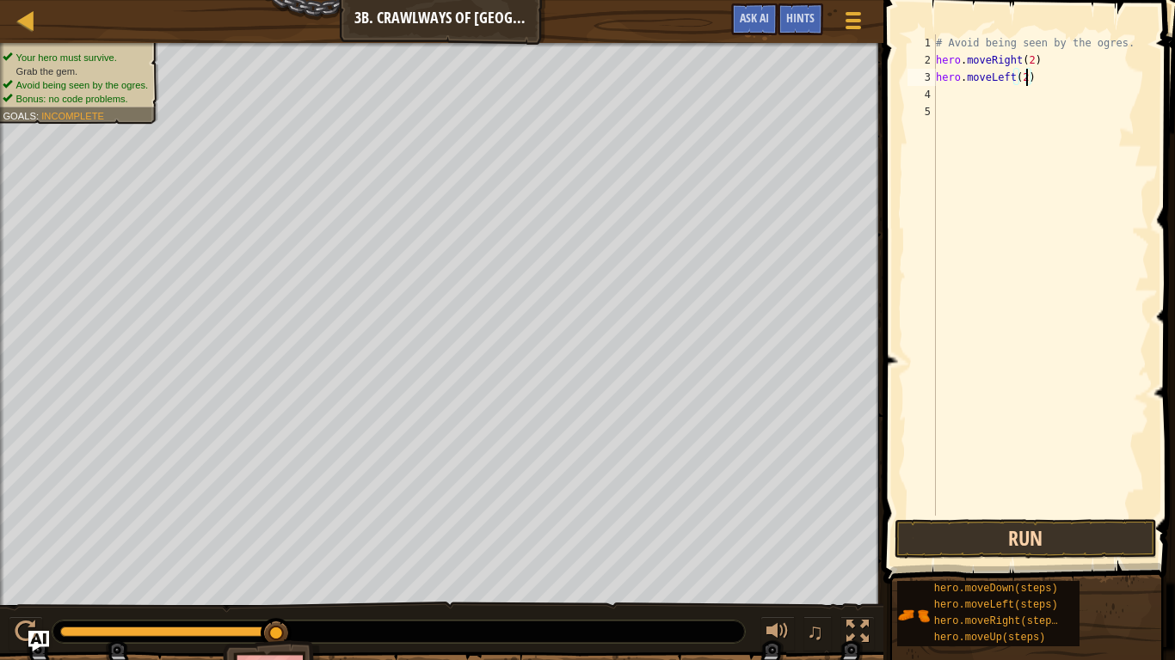
type textarea "hero.moveLeft(2)"
click at [1030, 537] on button "Run" at bounding box center [1025, 539] width 262 height 40
